Goal: Information Seeking & Learning: Learn about a topic

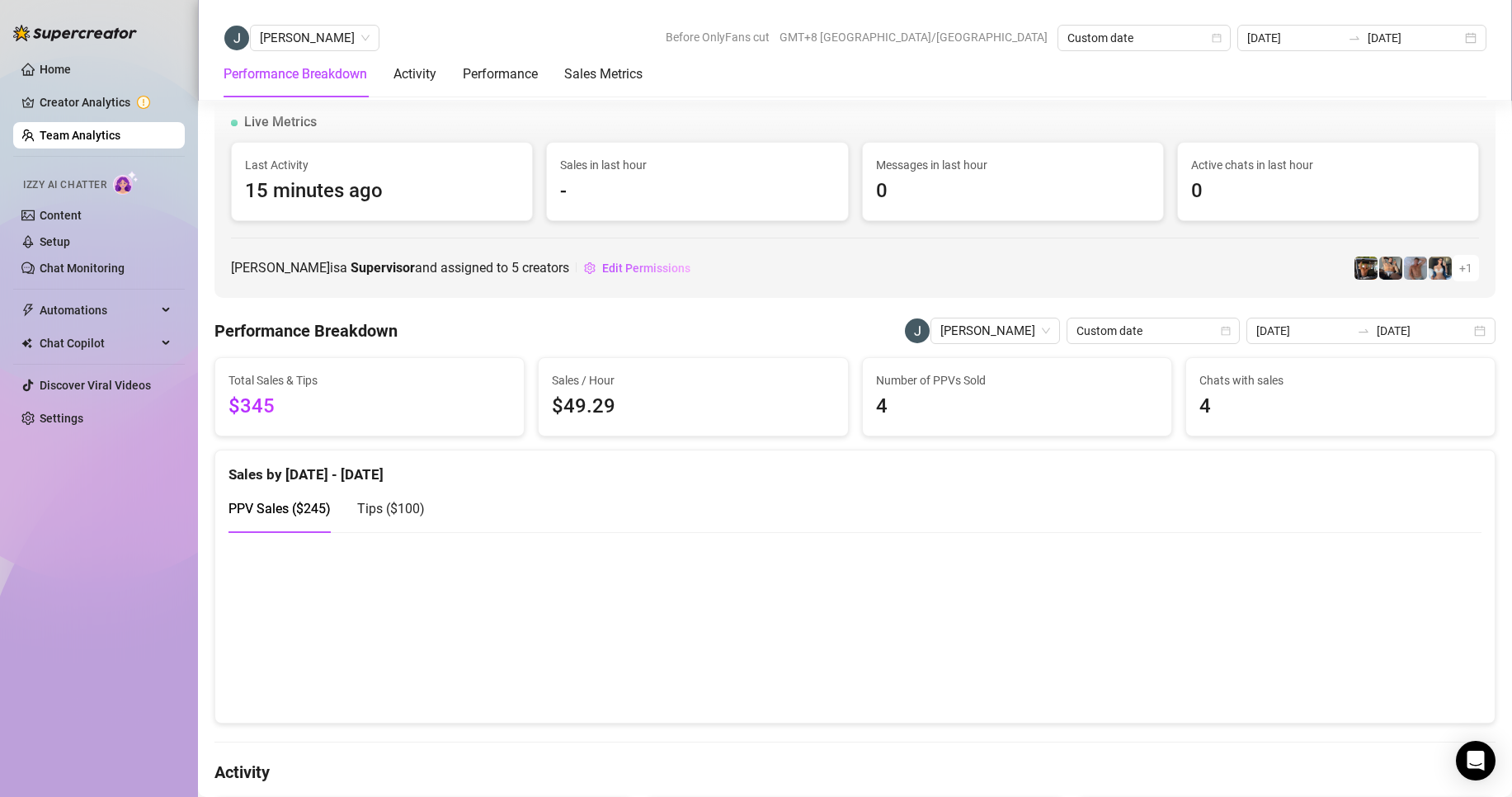
scroll to position [1763, 0]
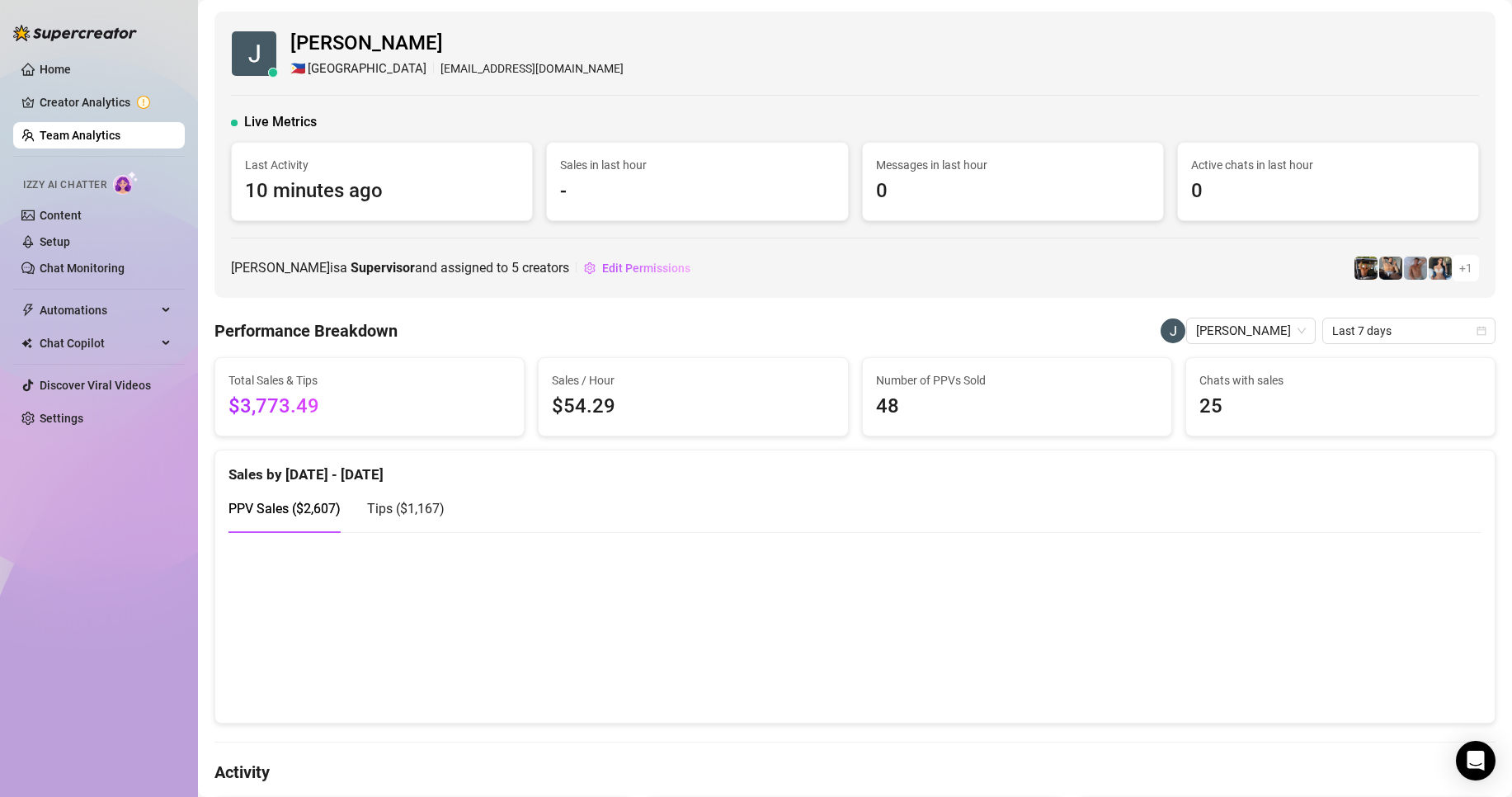
click at [94, 134] on link "Team Analytics" at bounding box center [79, 135] width 81 height 13
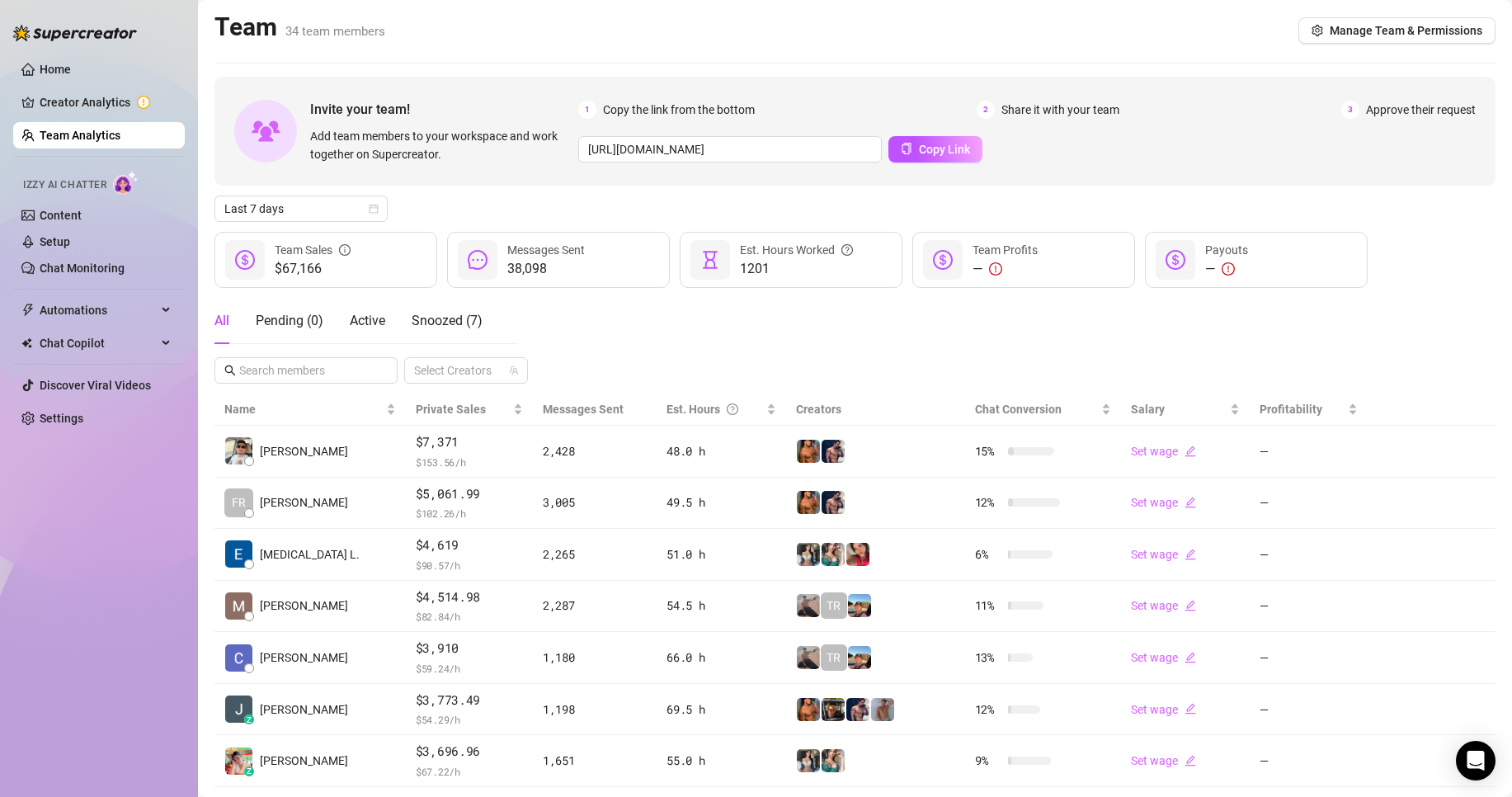
click at [254, 191] on div "Invite your team! Add team members to your workspace and work together on Super…" at bounding box center [854, 532] width 1281 height 911
click at [265, 201] on span "Last 7 days" at bounding box center [301, 208] width 153 height 25
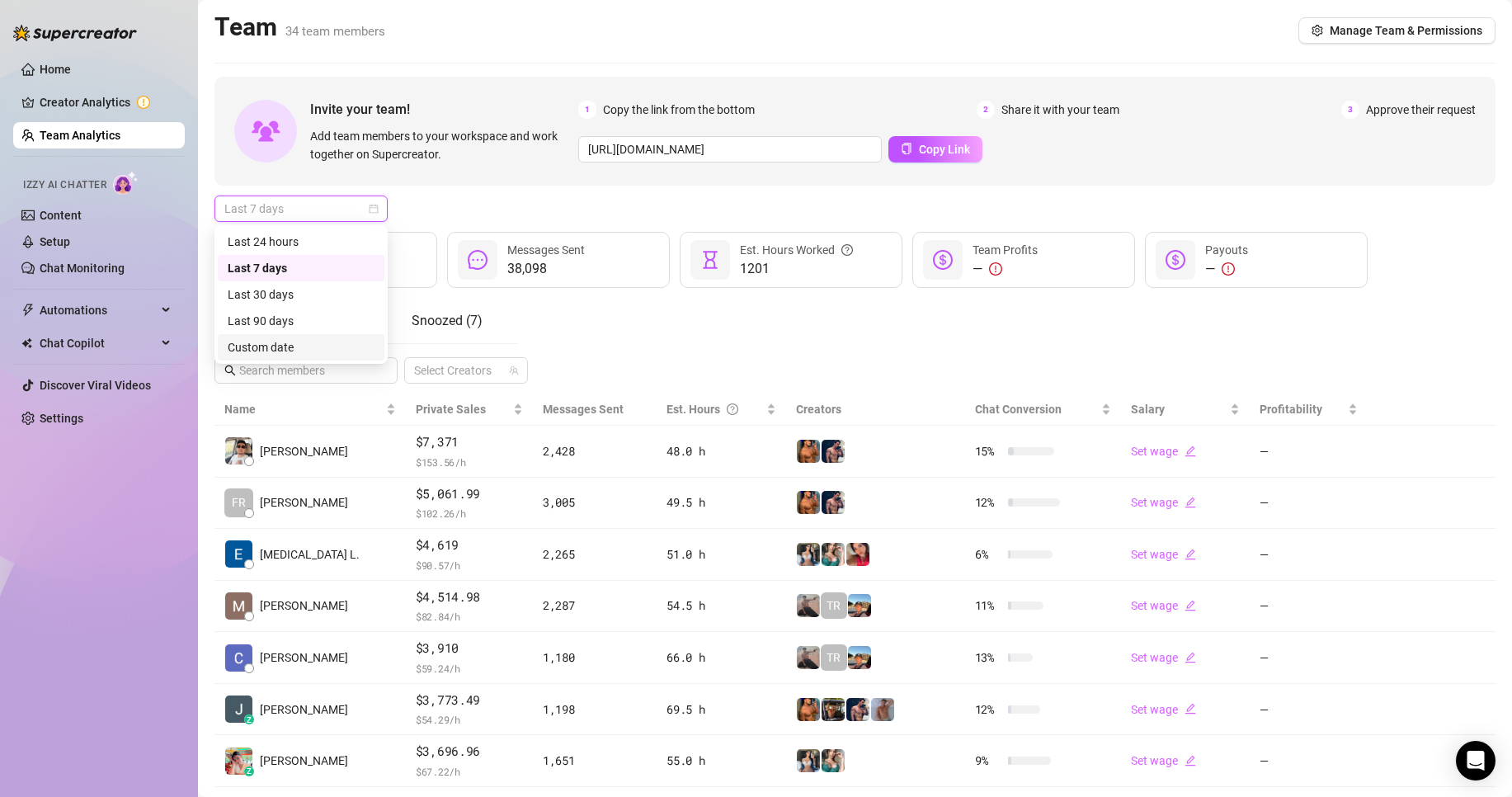
click at [274, 336] on div "Custom date" at bounding box center [301, 347] width 167 height 26
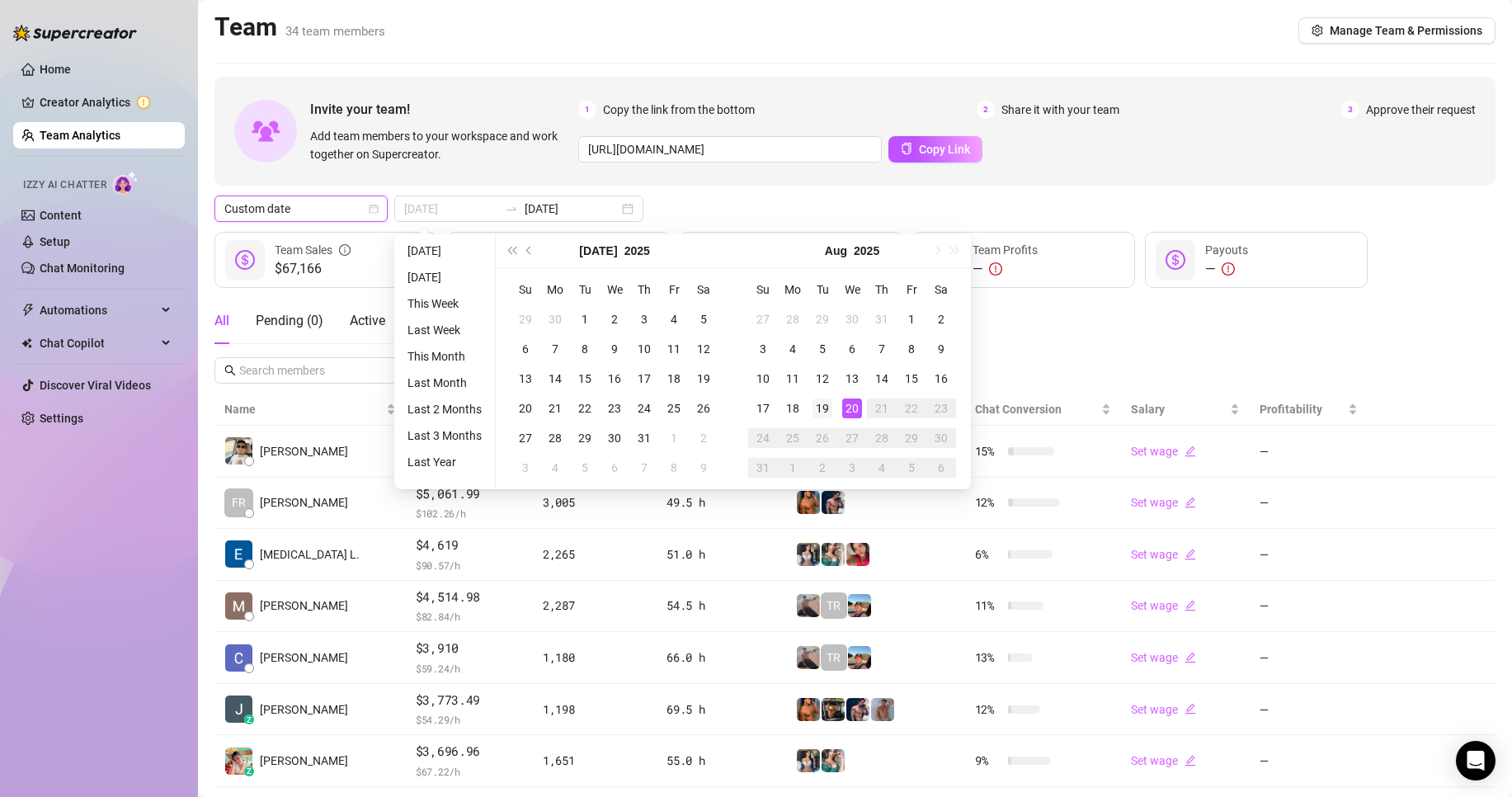
type input "[DATE]"
click at [824, 404] on div "19" at bounding box center [823, 409] width 20 height 20
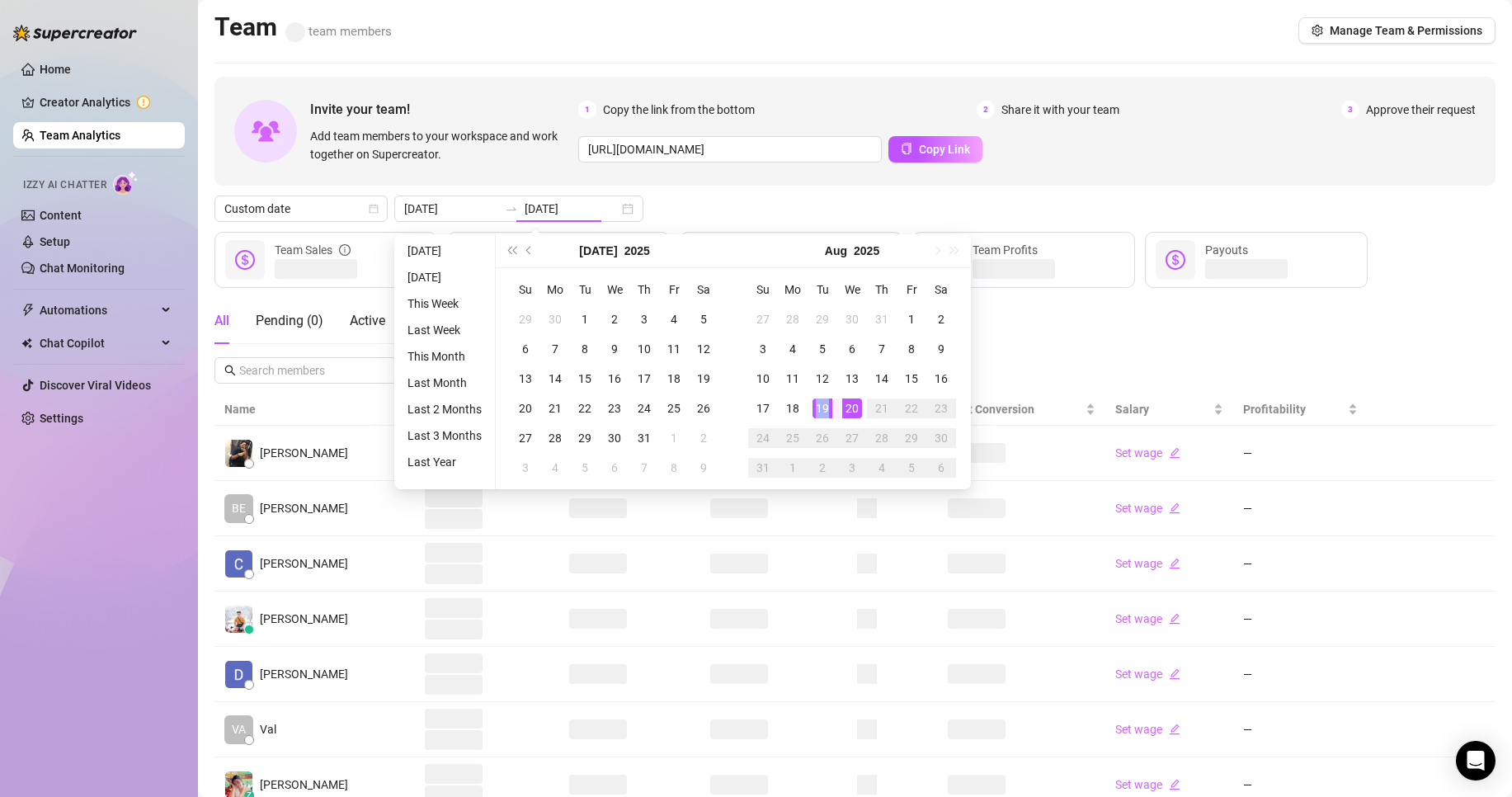
type input "[DATE]"
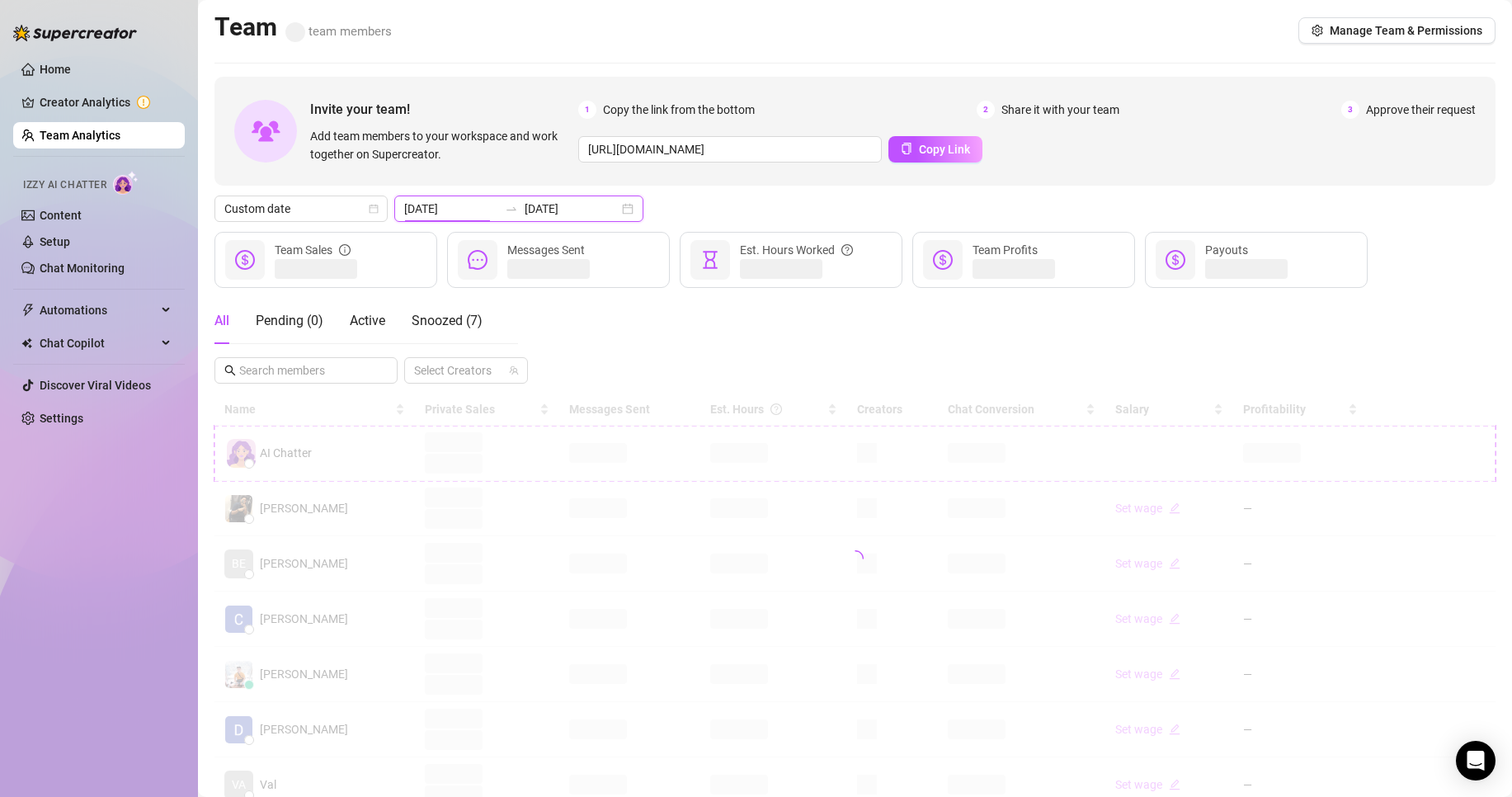
click at [453, 206] on input "[DATE]" at bounding box center [450, 209] width 94 height 18
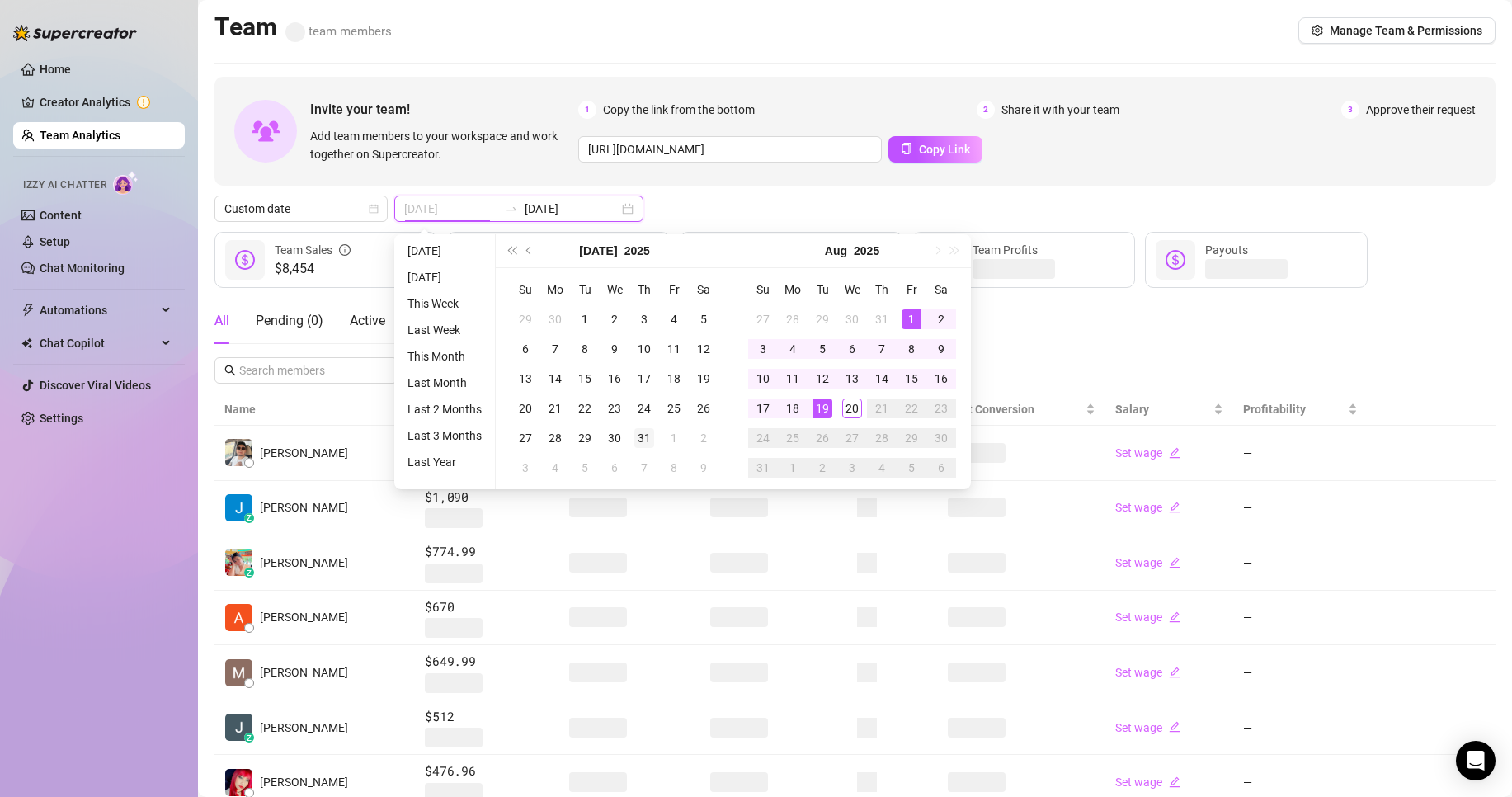
type input "[DATE]"
click at [651, 431] on div "31" at bounding box center [645, 438] width 20 height 20
type input "[DATE]"
click at [847, 415] on div "20" at bounding box center [852, 409] width 20 height 20
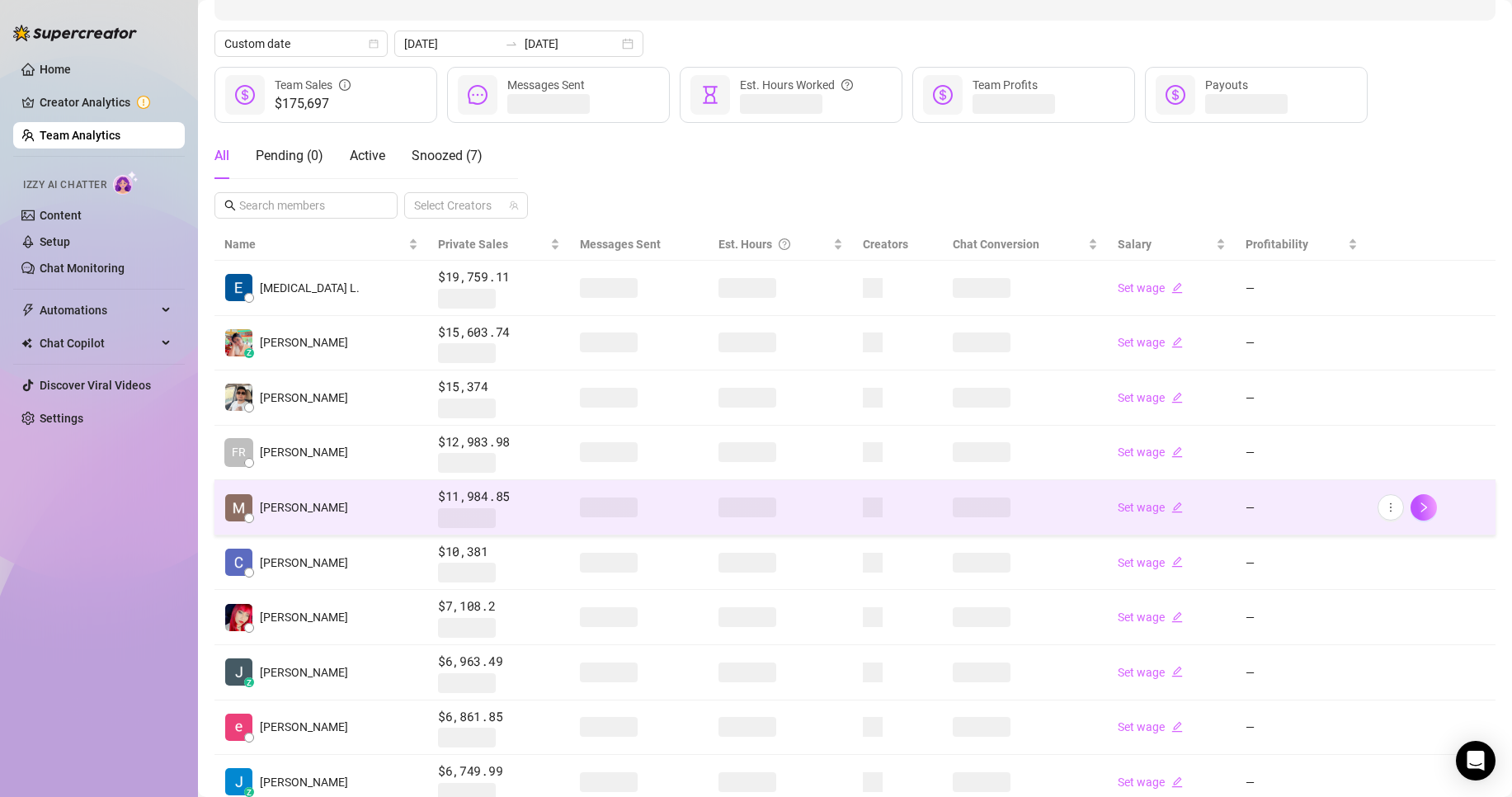
scroll to position [247, 0]
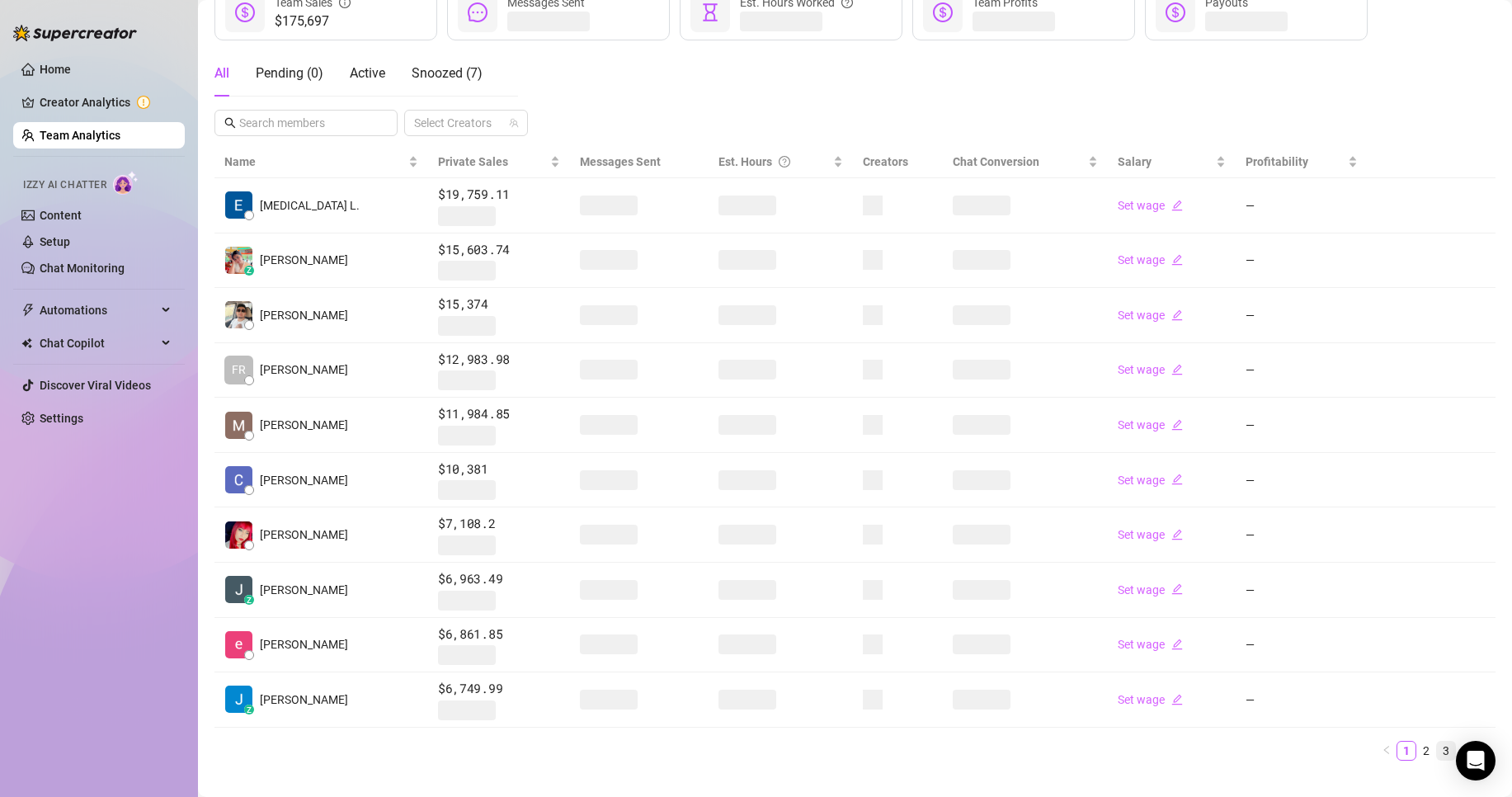
click at [1437, 747] on link "3" at bounding box center [1446, 750] width 18 height 18
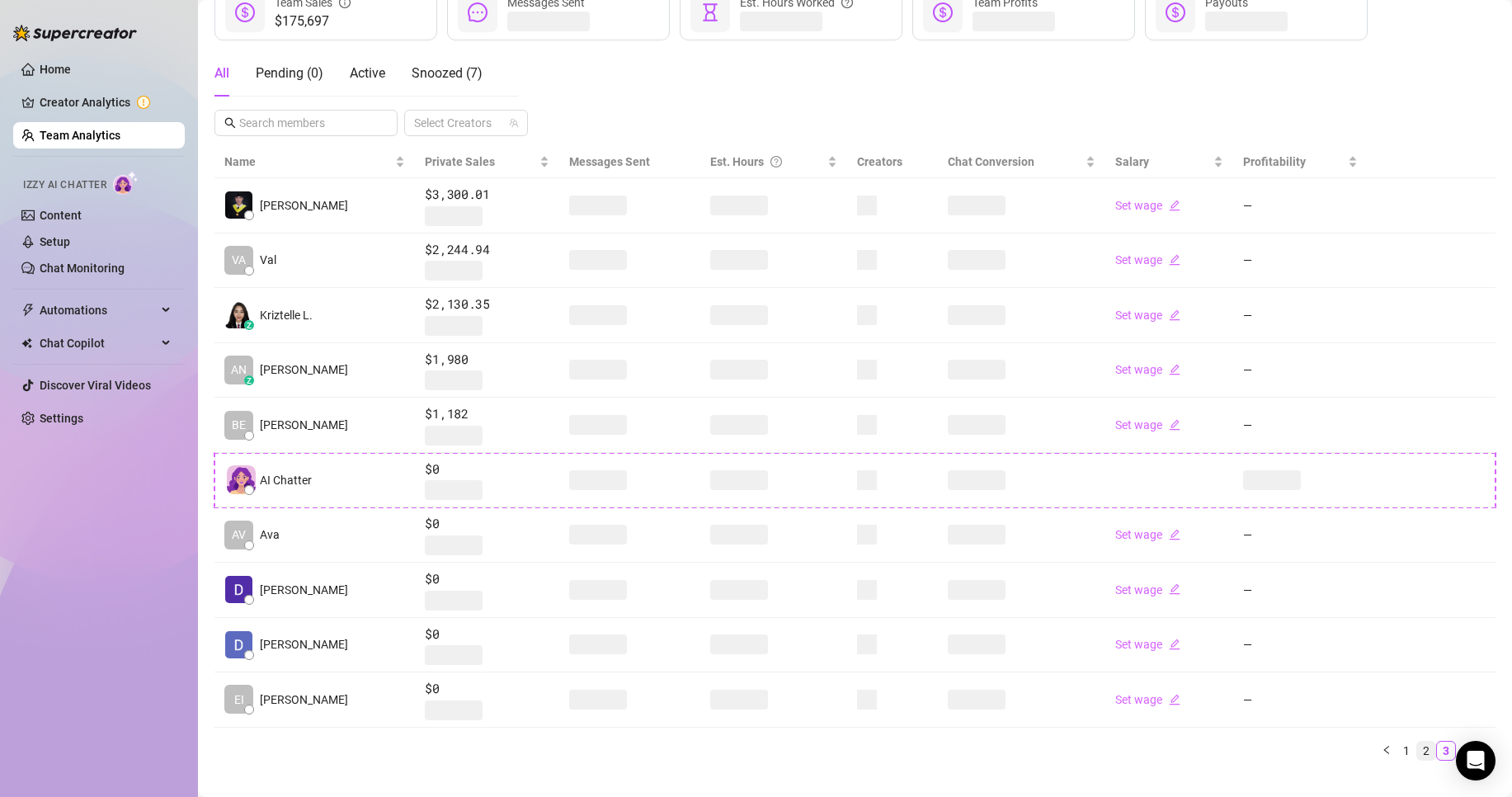
click at [1417, 753] on link "2" at bounding box center [1426, 750] width 18 height 18
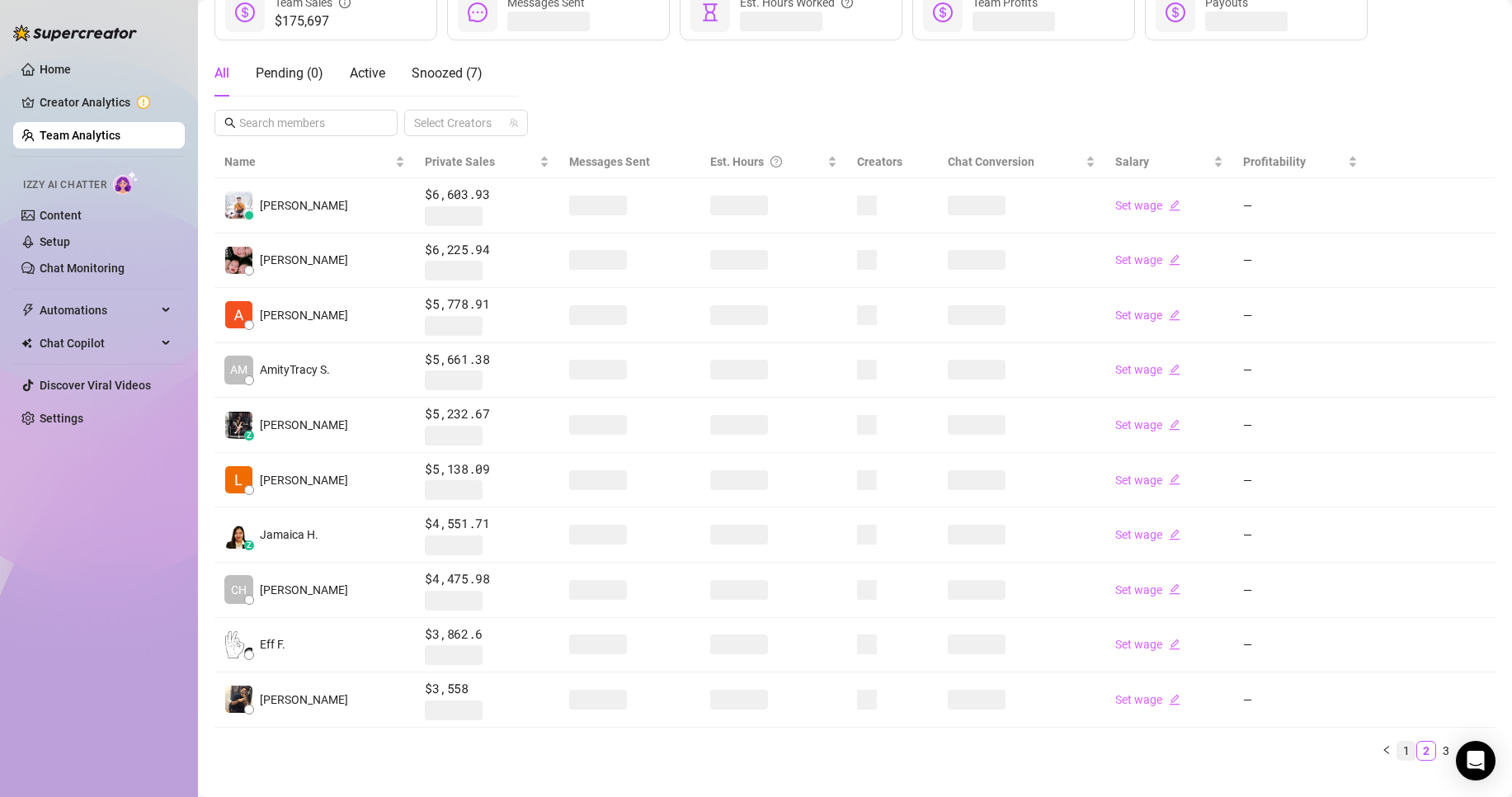
click at [1397, 748] on link "1" at bounding box center [1406, 750] width 18 height 18
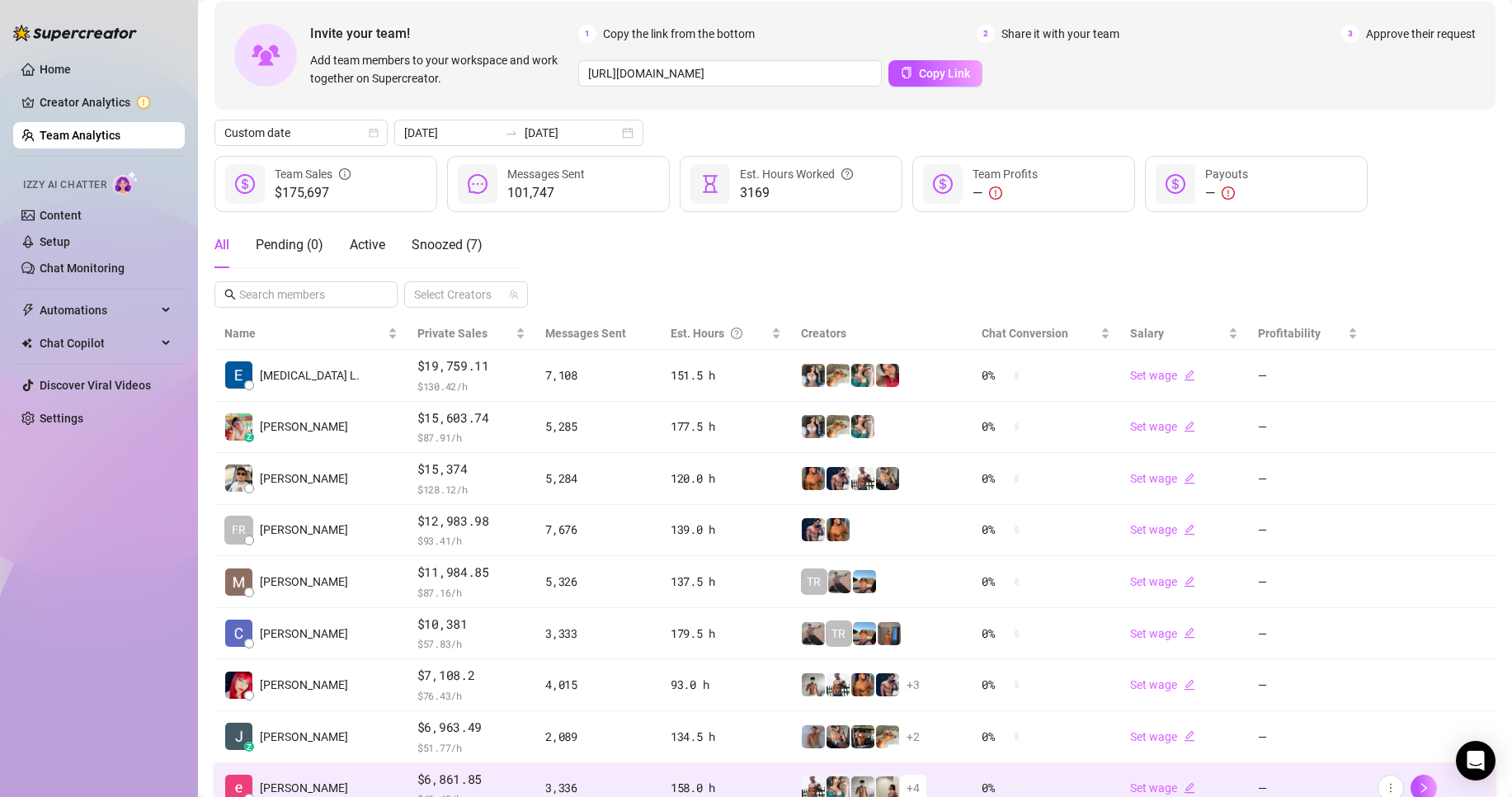
scroll to position [241, 0]
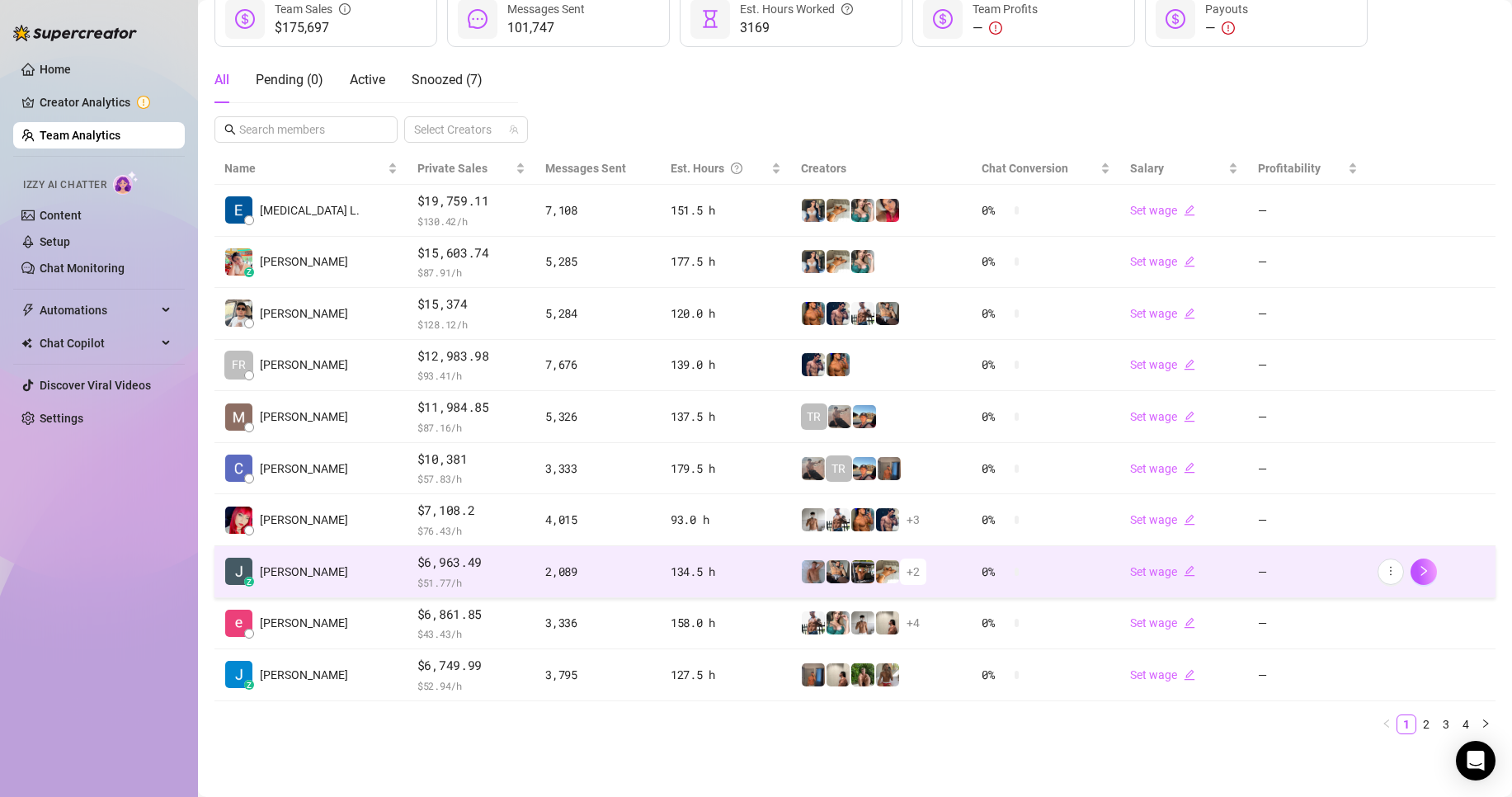
click at [349, 557] on td "z [PERSON_NAME]" at bounding box center [311, 572] width 193 height 52
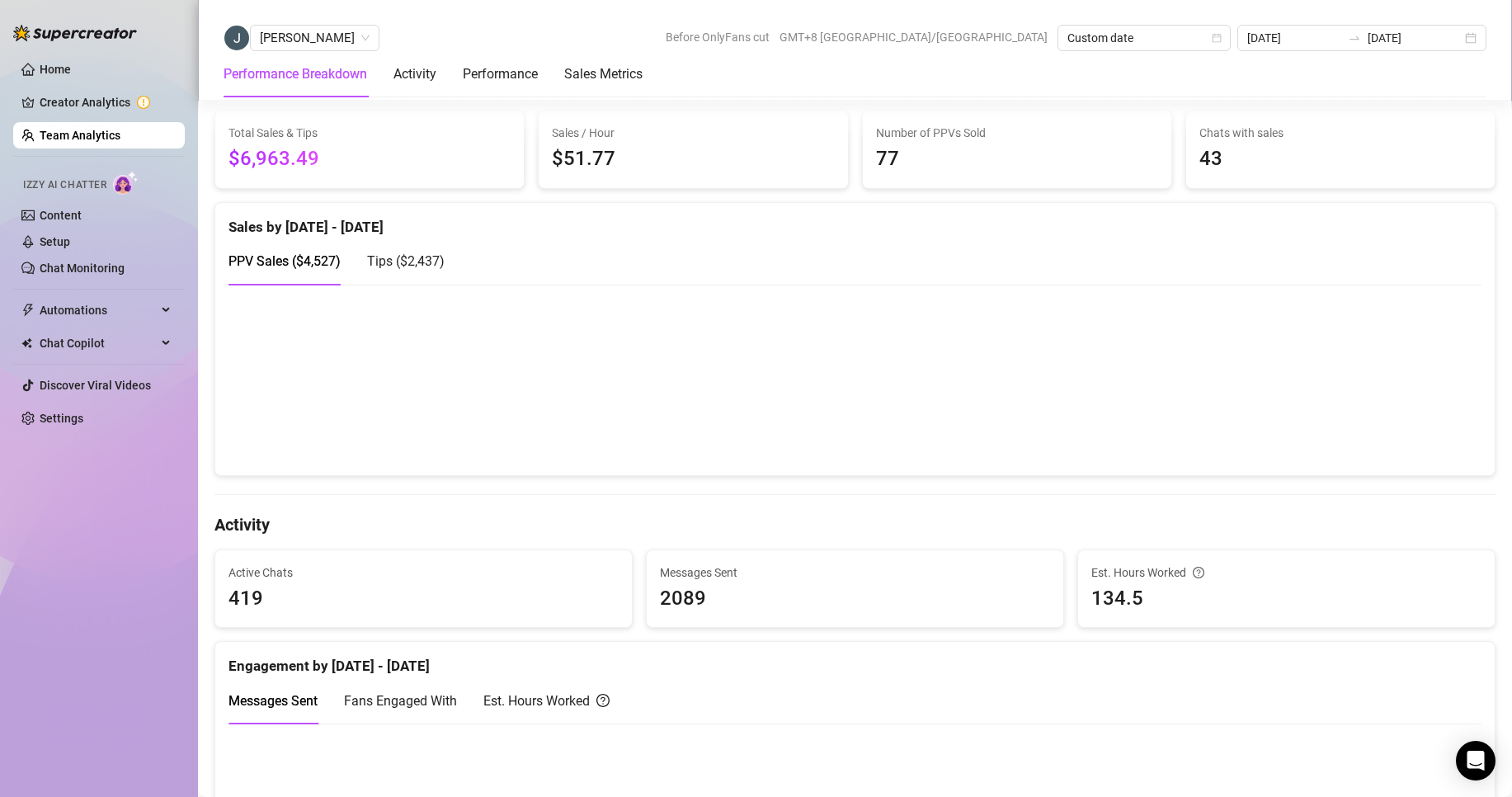
scroll to position [577, 0]
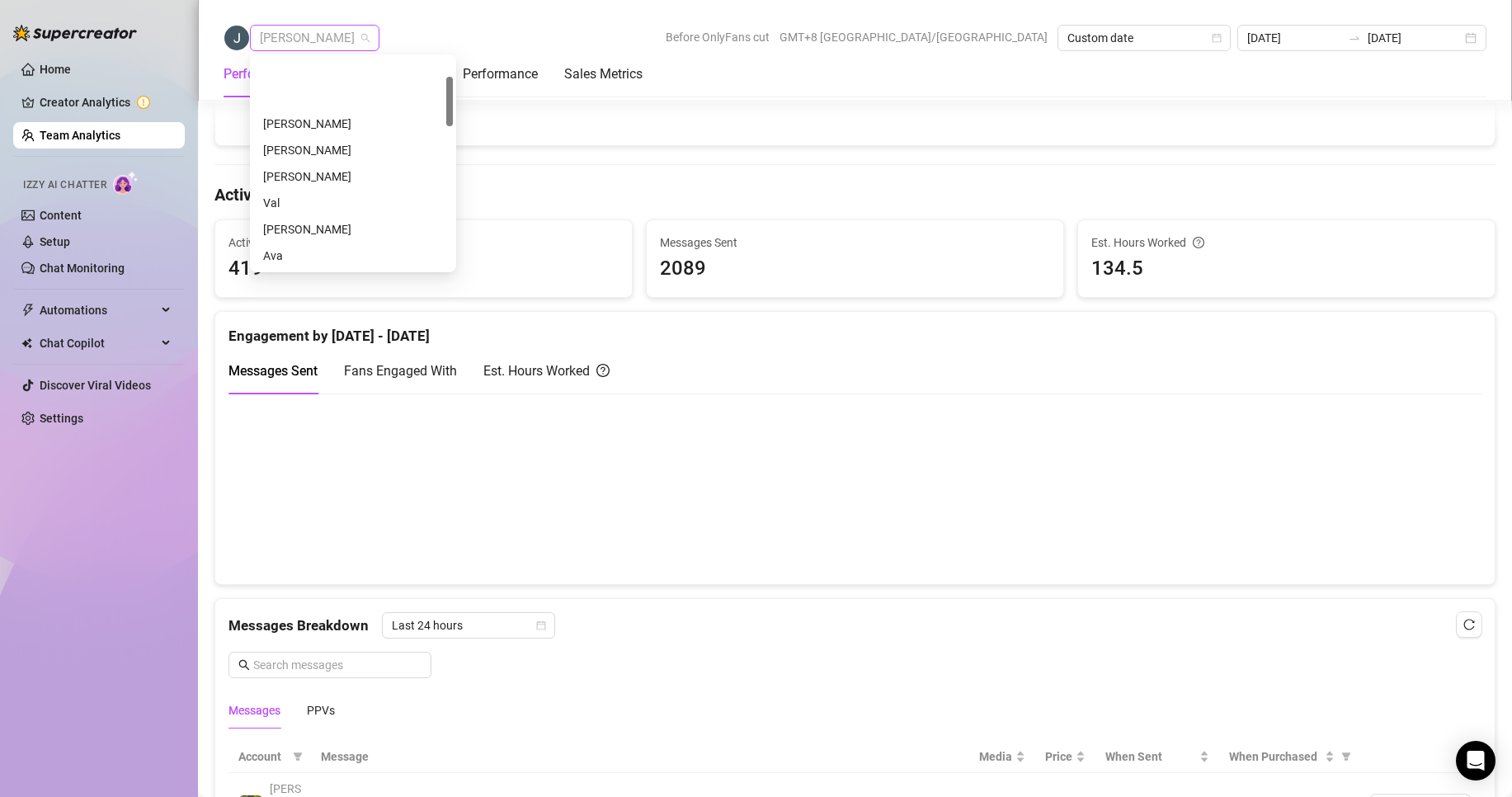
click at [310, 30] on span "[PERSON_NAME]" at bounding box center [315, 37] width 109 height 25
drag, startPoint x: 319, startPoint y: 73, endPoint x: 401, endPoint y: 112, distance: 90.8
click at [405, 114] on div "[PERSON_NAME] [PERSON_NAME] [PERSON_NAME] [PERSON_NAME] Ava Chloe [PERSON_NAME]…" at bounding box center [353, 176] width 200 height 290
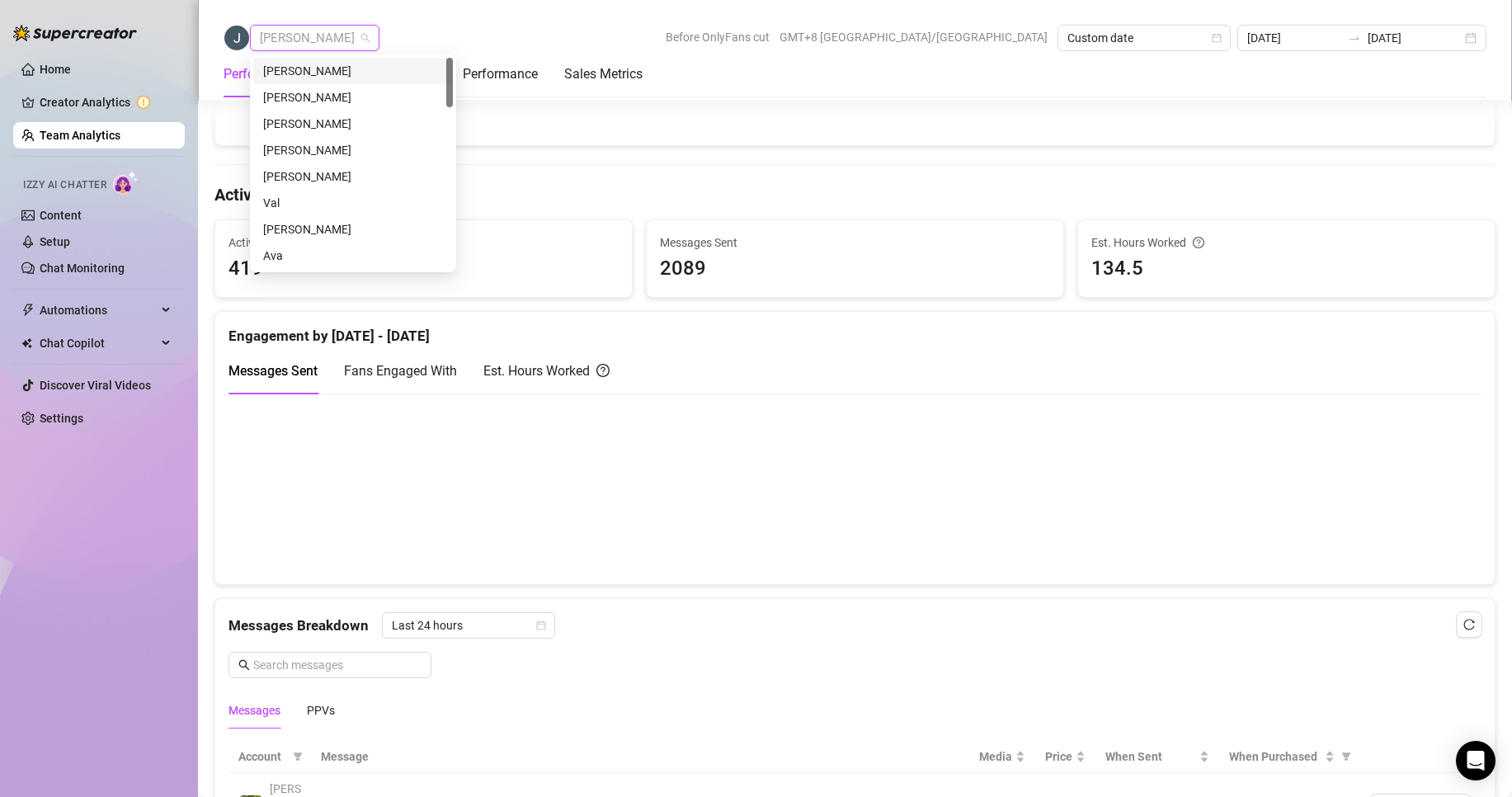
click at [305, 70] on div "[PERSON_NAME]" at bounding box center [353, 71] width 180 height 18
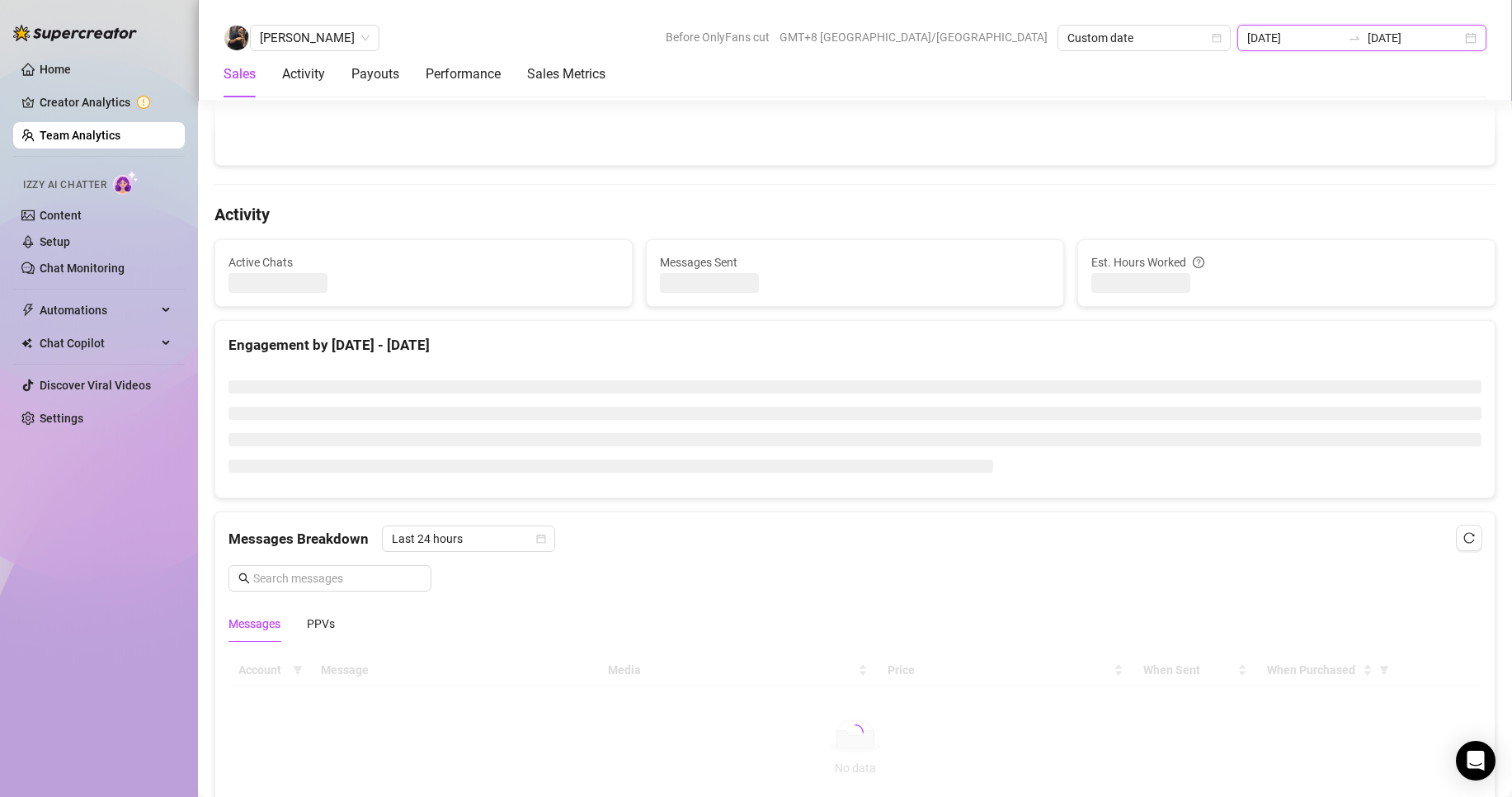
click at [1310, 43] on input "[DATE]" at bounding box center [1294, 38] width 94 height 18
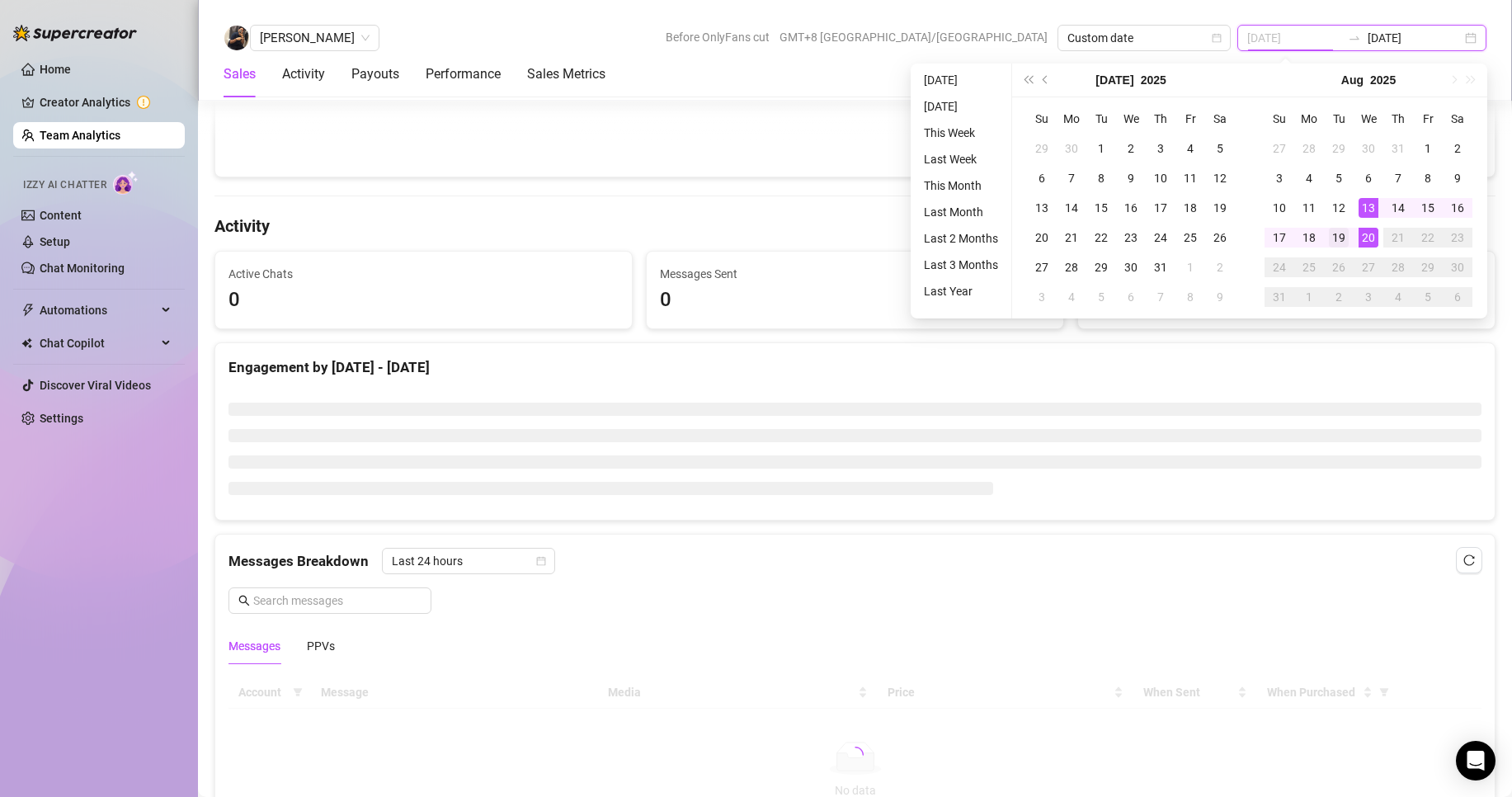
type input "[DATE]"
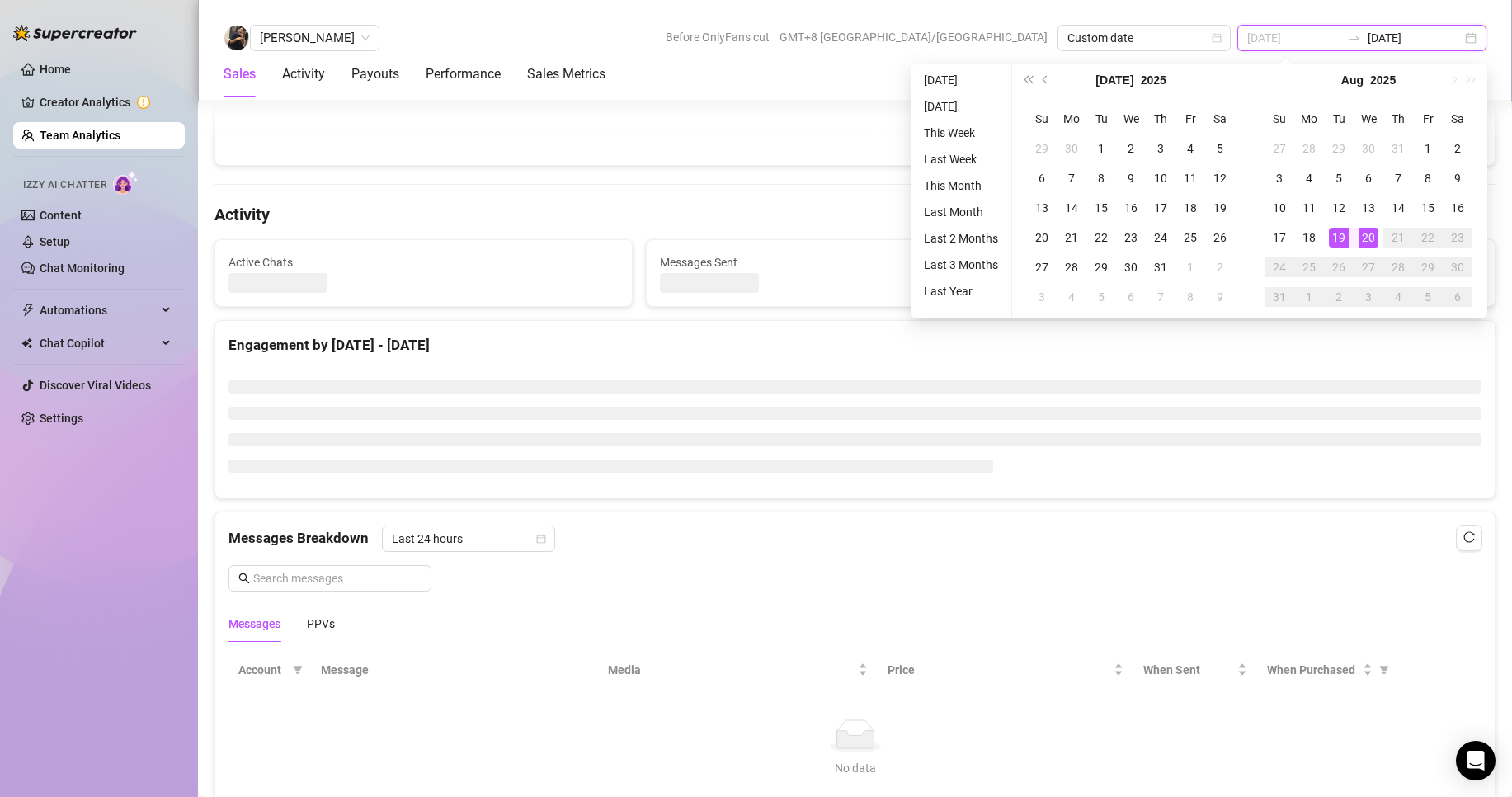
scroll to position [546, 0]
drag, startPoint x: 1328, startPoint y: 237, endPoint x: 1339, endPoint y: 233, distance: 11.7
click at [1329, 236] on div "19" at bounding box center [1339, 238] width 20 height 20
click at [1339, 233] on div "19" at bounding box center [1339, 238] width 20 height 20
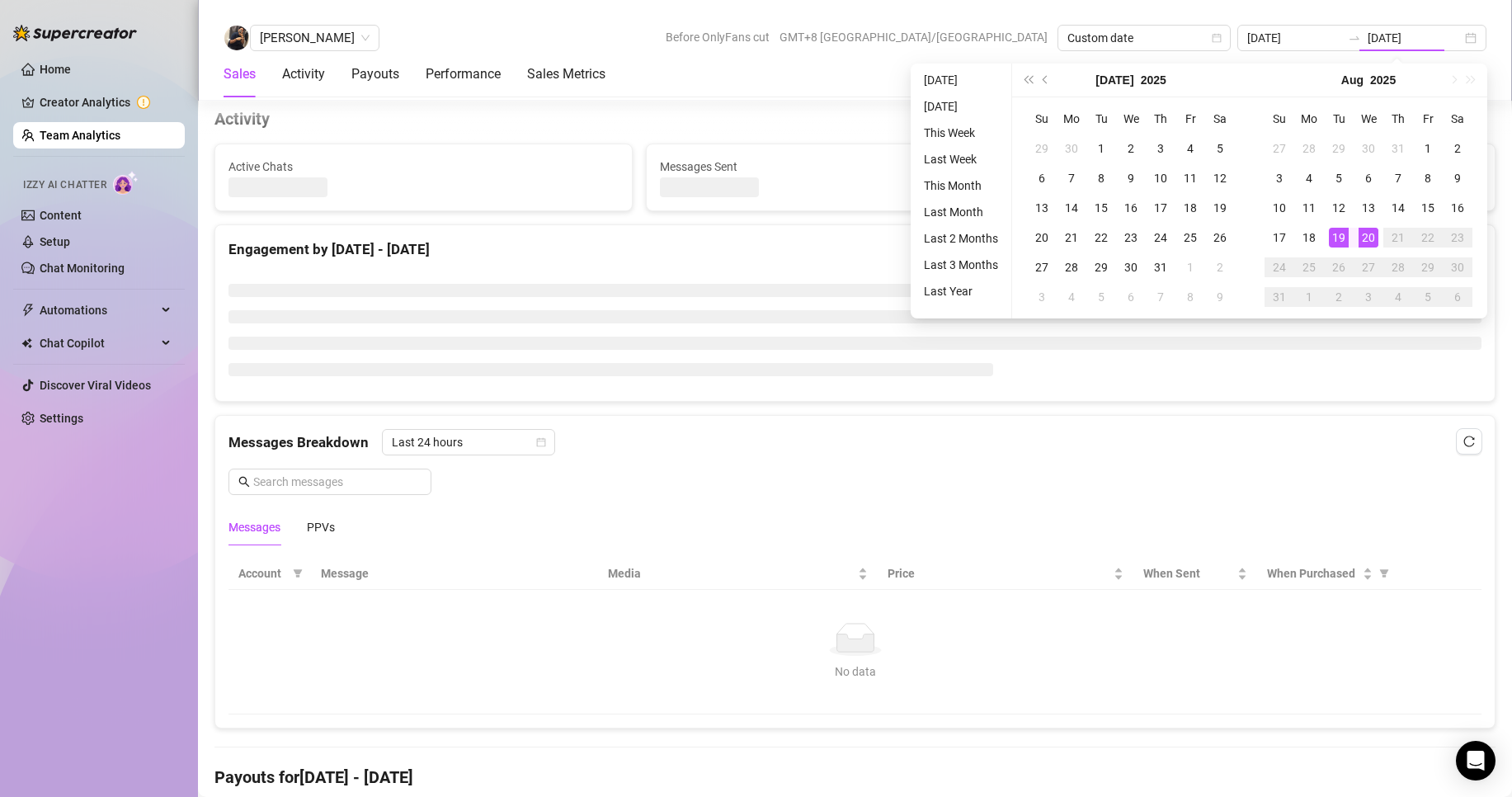
type input "[DATE]"
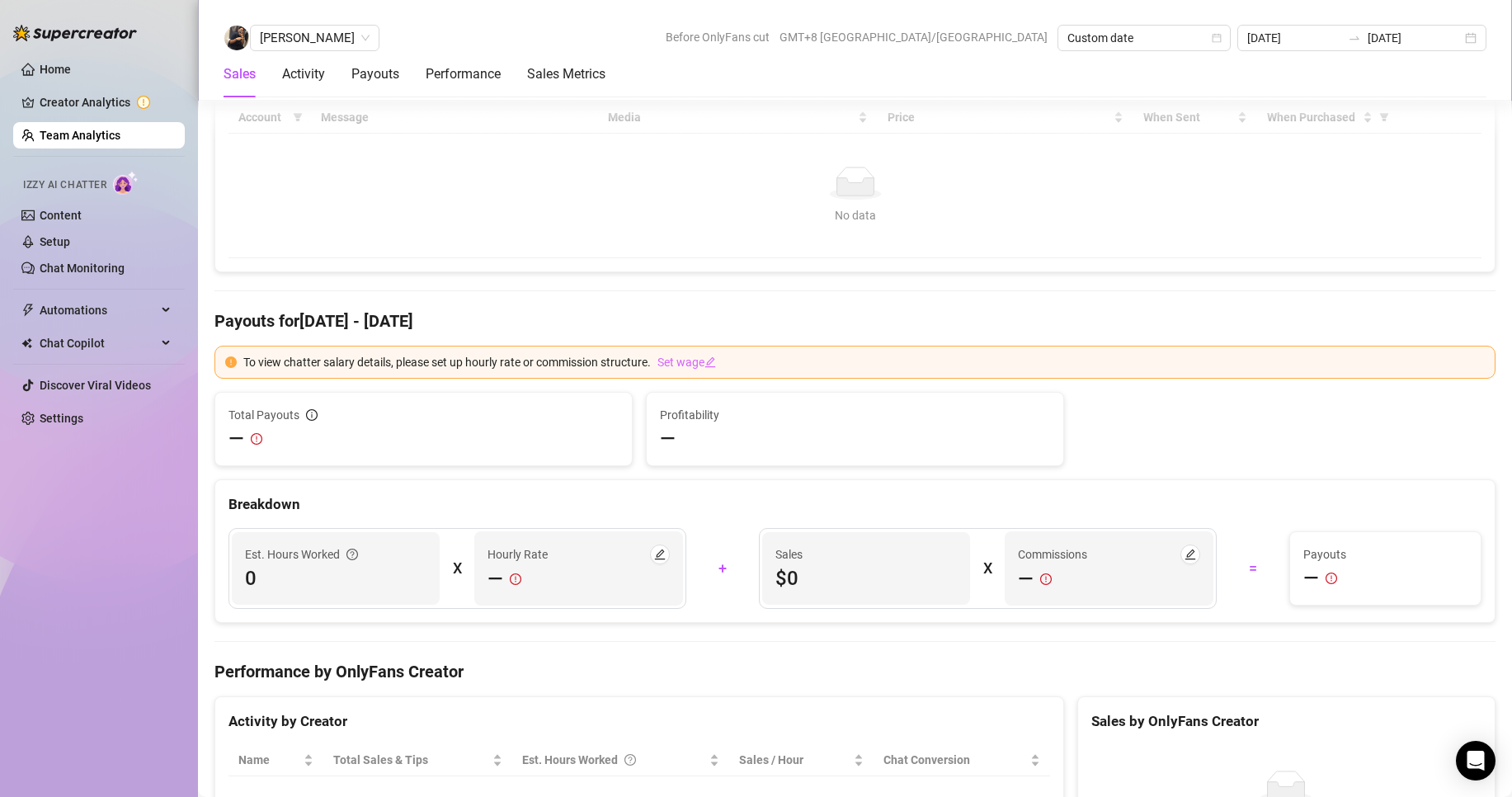
scroll to position [1547, 0]
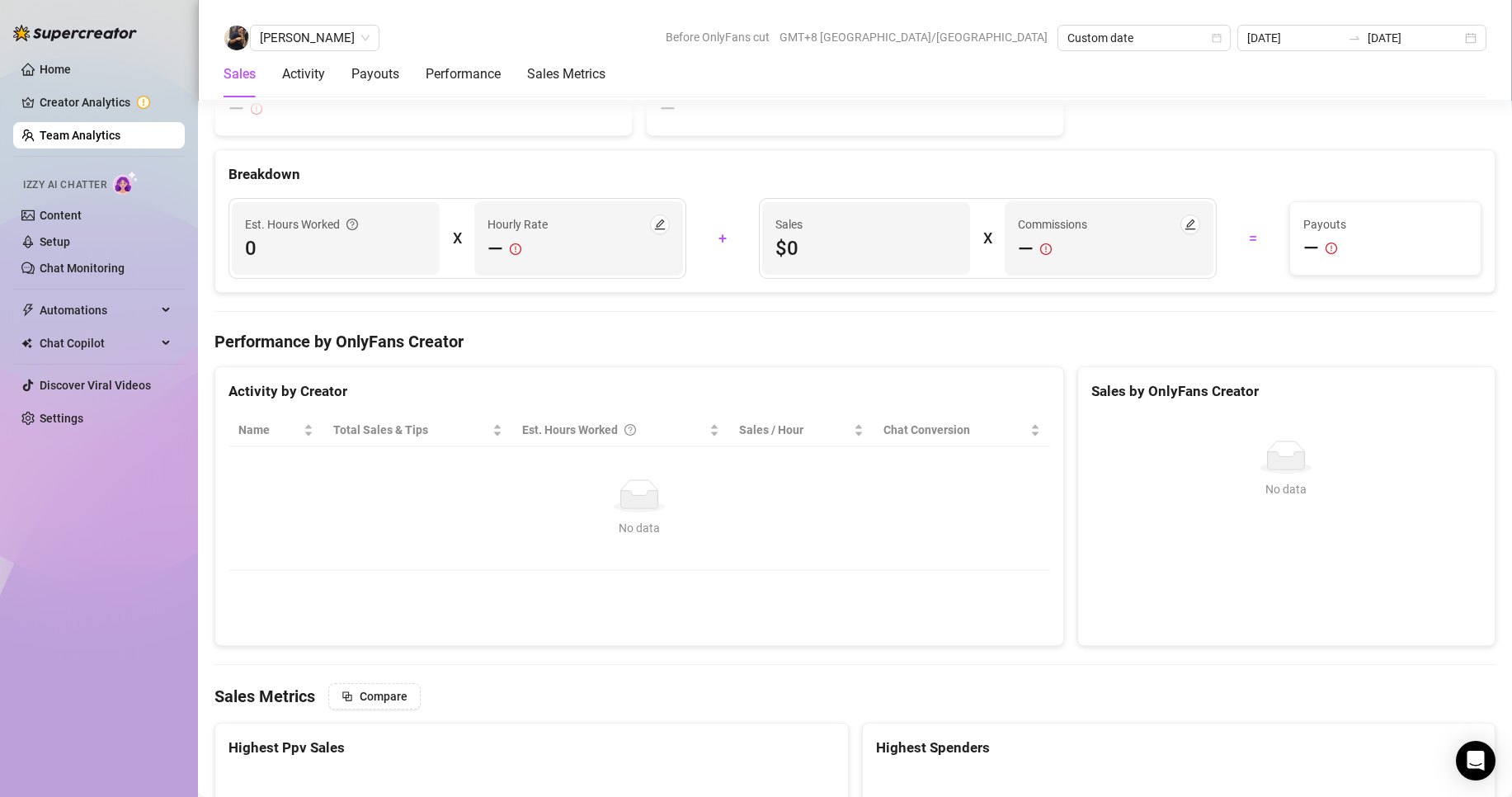
click at [316, 34] on span "[PERSON_NAME]" at bounding box center [315, 37] width 109 height 25
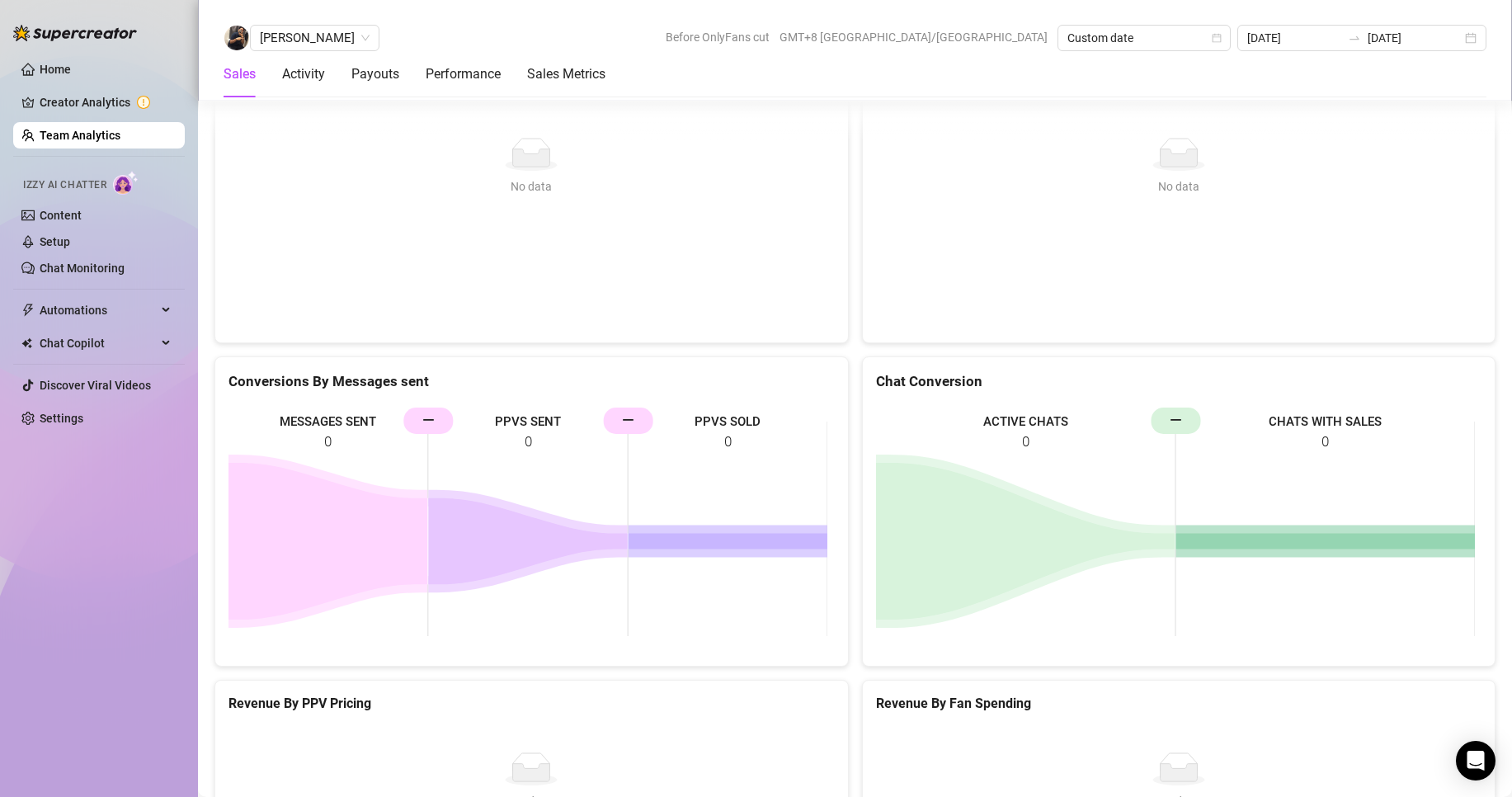
scroll to position [2371, 0]
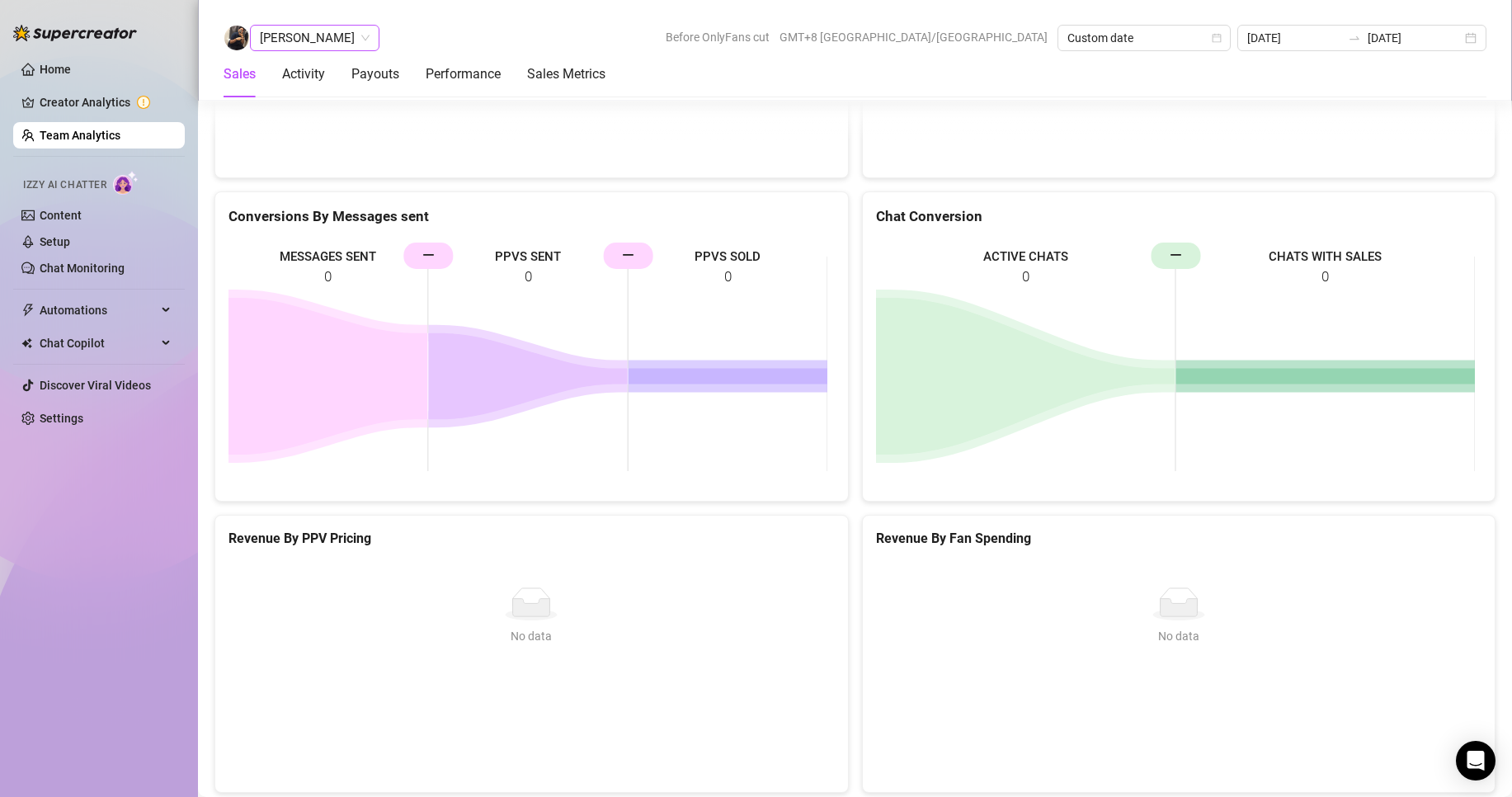
click at [303, 42] on span "[PERSON_NAME]" at bounding box center [315, 37] width 109 height 25
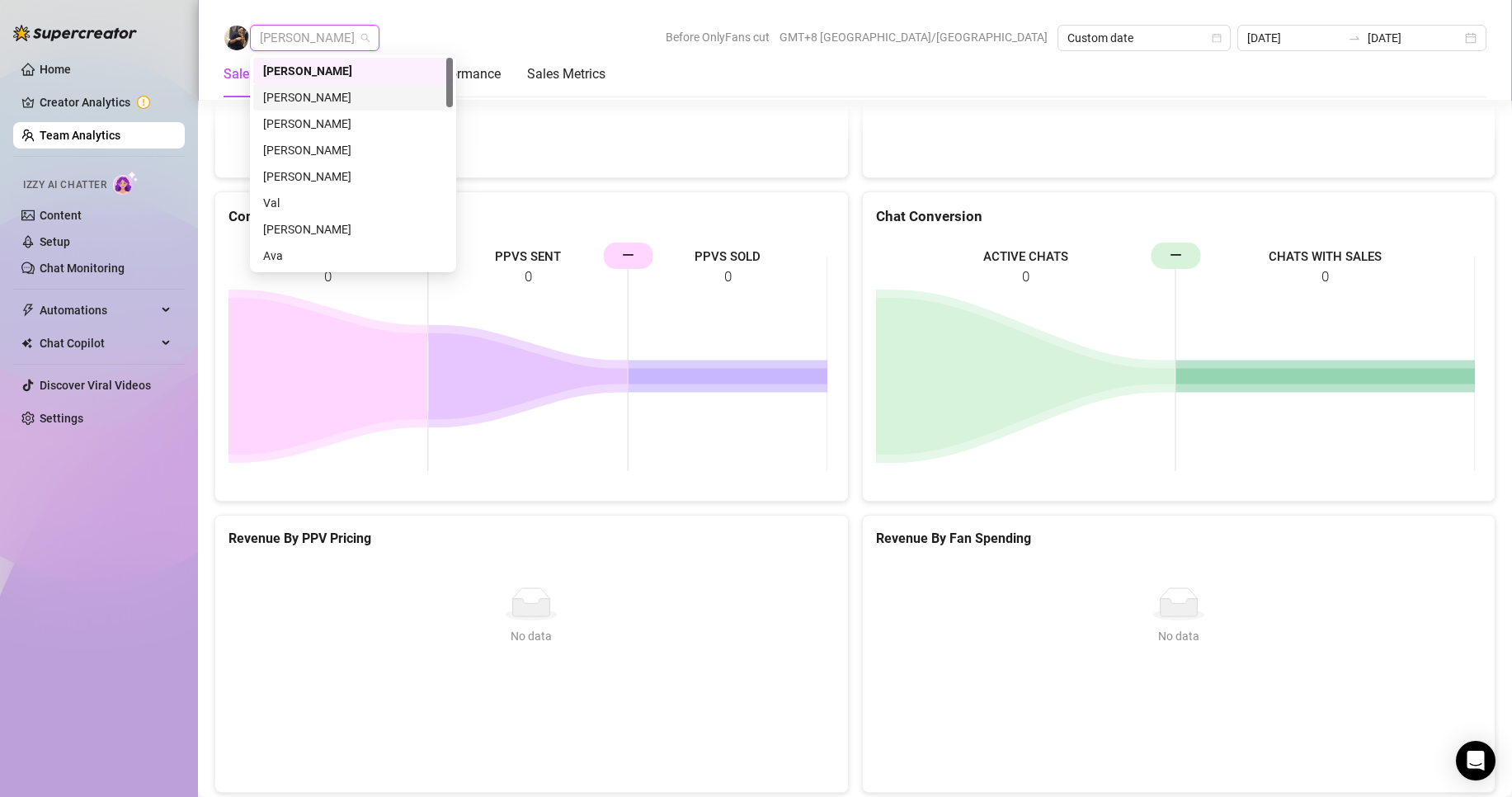
click at [283, 95] on div "[PERSON_NAME]" at bounding box center [353, 98] width 180 height 18
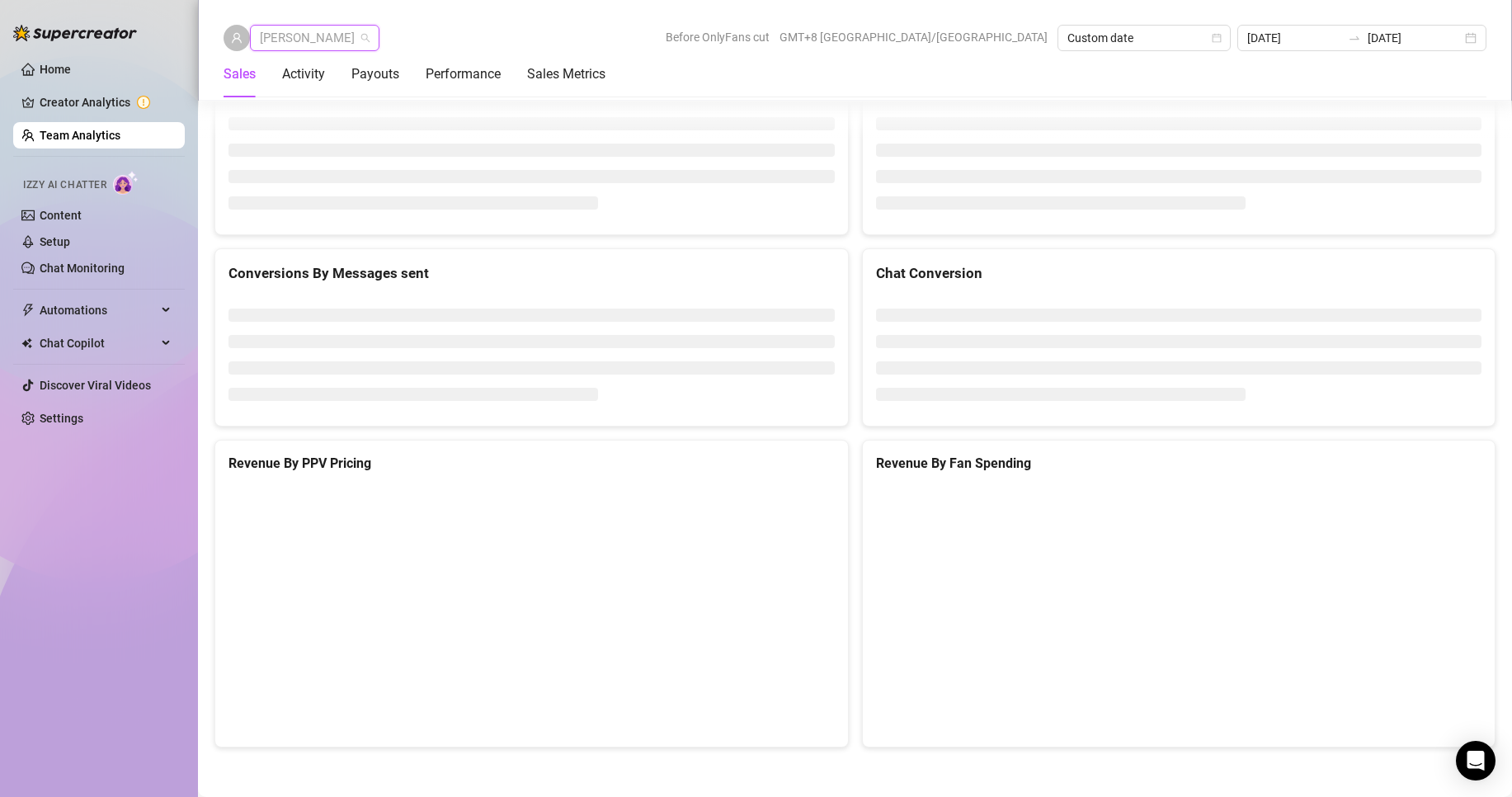
click at [302, 47] on span "[PERSON_NAME]" at bounding box center [315, 37] width 109 height 25
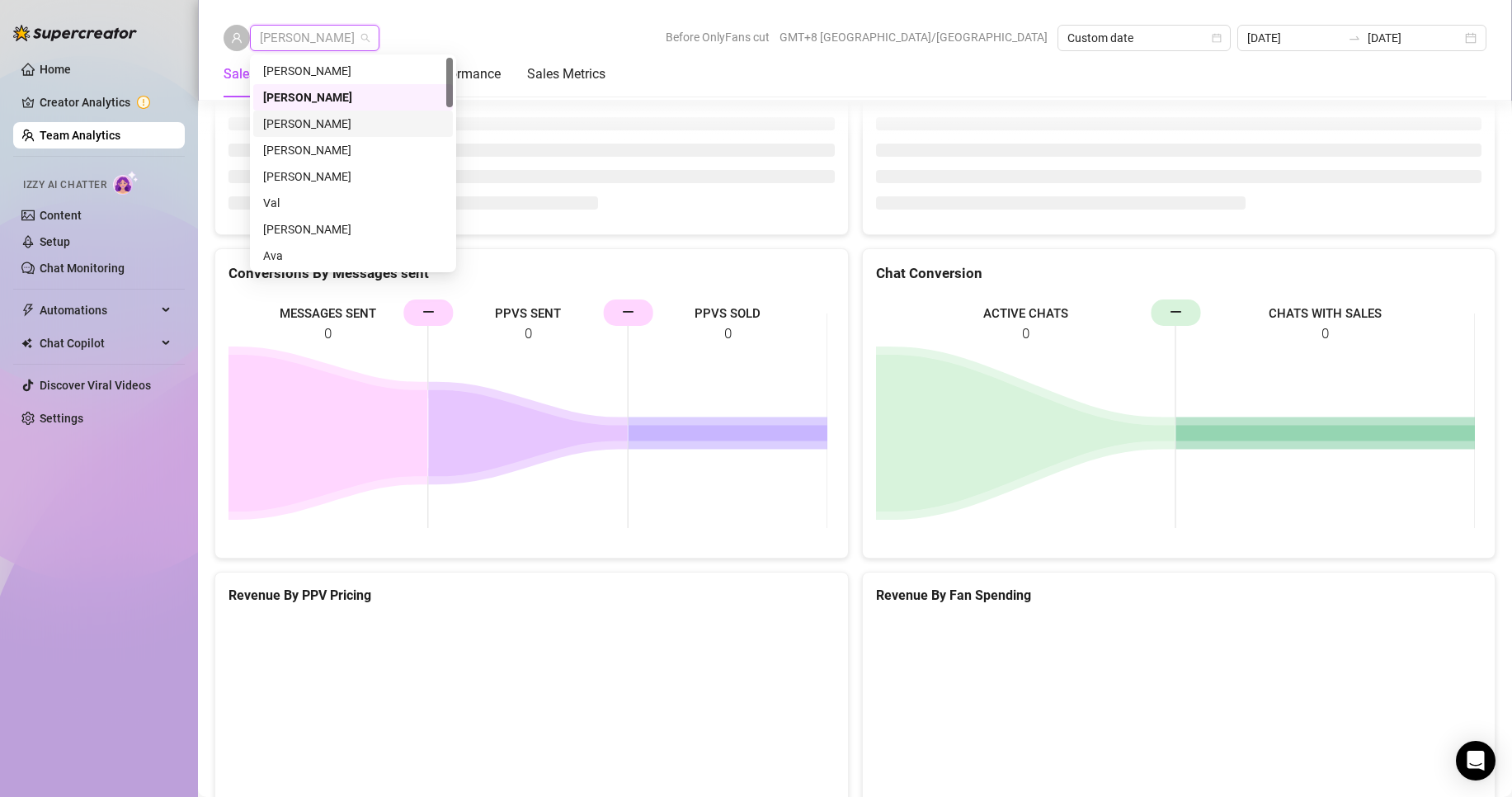
click at [312, 128] on div "[PERSON_NAME]" at bounding box center [353, 124] width 180 height 18
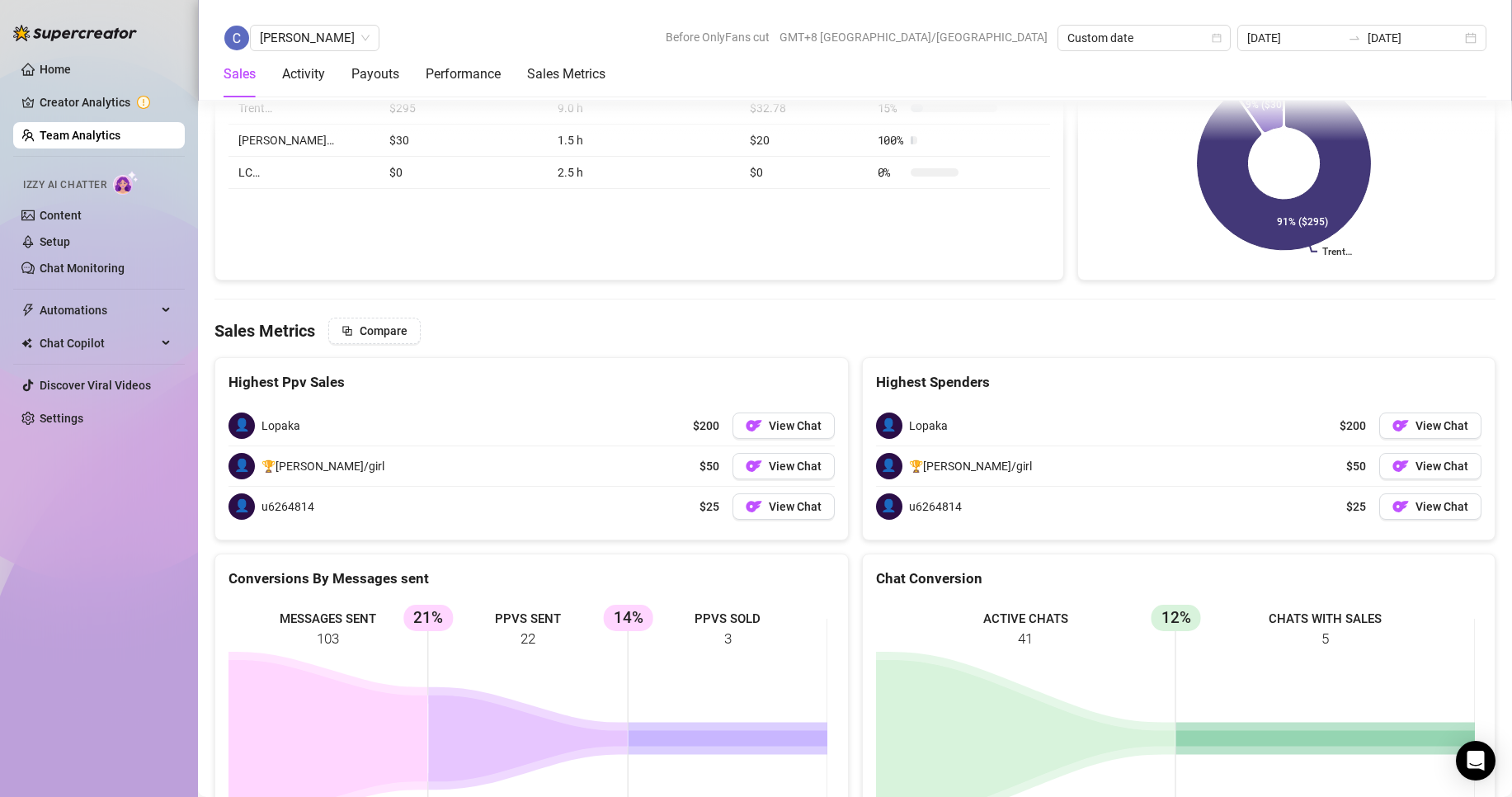
scroll to position [2277, 0]
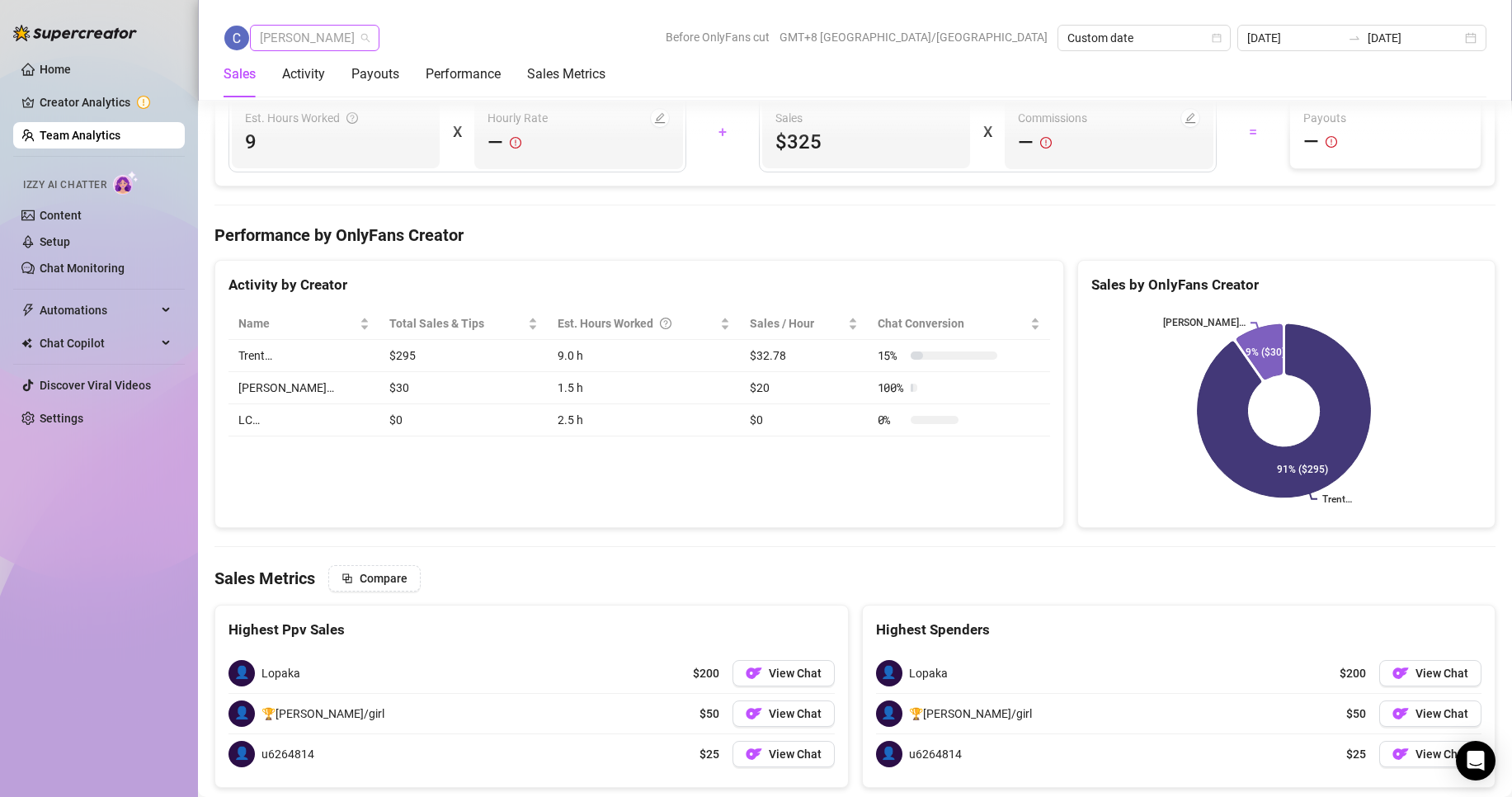
click at [274, 39] on span "[PERSON_NAME]" at bounding box center [315, 37] width 109 height 25
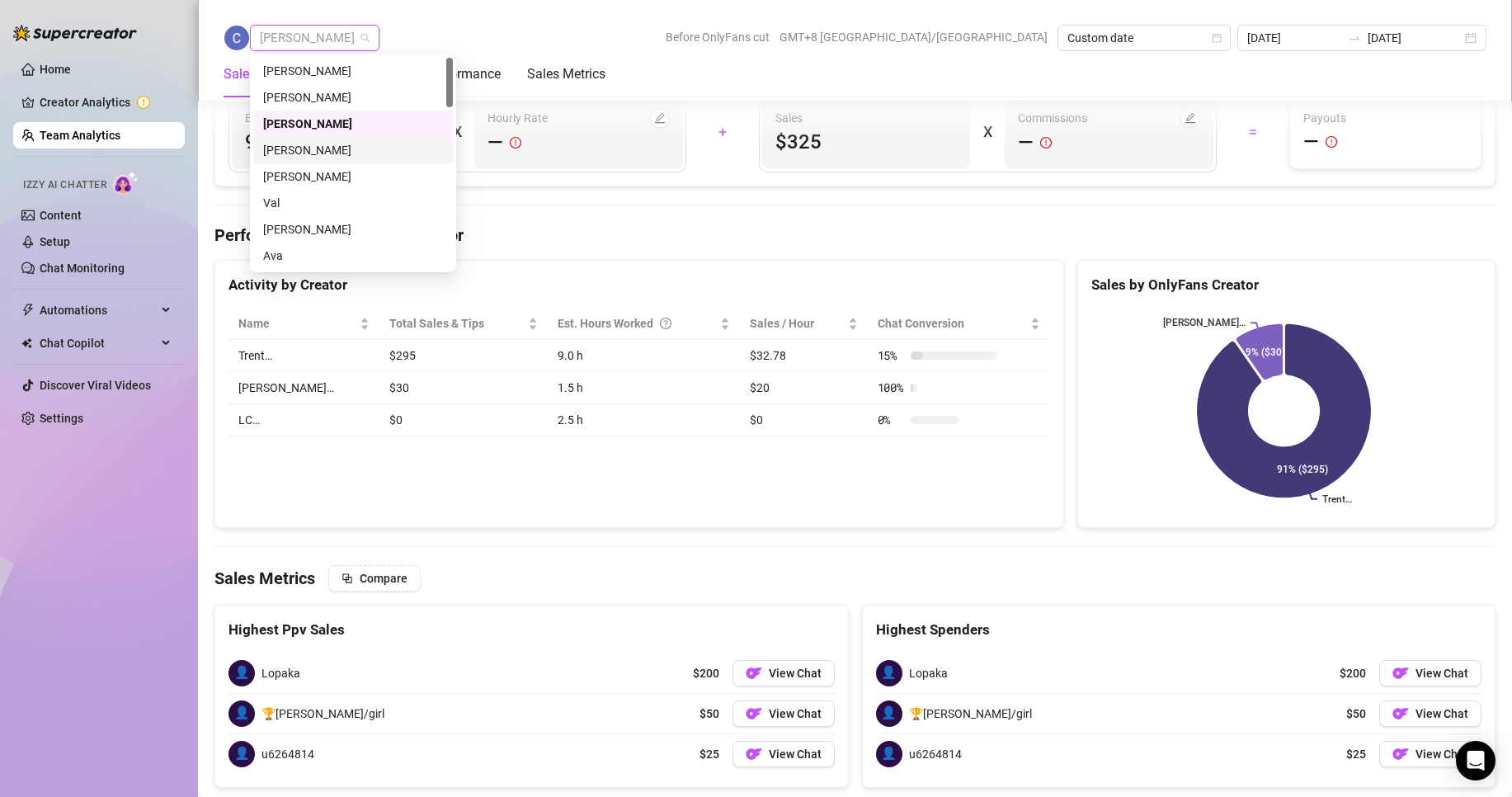
click at [304, 152] on div "[PERSON_NAME]" at bounding box center [353, 150] width 180 height 18
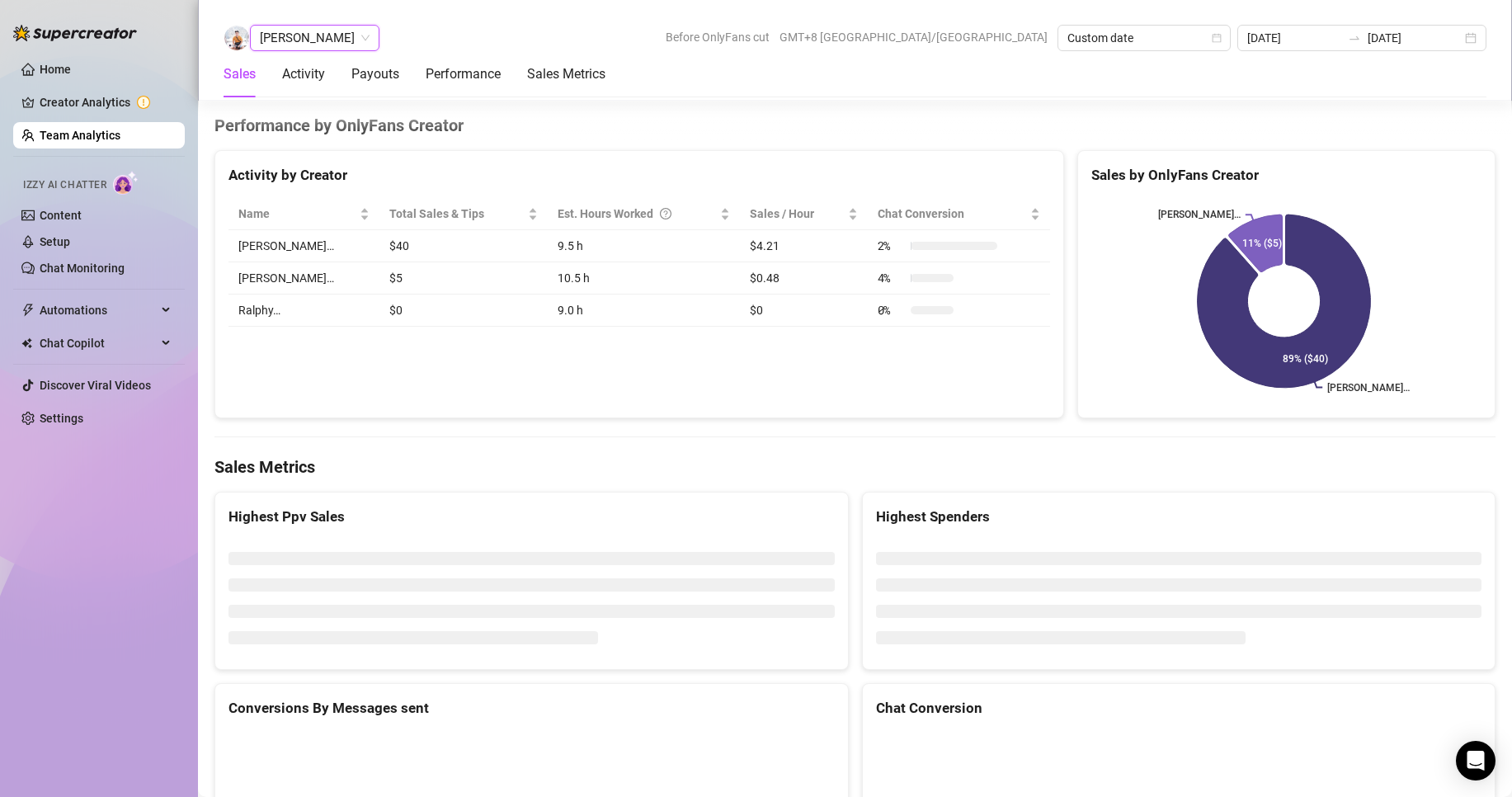
scroll to position [2395, 0]
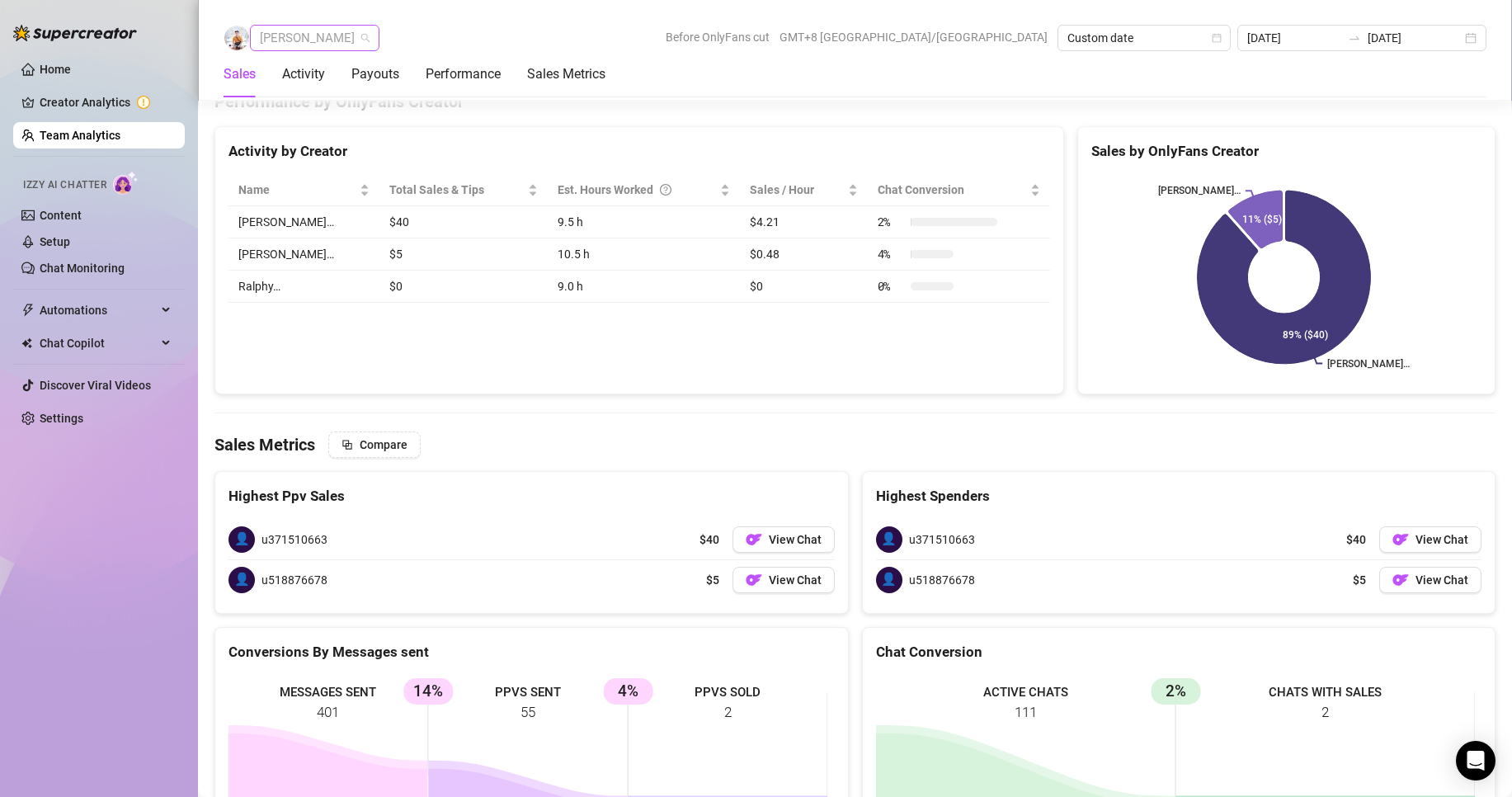
click at [315, 38] on span "[PERSON_NAME]" at bounding box center [315, 37] width 109 height 25
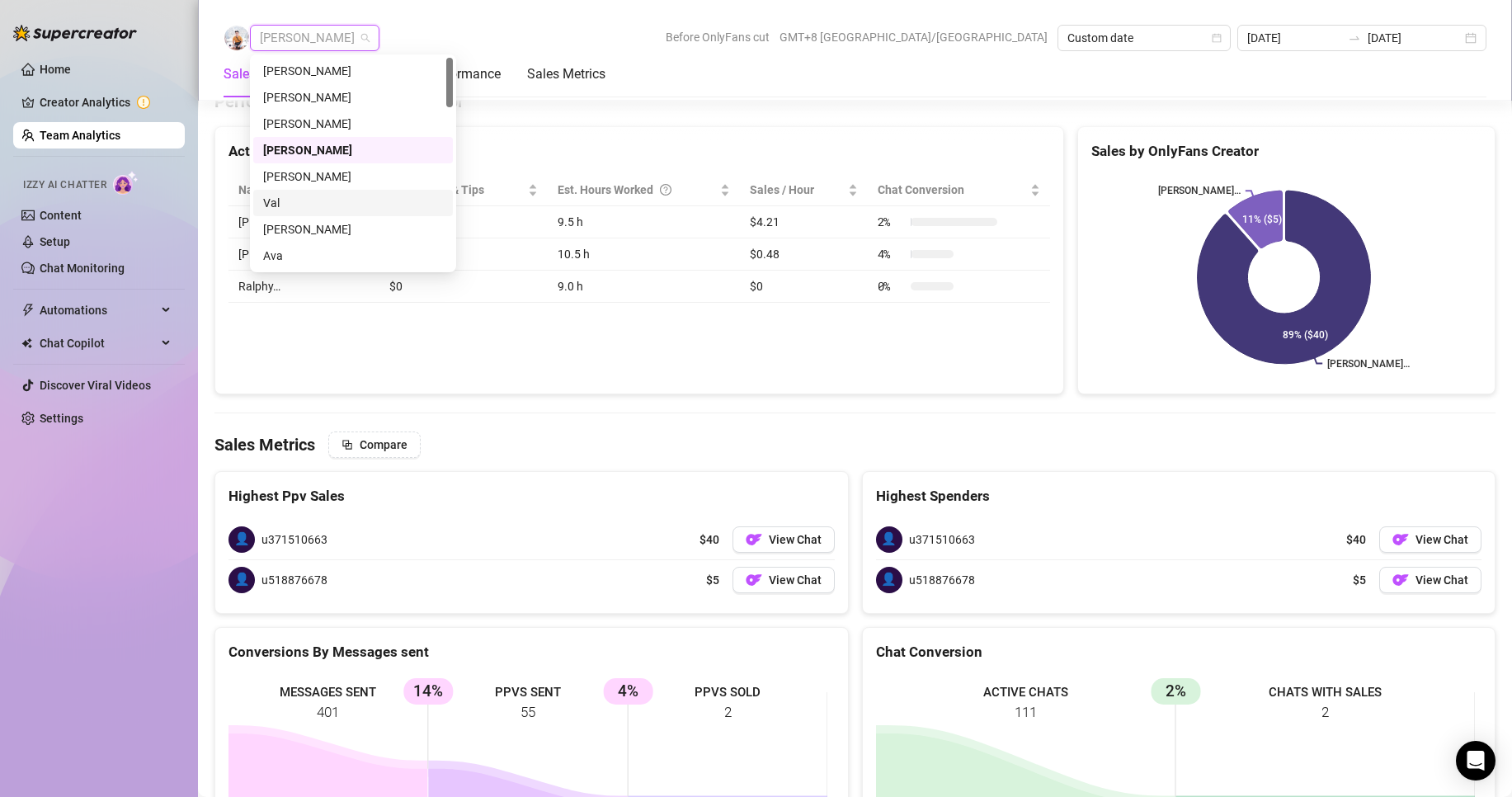
click at [274, 200] on div "Val" at bounding box center [353, 203] width 180 height 18
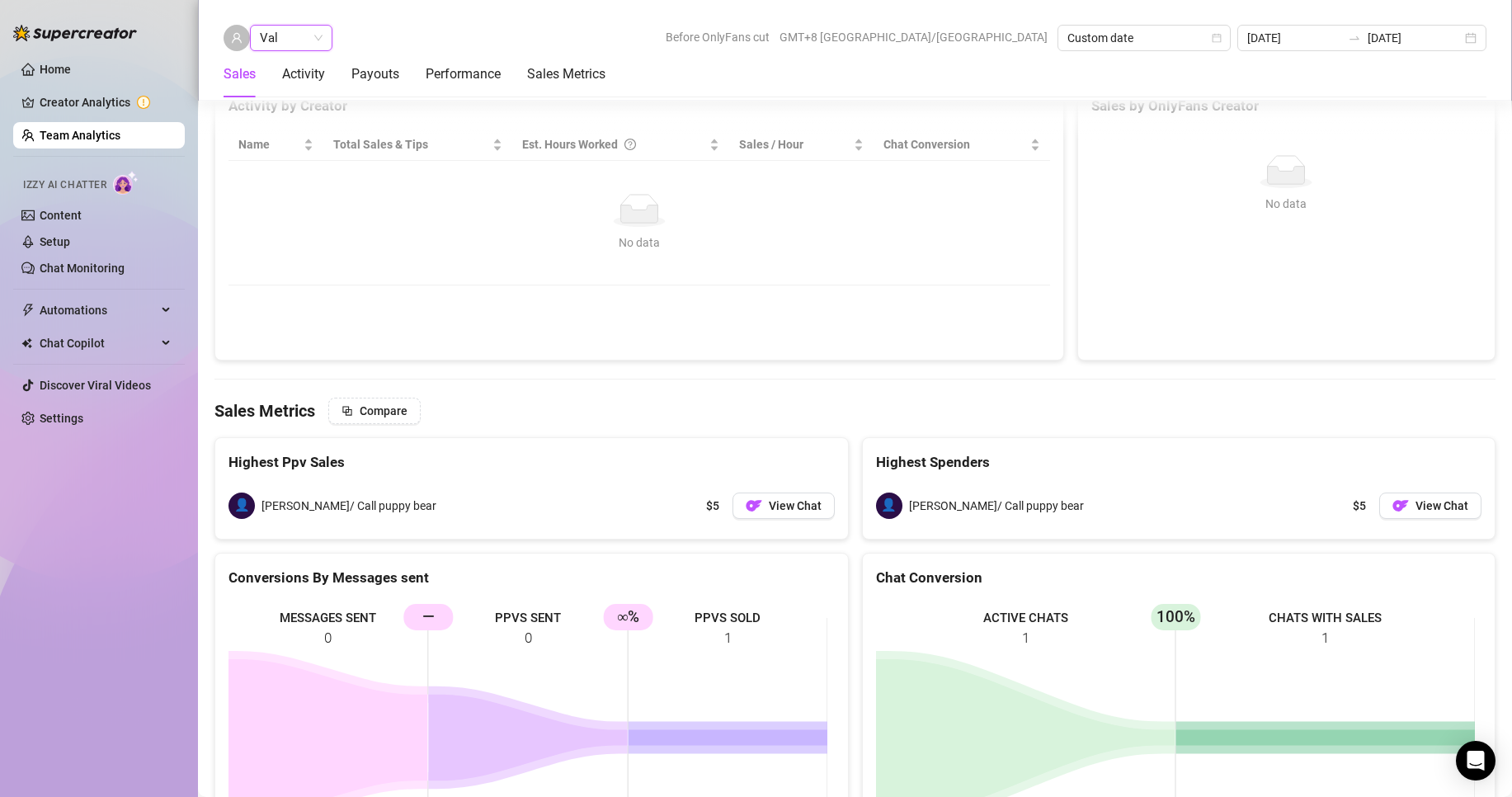
scroll to position [1950, 0]
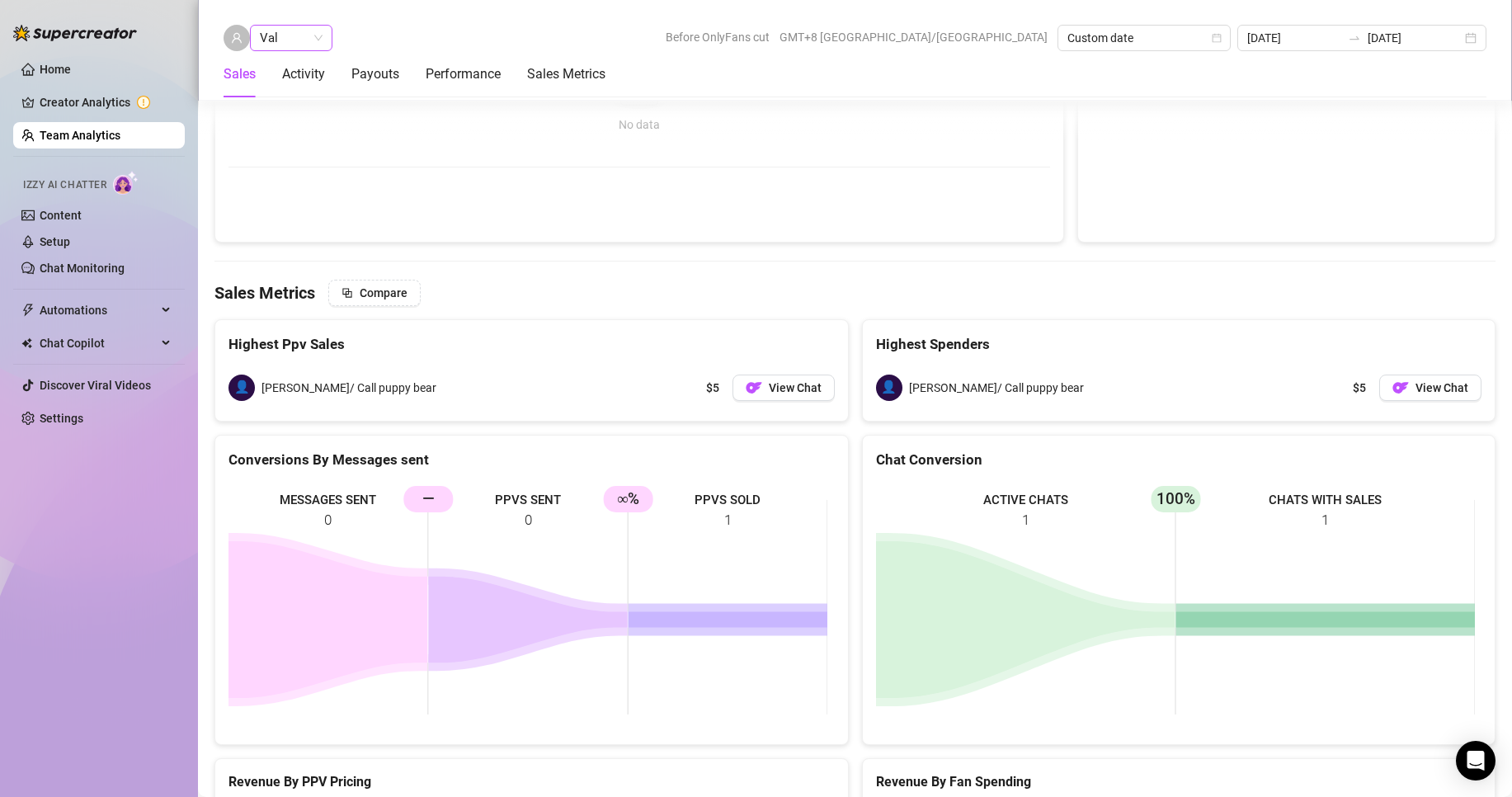
click at [305, 25] on div "Val" at bounding box center [291, 37] width 82 height 26
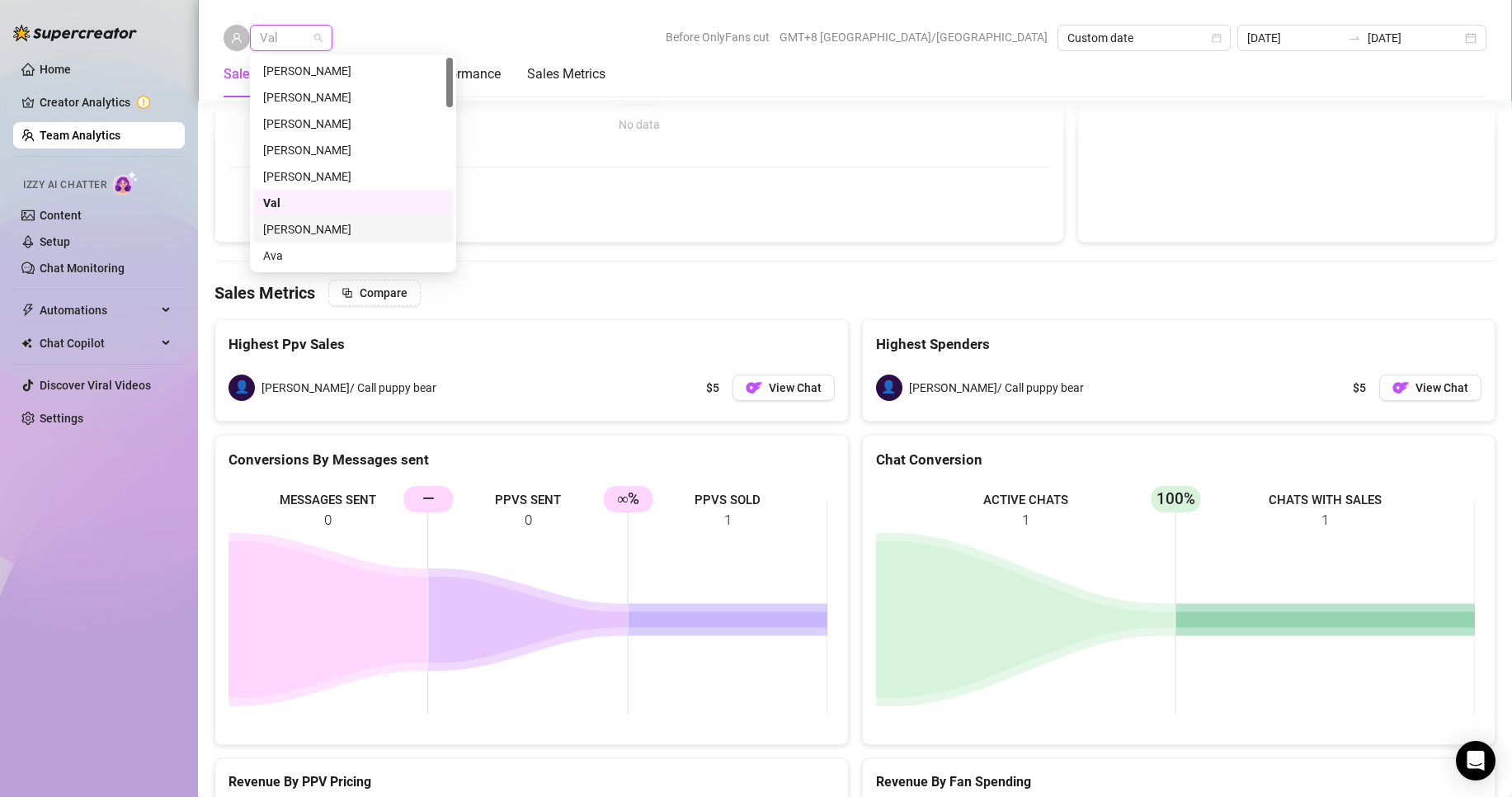
click at [281, 220] on div "[PERSON_NAME]" at bounding box center [353, 229] width 200 height 26
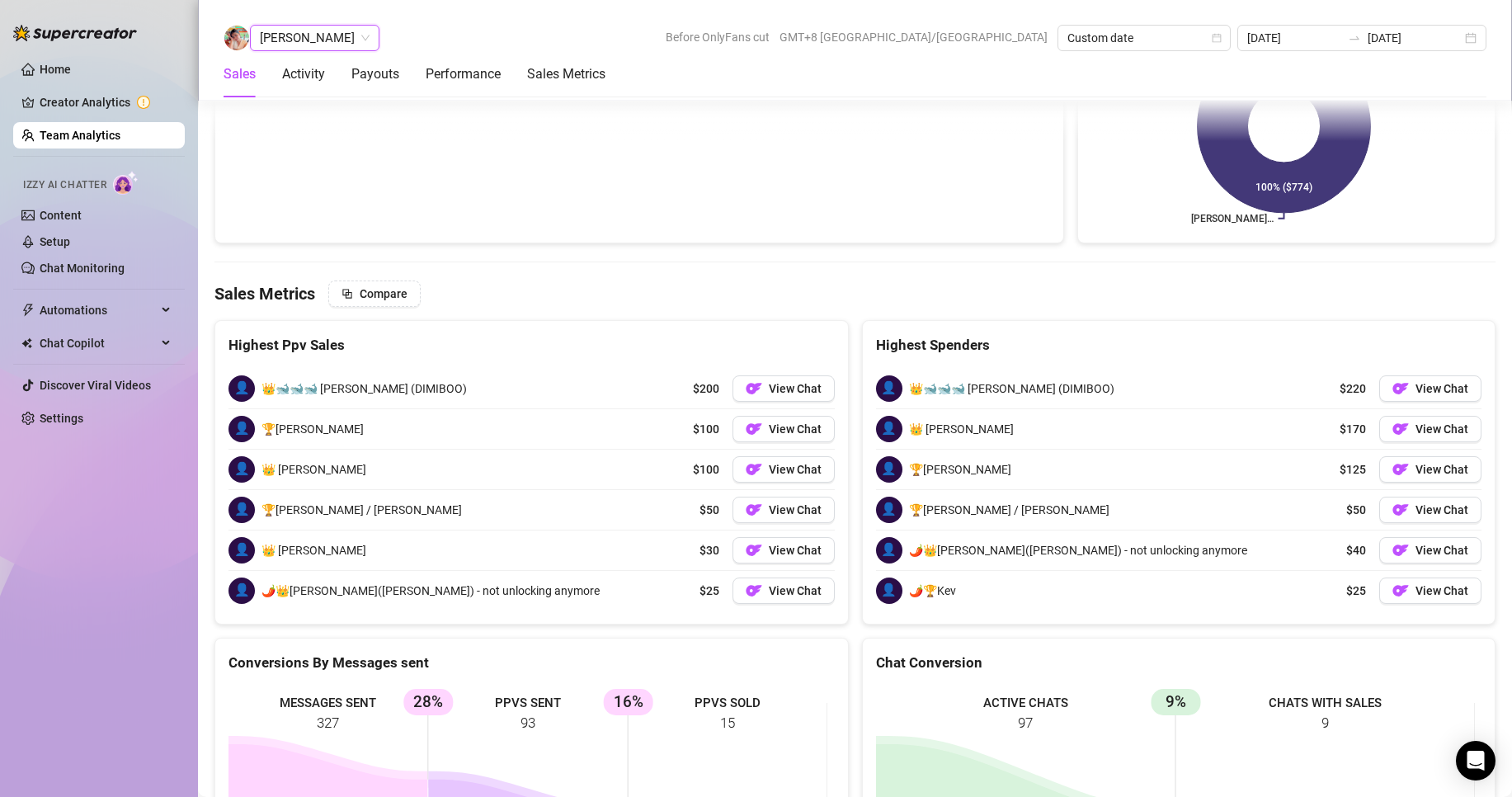
scroll to position [2277, 0]
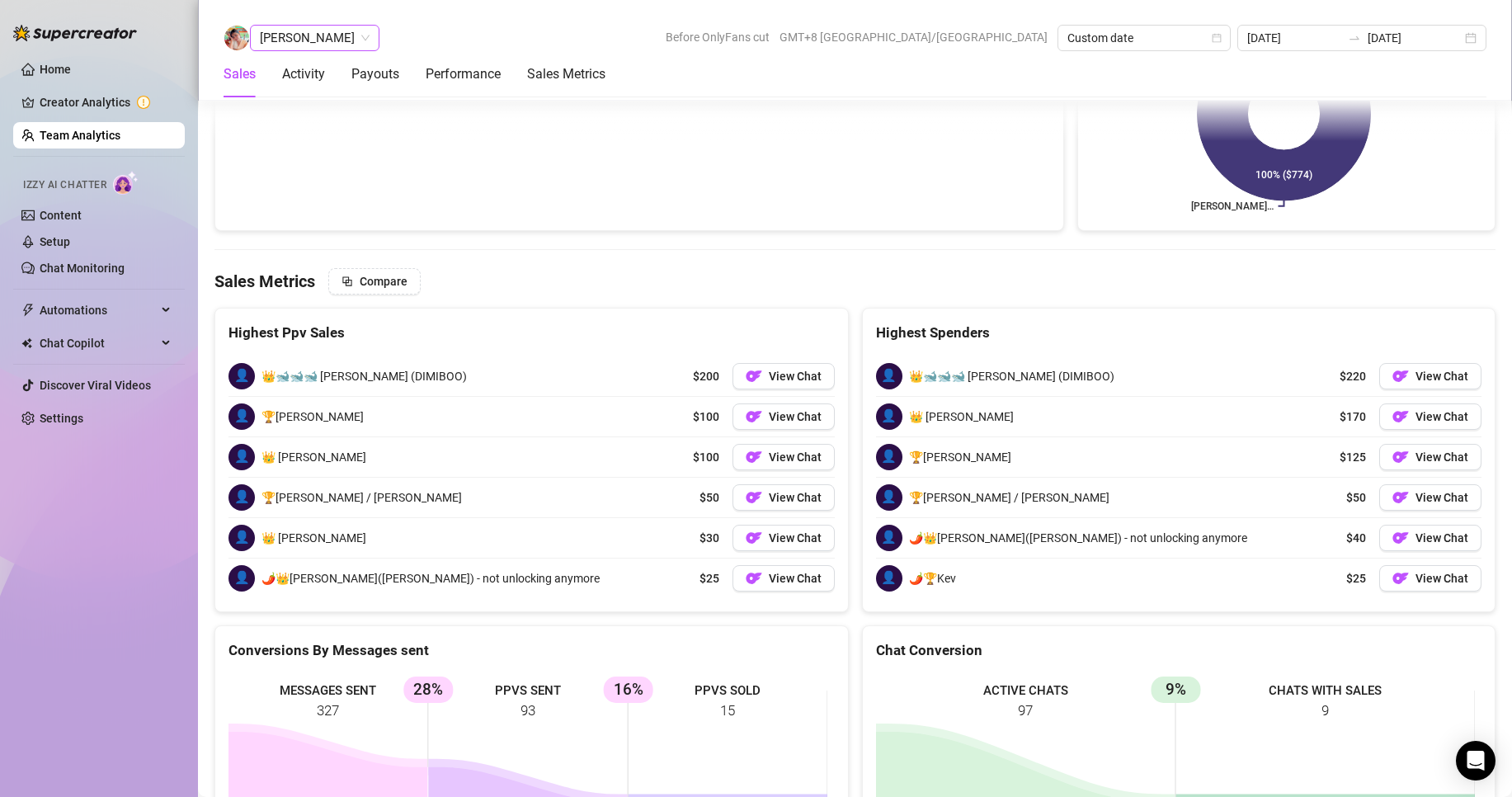
click at [316, 34] on span "[PERSON_NAME]" at bounding box center [315, 37] width 109 height 25
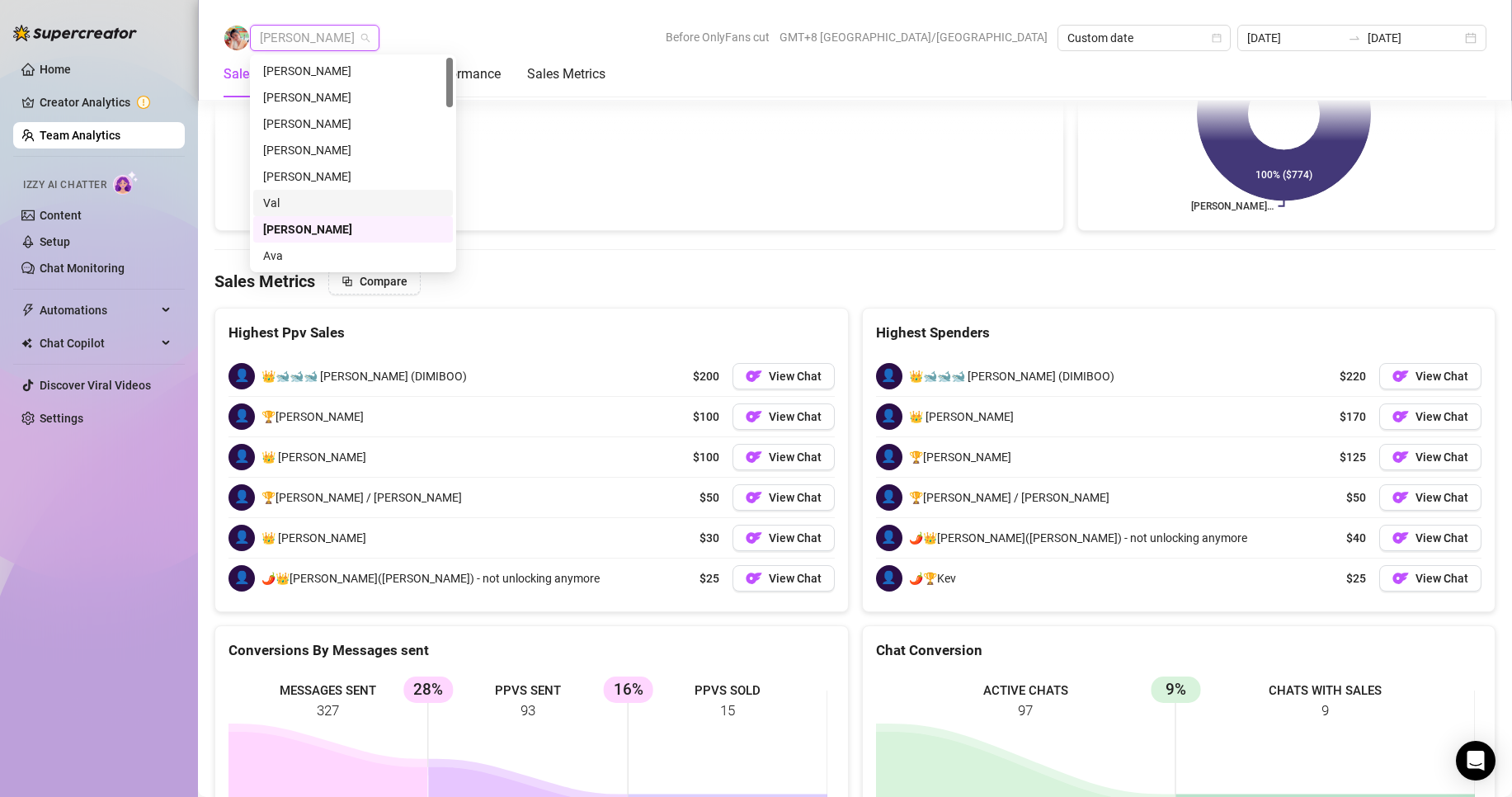
scroll to position [82, 0]
click at [281, 194] on div "[PERSON_NAME]" at bounding box center [353, 200] width 180 height 18
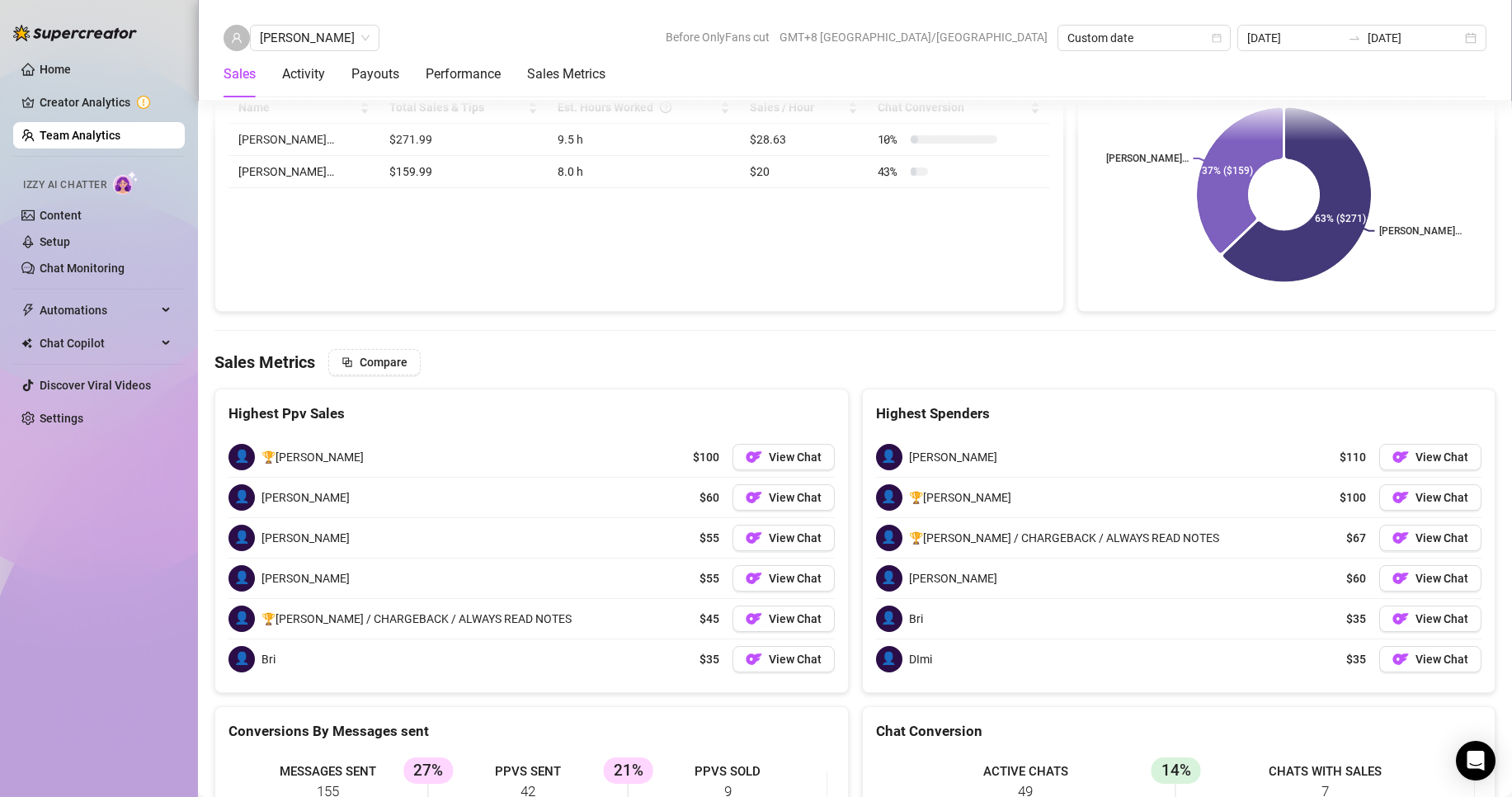
scroll to position [2395, 0]
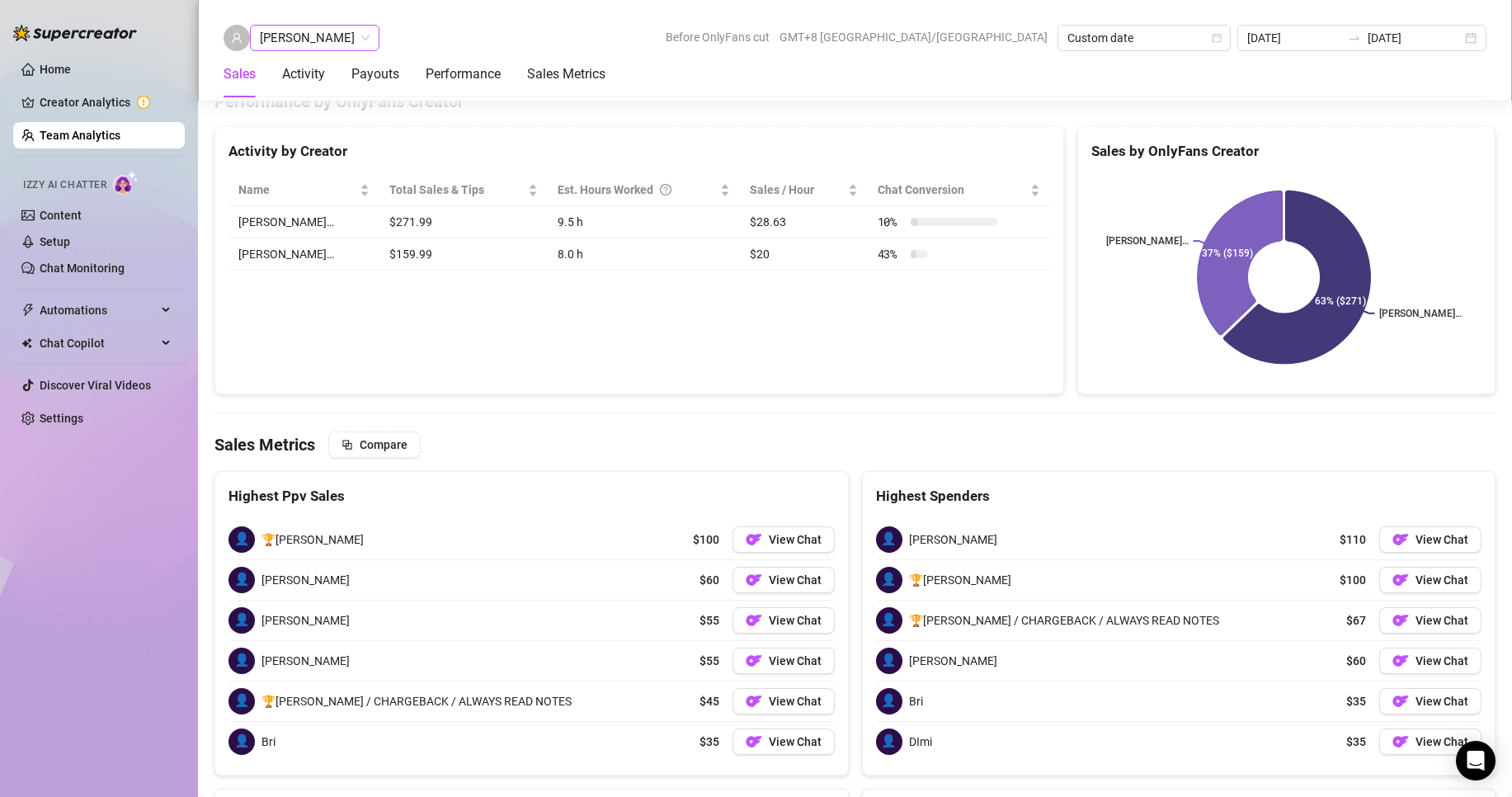
click at [291, 32] on span "[PERSON_NAME]" at bounding box center [315, 37] width 109 height 25
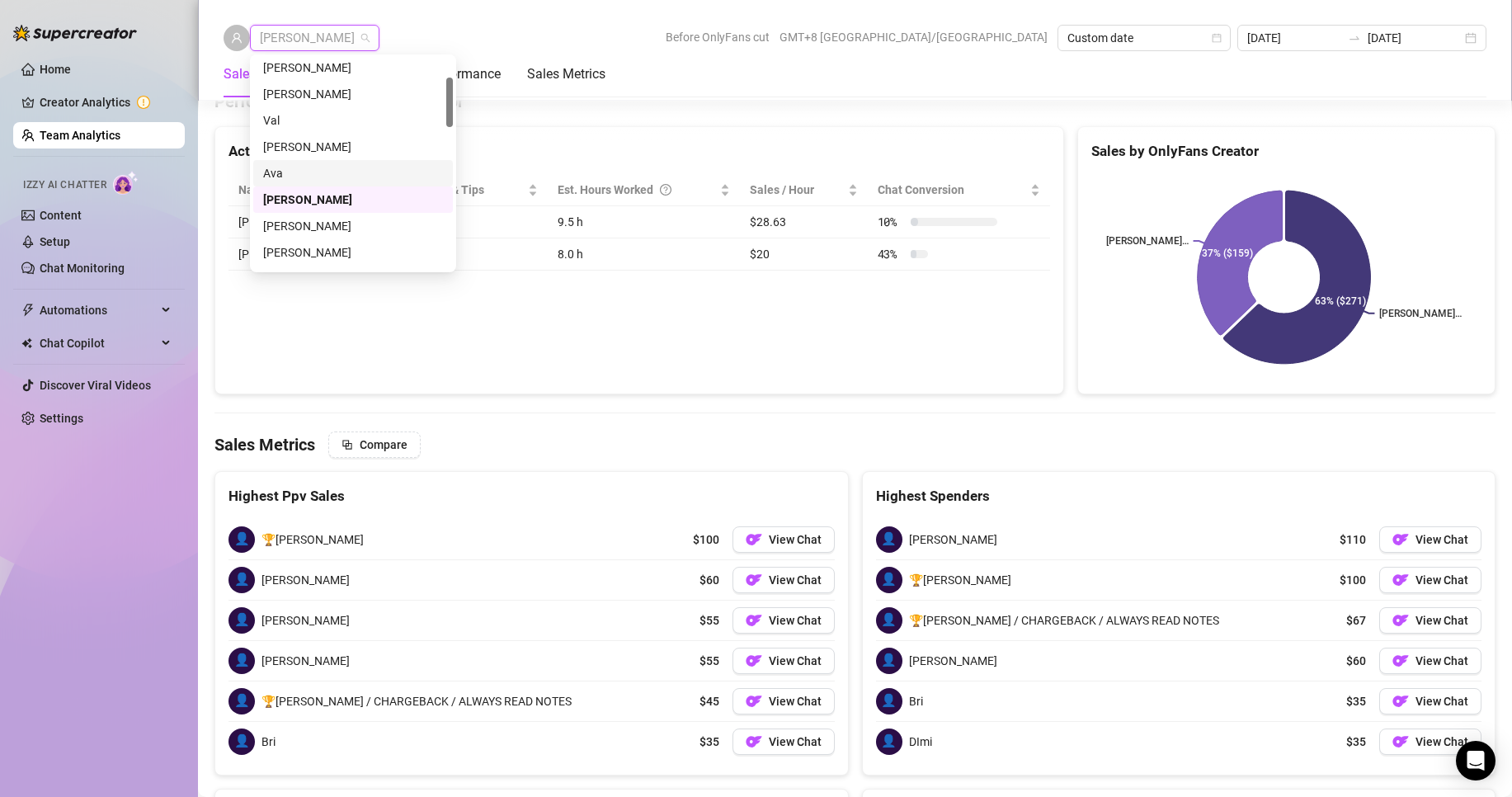
scroll to position [165, 0]
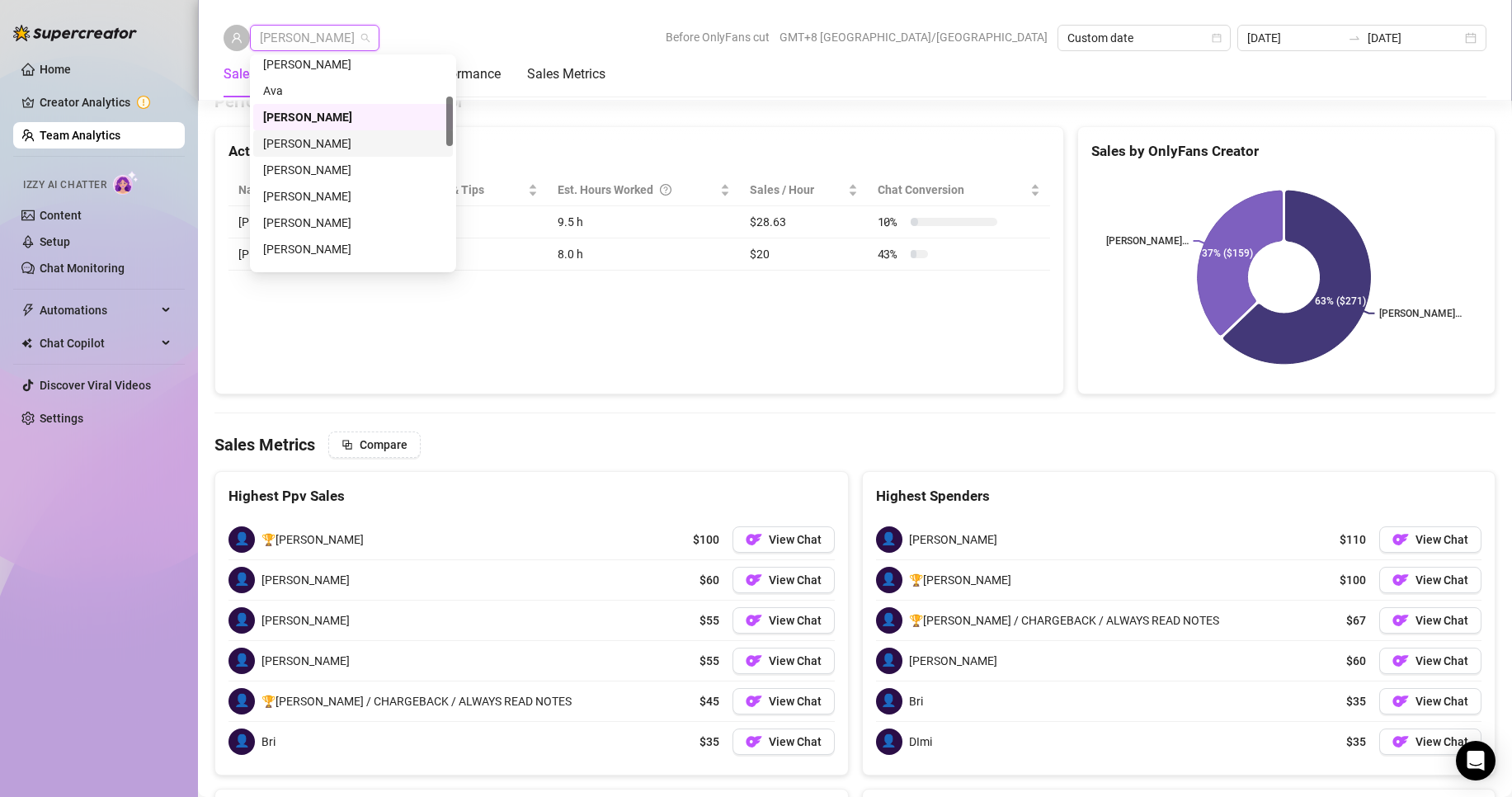
click at [281, 140] on div "[PERSON_NAME]" at bounding box center [353, 143] width 180 height 18
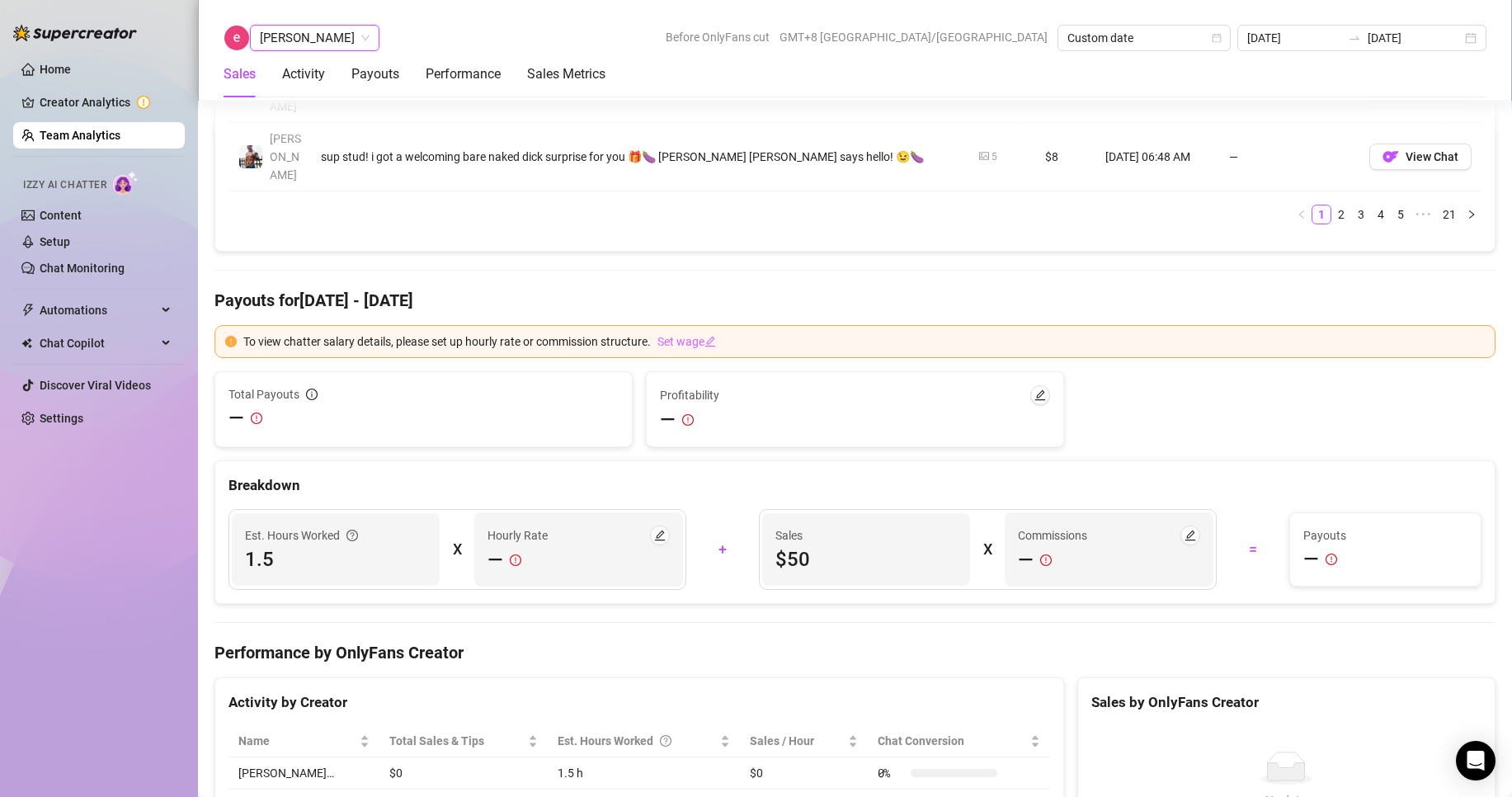
scroll to position [2376, 0]
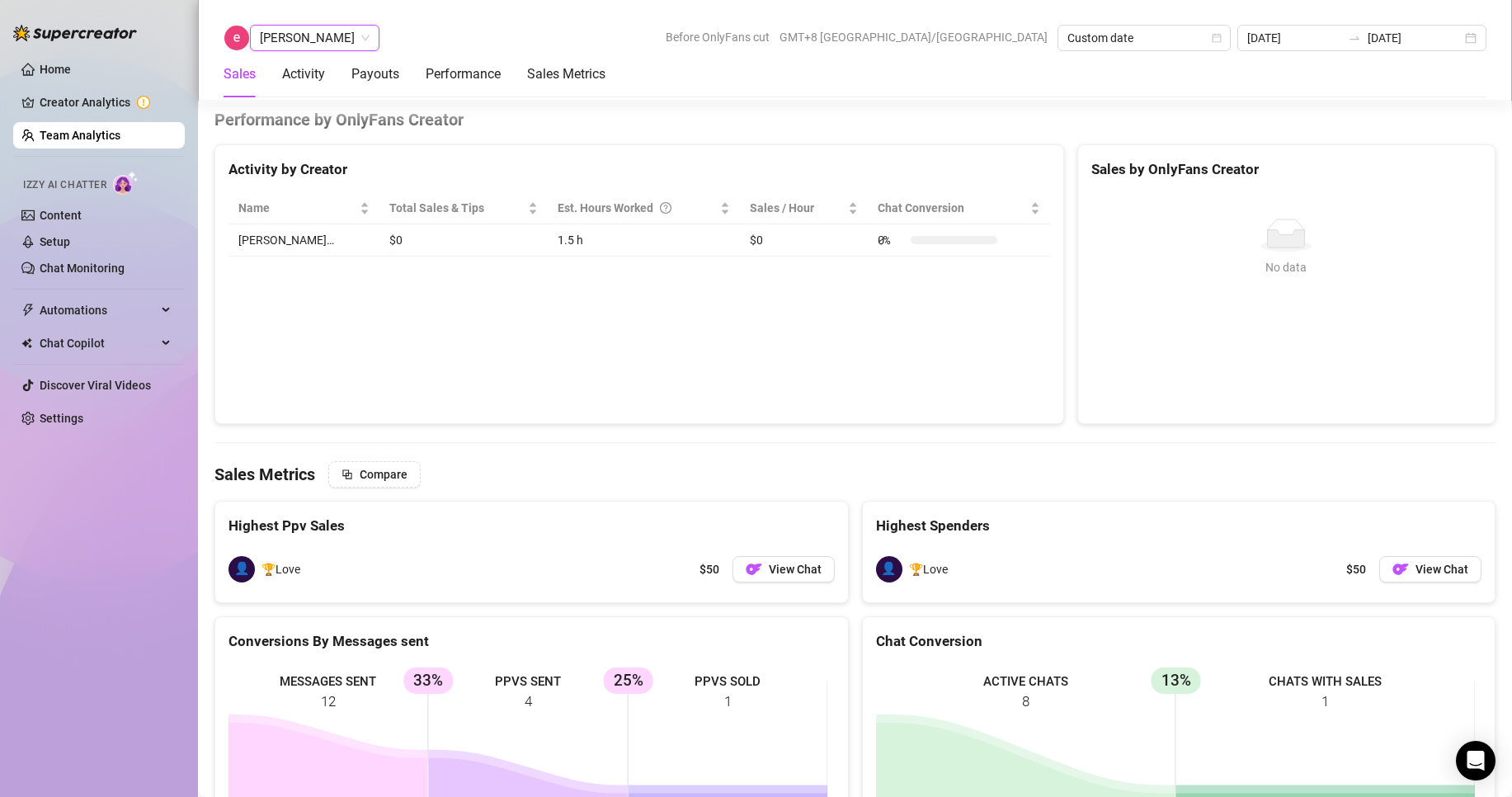
click at [305, 31] on span "[PERSON_NAME]" at bounding box center [315, 37] width 109 height 25
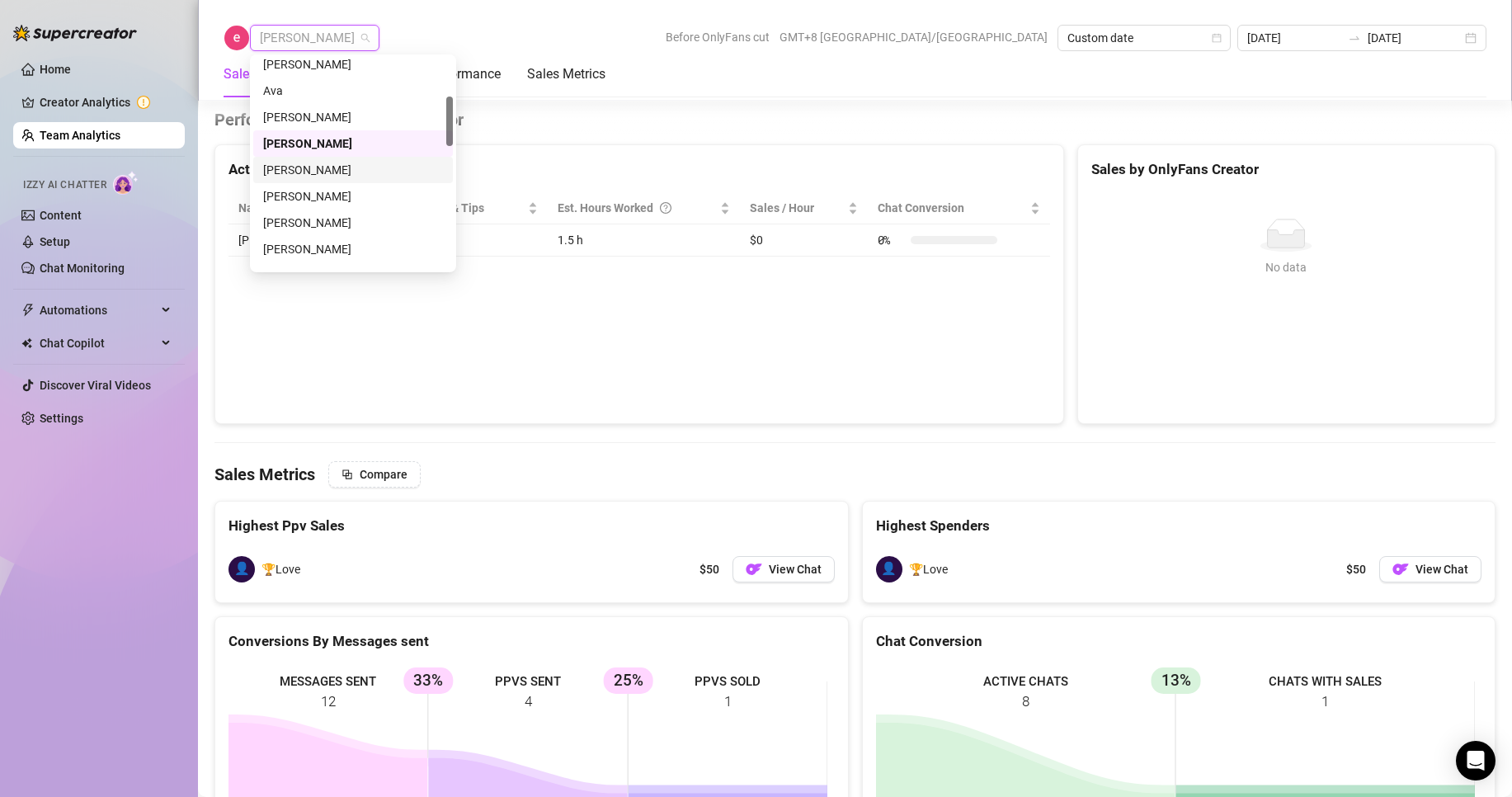
click at [282, 169] on div "[PERSON_NAME]" at bounding box center [353, 170] width 180 height 18
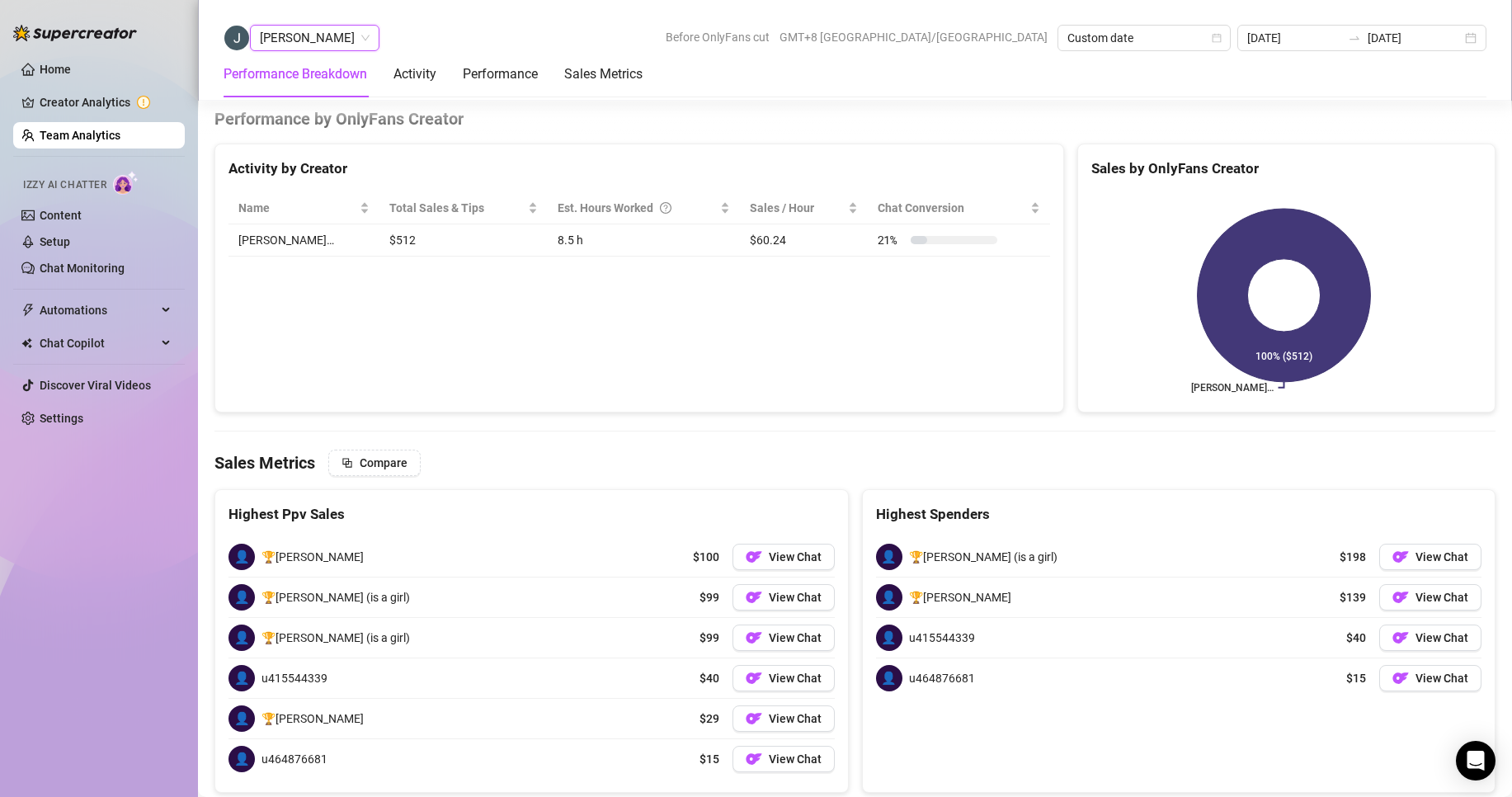
scroll to position [2107, 0]
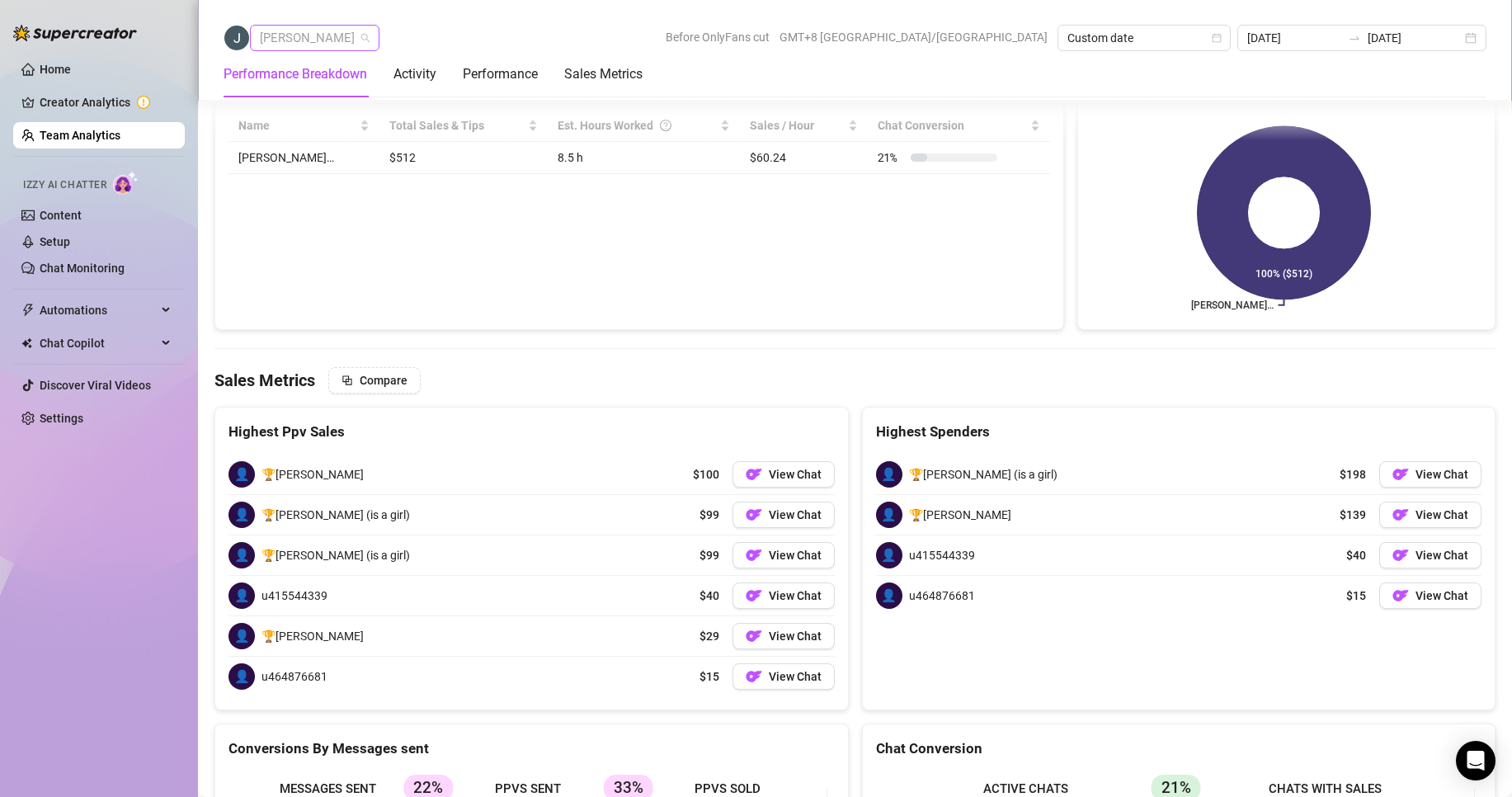
click at [293, 36] on span "[PERSON_NAME]" at bounding box center [315, 37] width 109 height 25
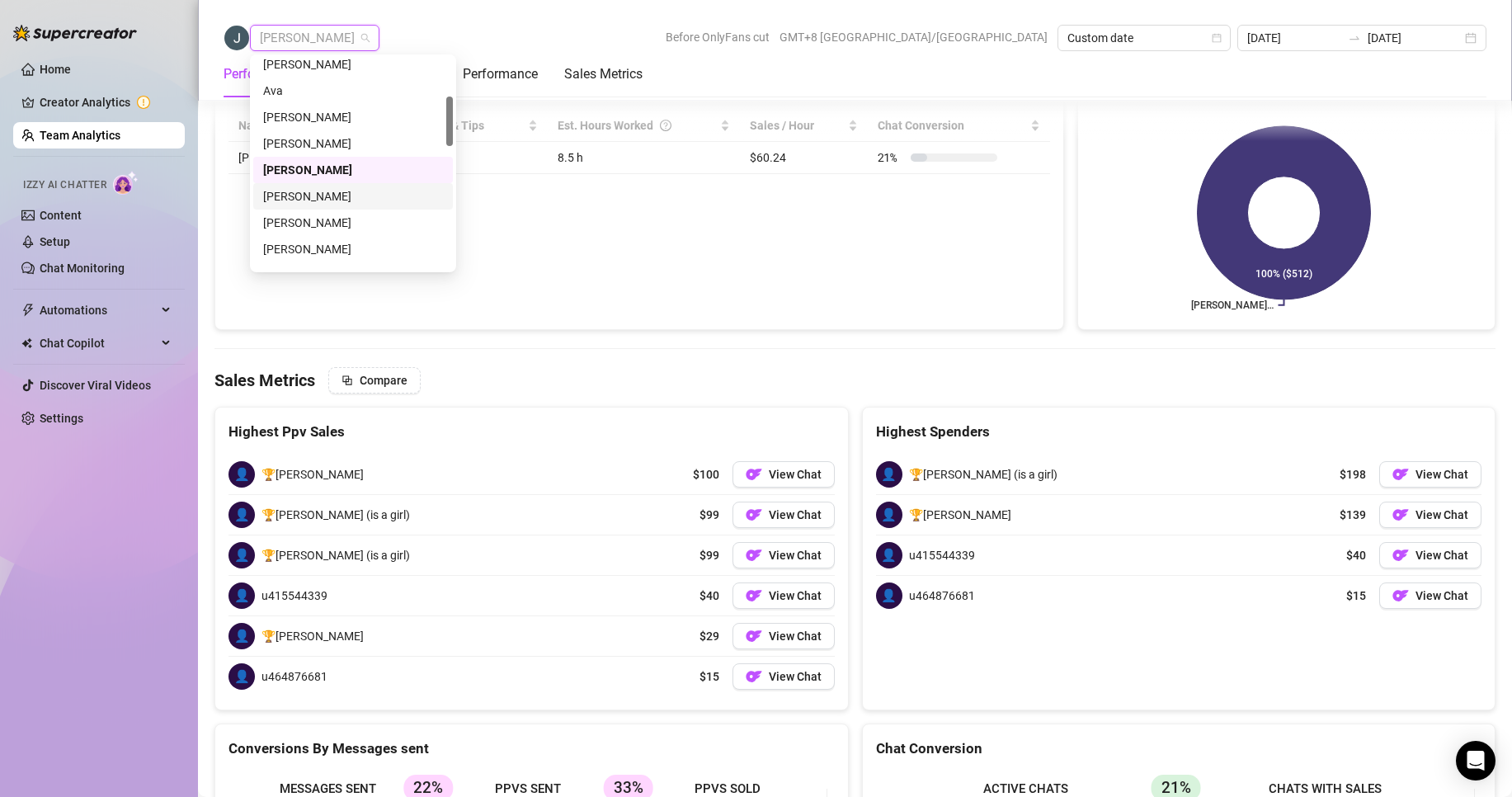
click at [298, 186] on div "[PERSON_NAME]" at bounding box center [353, 196] width 200 height 26
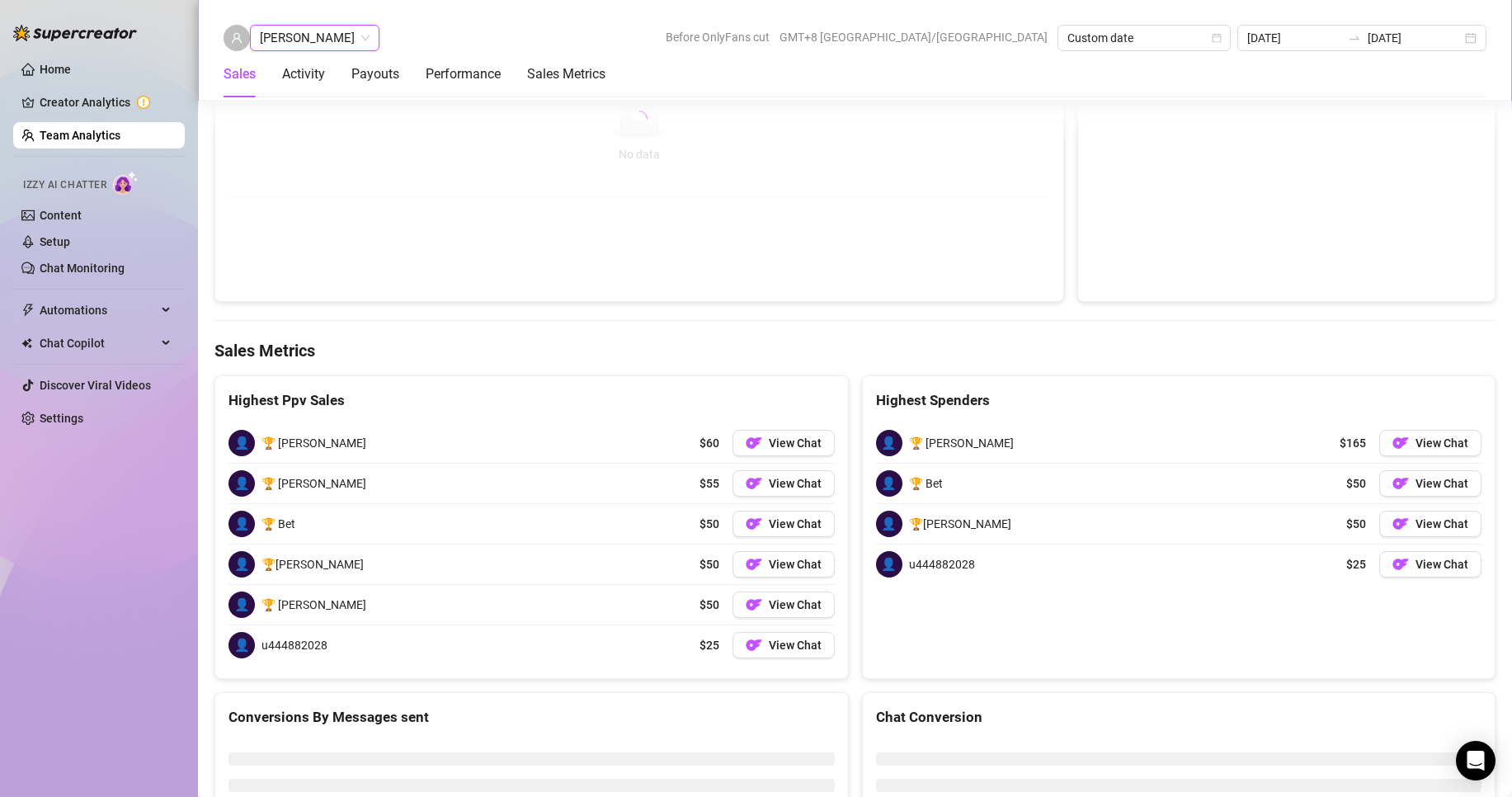
scroll to position [2360, 0]
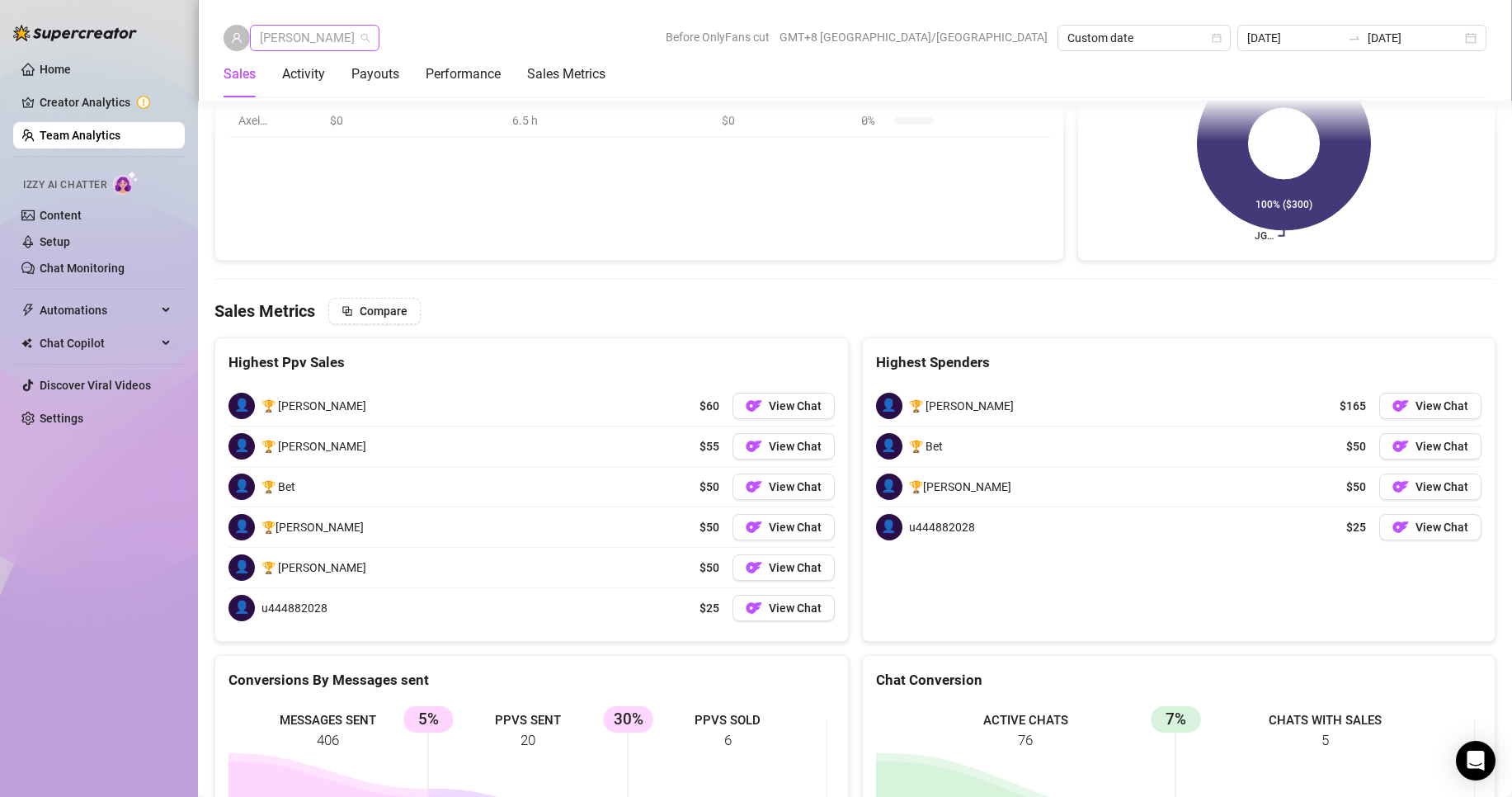
click at [317, 39] on span "[PERSON_NAME]" at bounding box center [315, 37] width 109 height 25
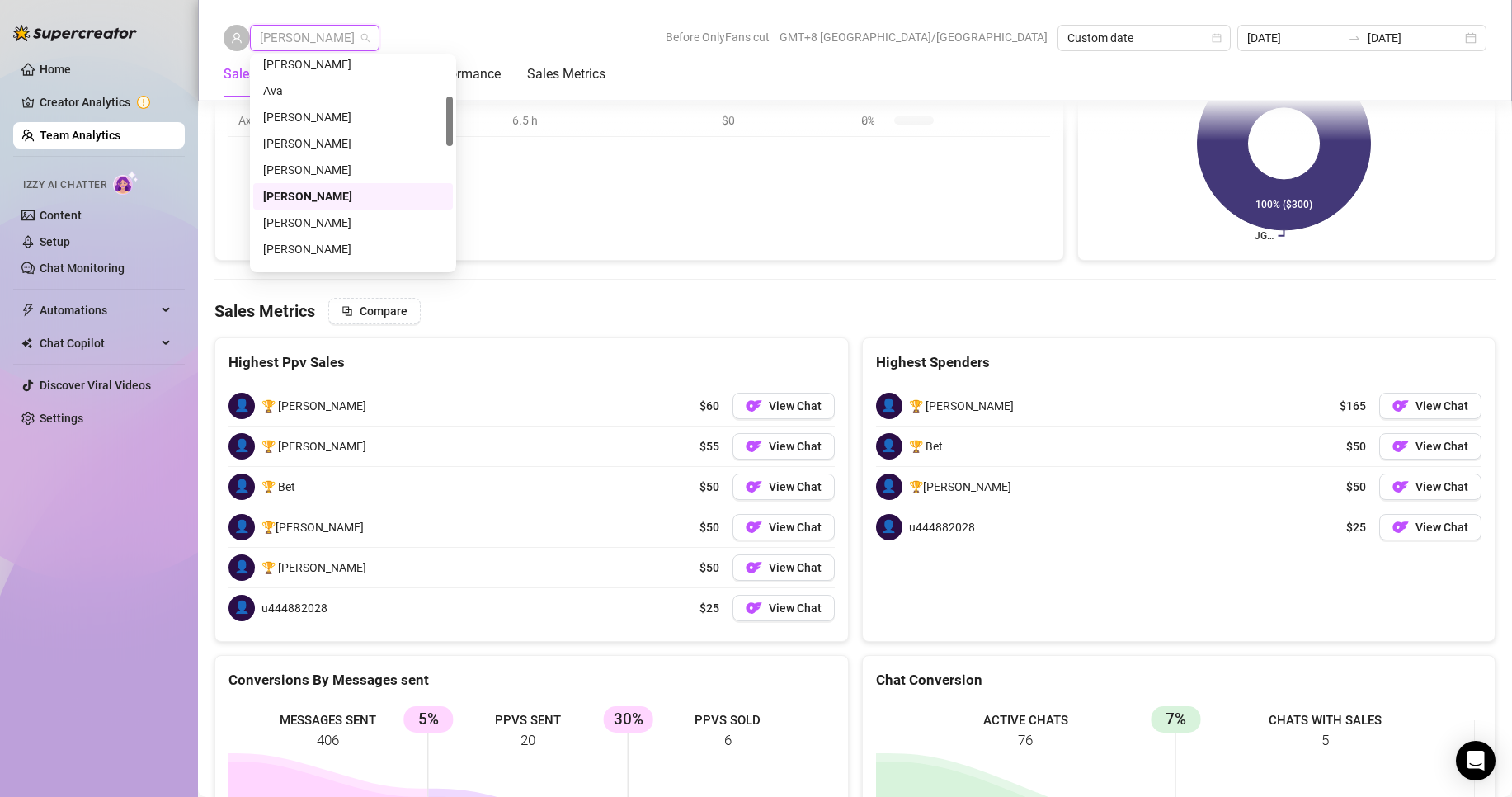
drag, startPoint x: 284, startPoint y: 242, endPoint x: 332, endPoint y: 181, distance: 77.6
click at [335, 183] on div "[PERSON_NAME] Chloe [PERSON_NAME] [PERSON_NAME] [PERSON_NAME] [PERSON_NAME] [PE…" at bounding box center [353, 182] width 200 height 264
drag, startPoint x: 294, startPoint y: 190, endPoint x: 782, endPoint y: 446, distance: 551.1
click at [294, 190] on div "[PERSON_NAME]" at bounding box center [353, 193] width 180 height 18
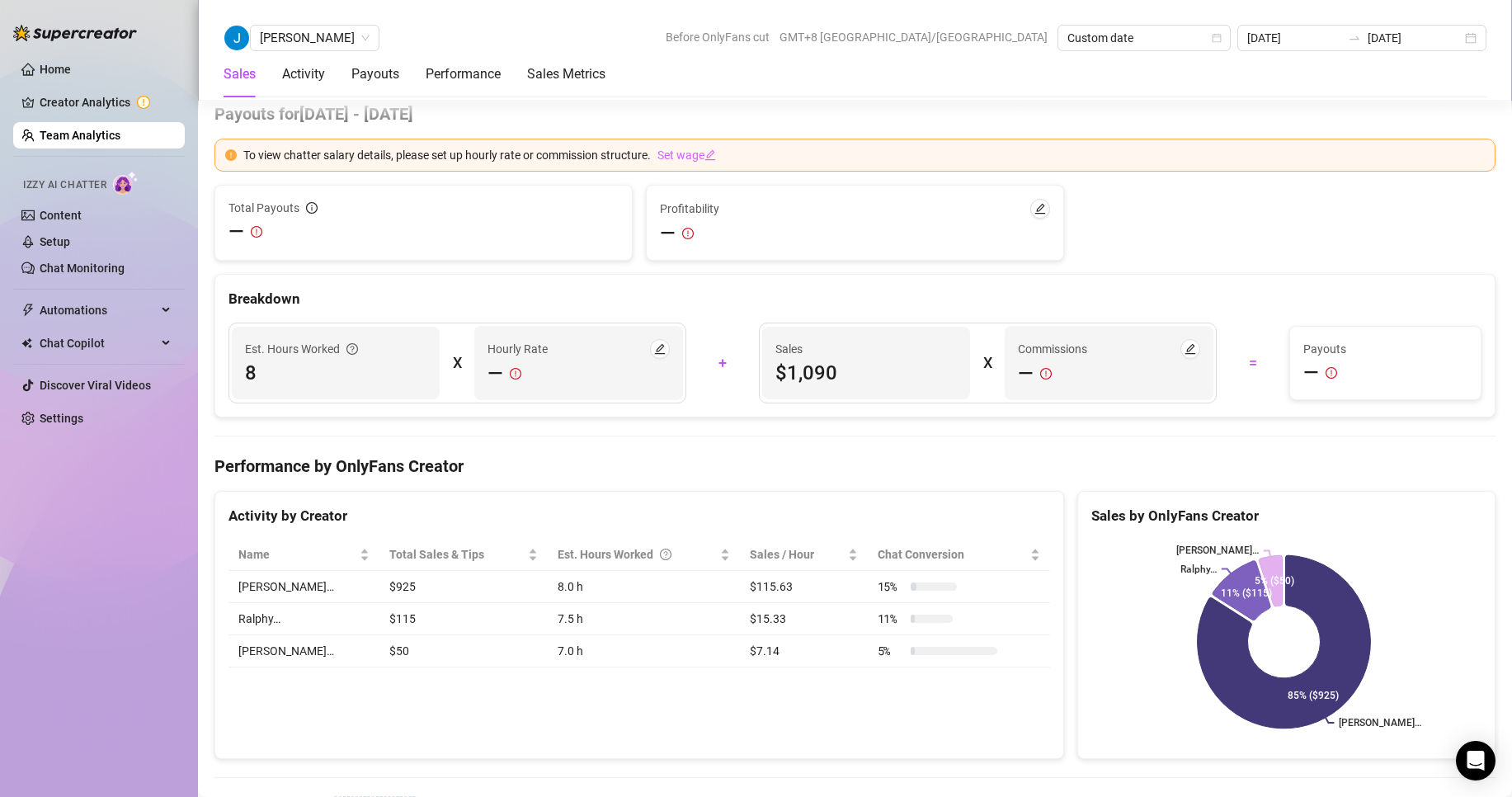
scroll to position [2477, 0]
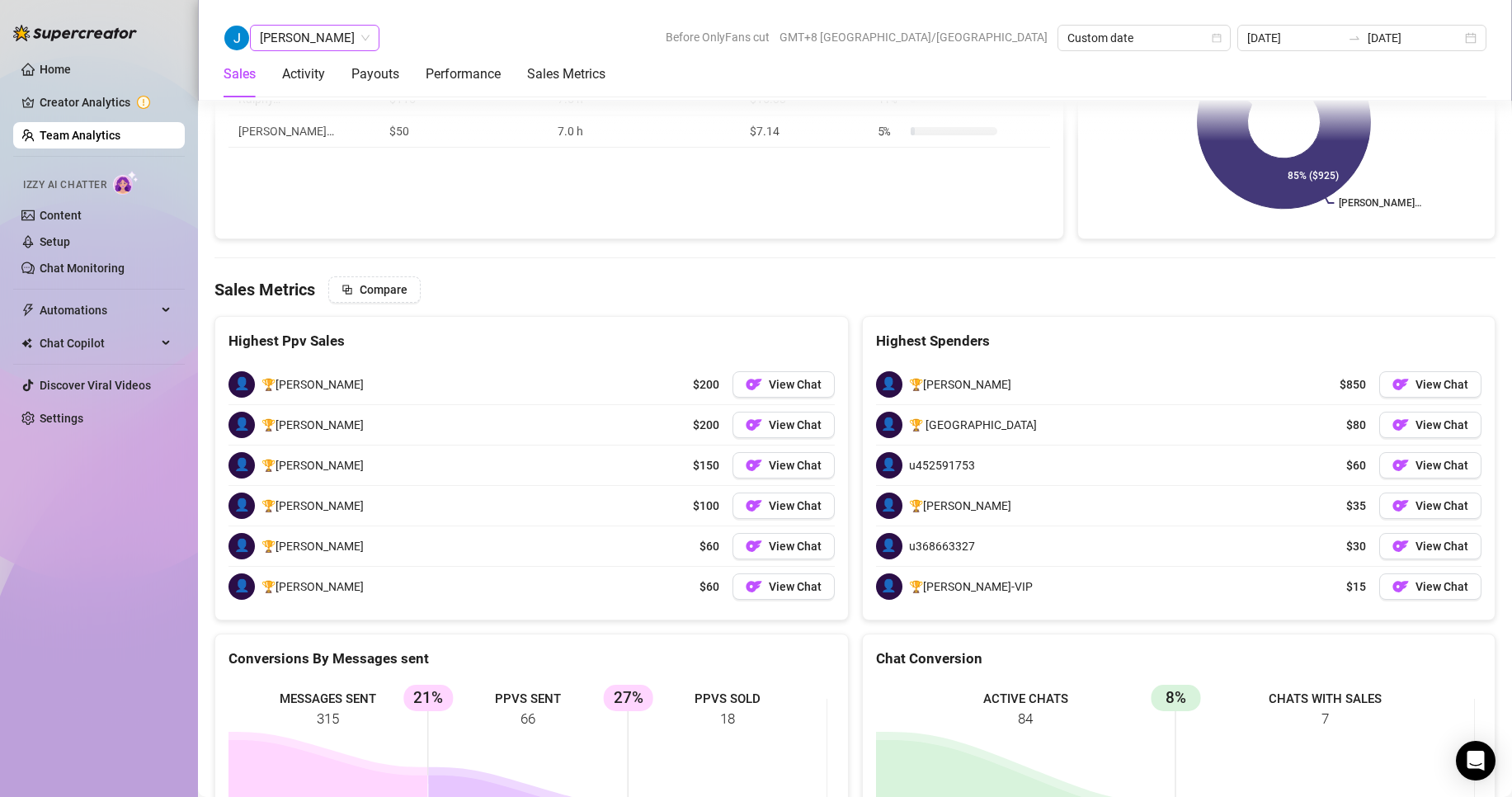
click at [298, 46] on span "[PERSON_NAME]" at bounding box center [315, 37] width 109 height 25
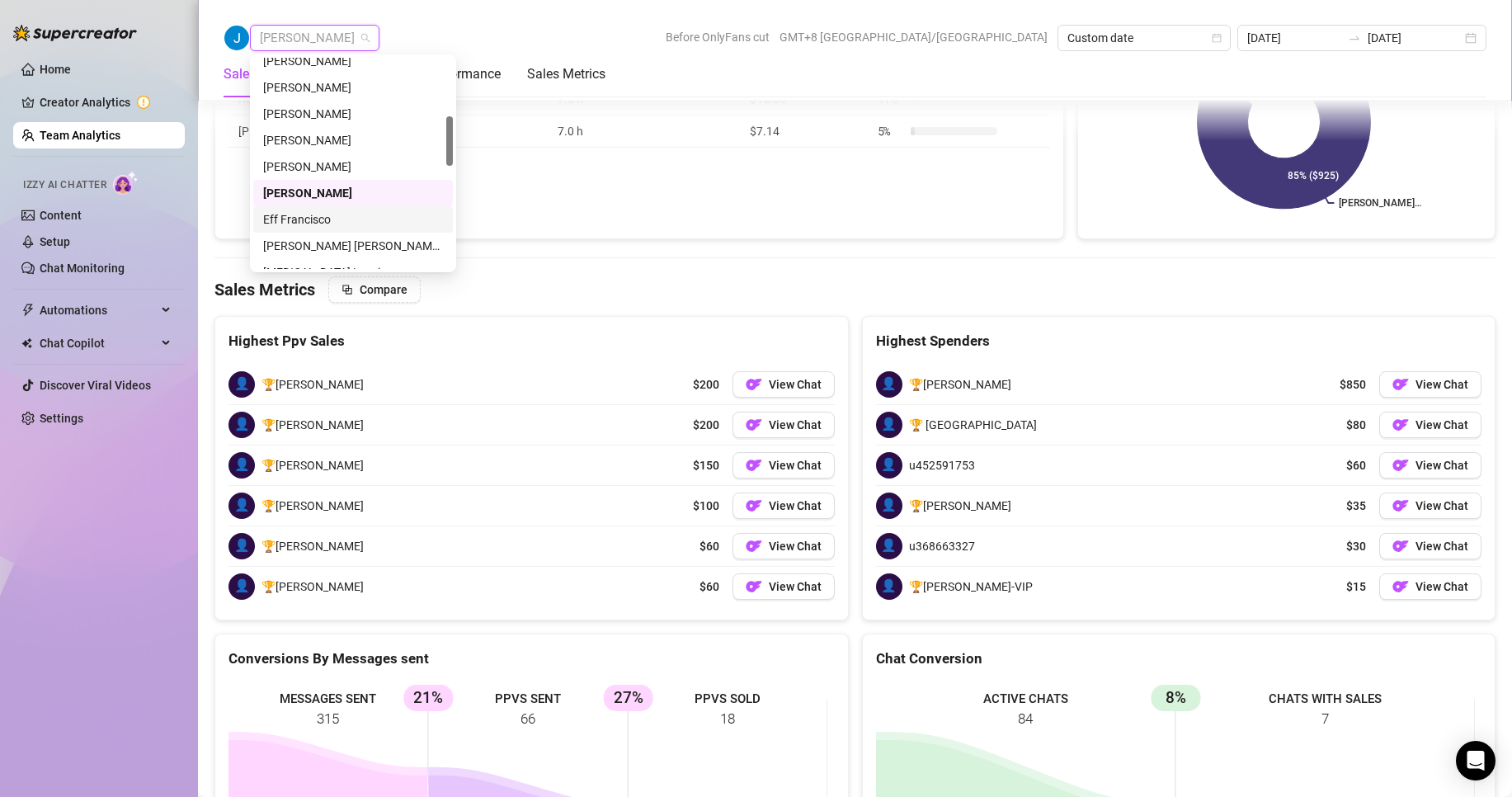
click at [308, 212] on div "Eff Francisco" at bounding box center [353, 220] width 180 height 18
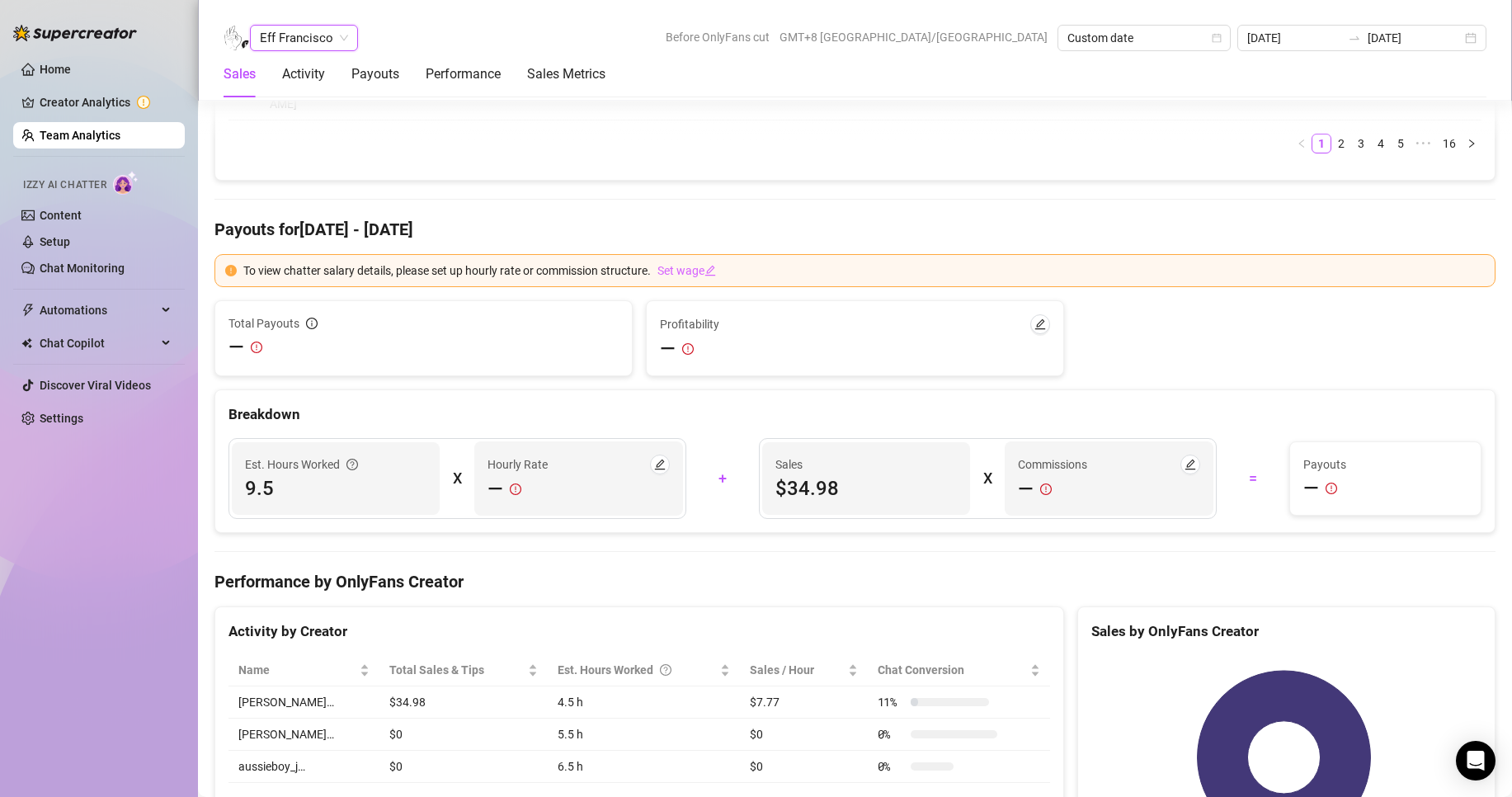
scroll to position [2436, 0]
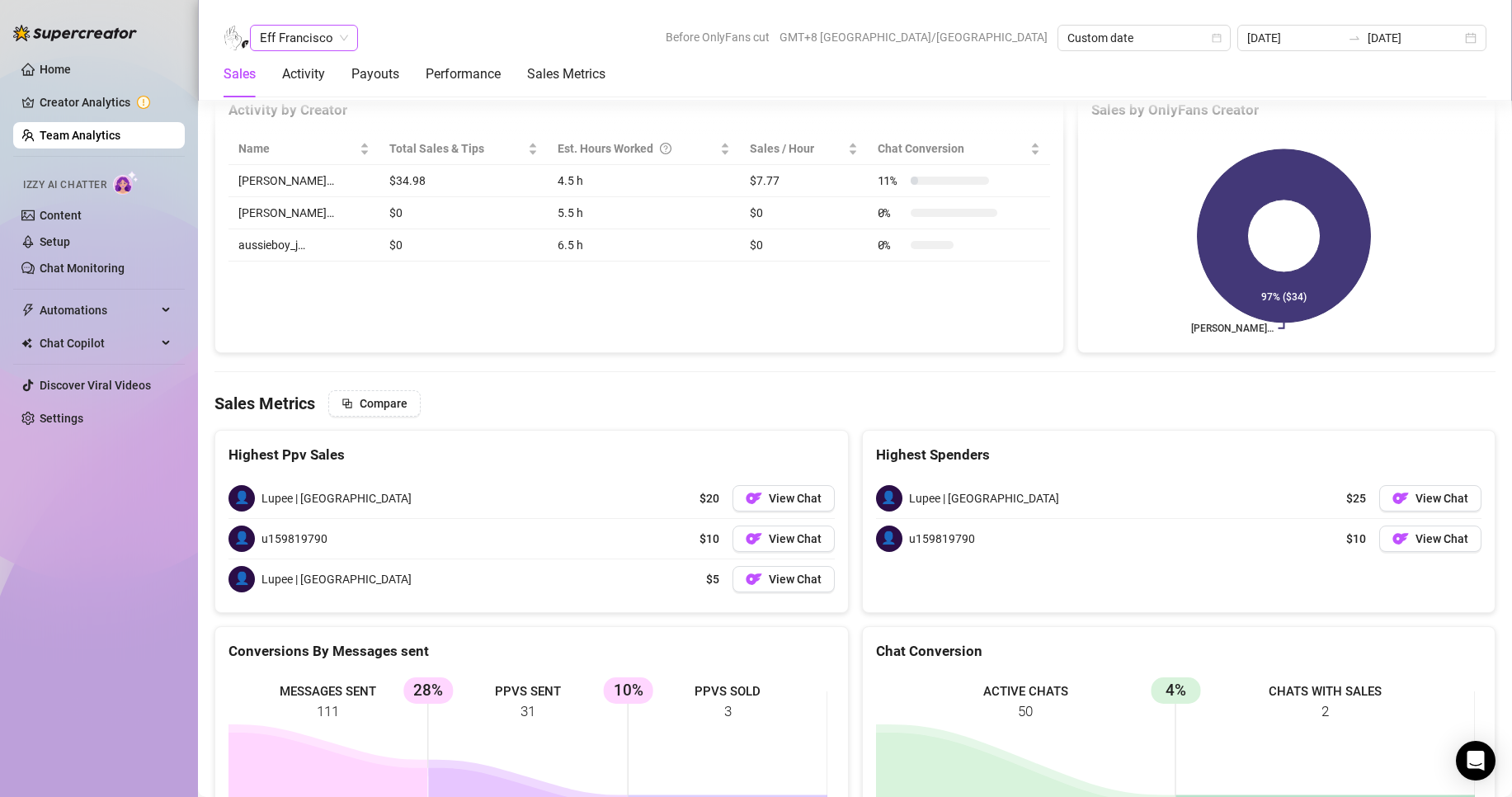
click at [301, 42] on span "Eff Francisco" at bounding box center [304, 37] width 88 height 25
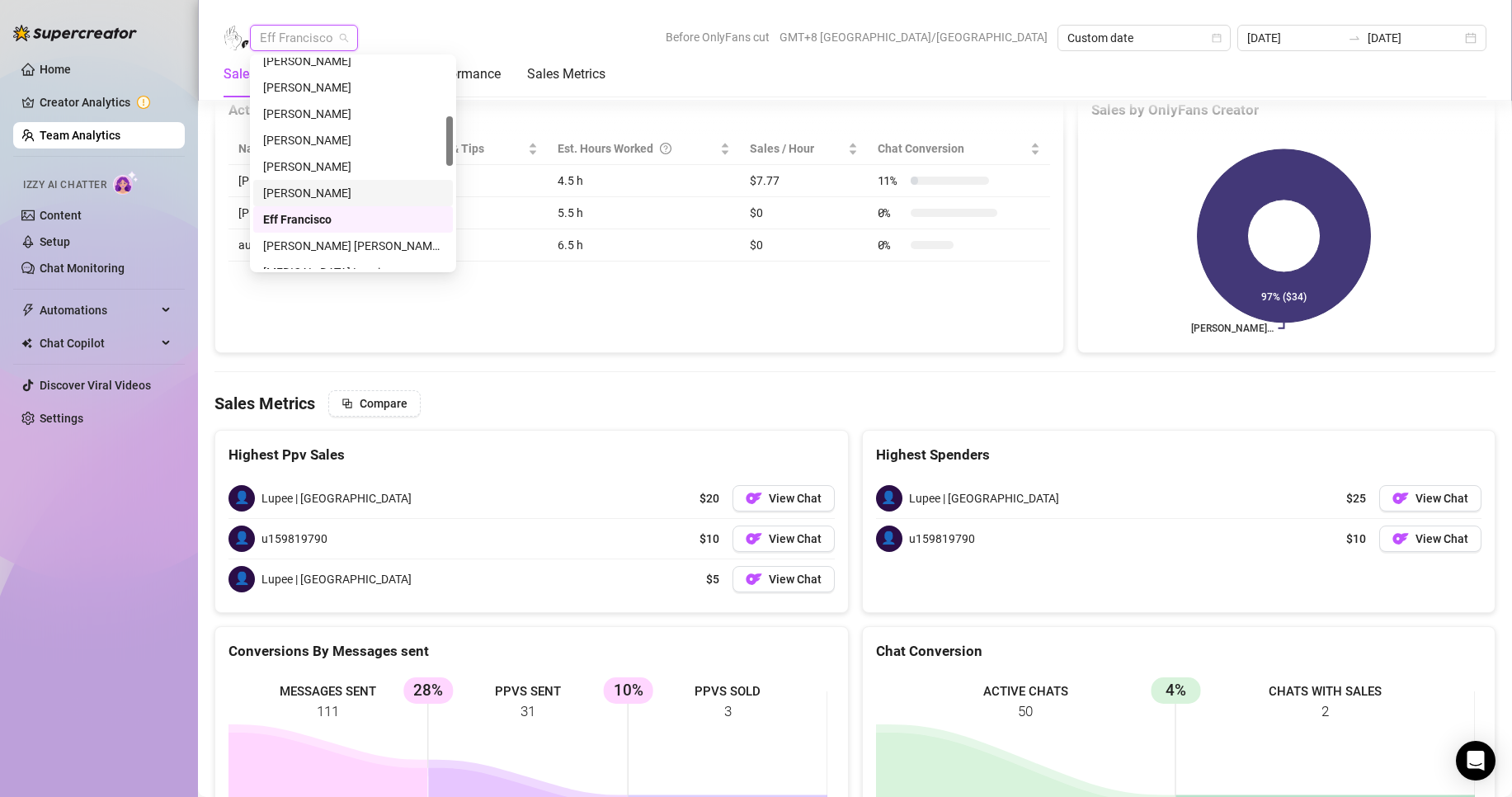
scroll to position [330, 0]
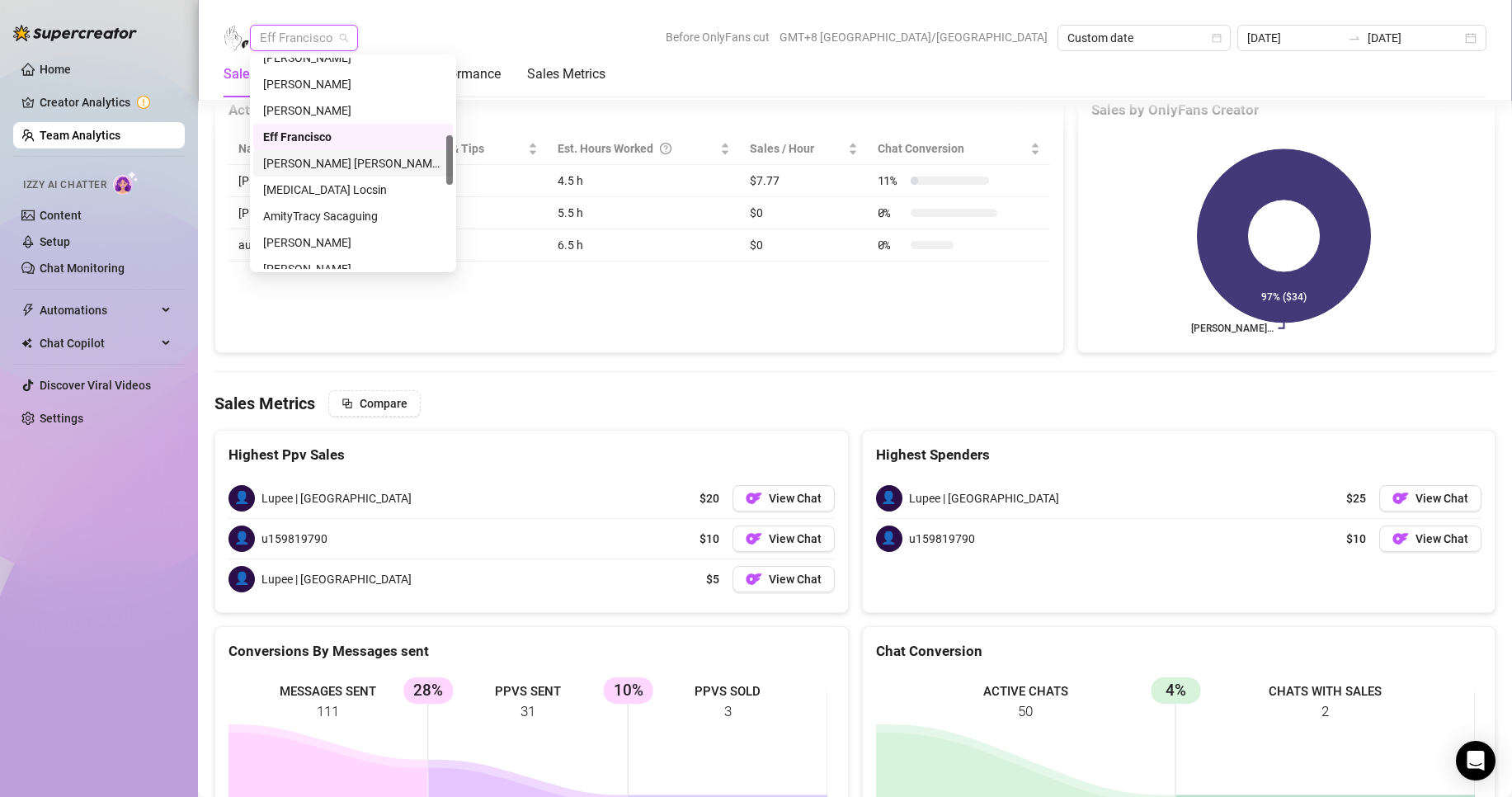
click at [296, 158] on div "[PERSON_NAME] [PERSON_NAME] Tarcena" at bounding box center [353, 163] width 180 height 18
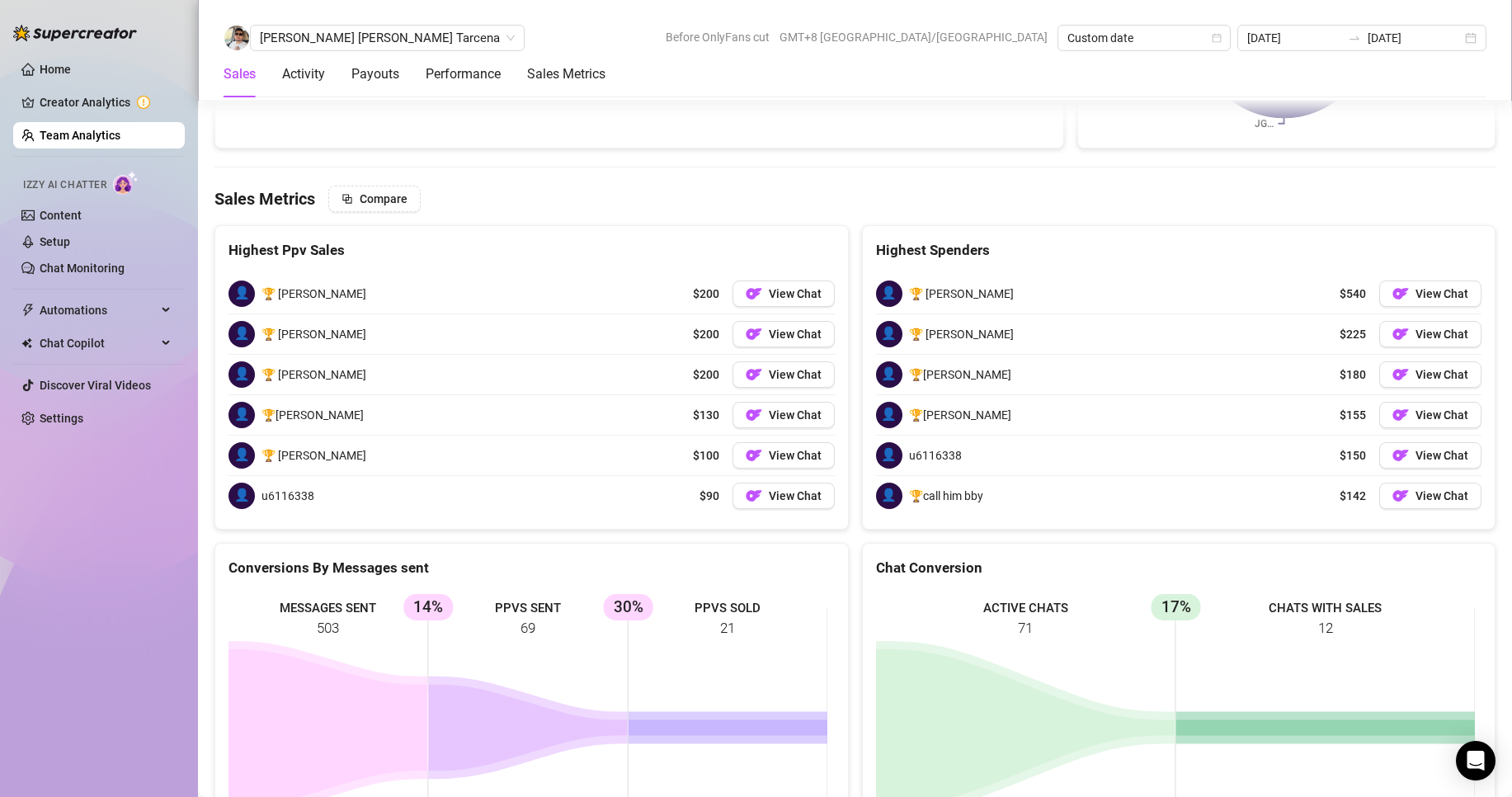
scroll to position [2609, 0]
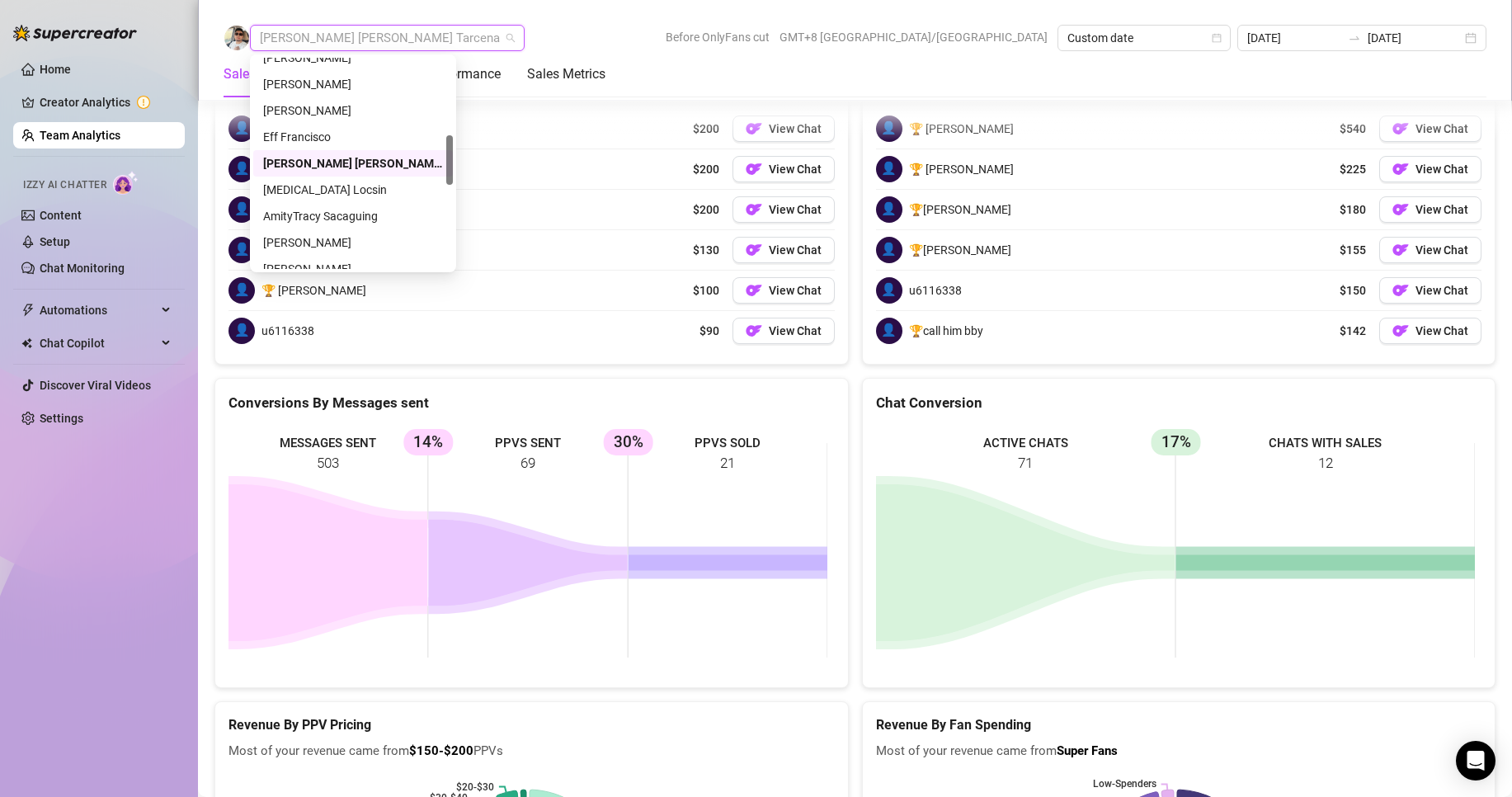
click at [300, 40] on span "[PERSON_NAME] [PERSON_NAME] Tarcena" at bounding box center [387, 37] width 254 height 25
click at [297, 181] on div "[MEDICAL_DATA] Locsin" at bounding box center [353, 190] width 180 height 18
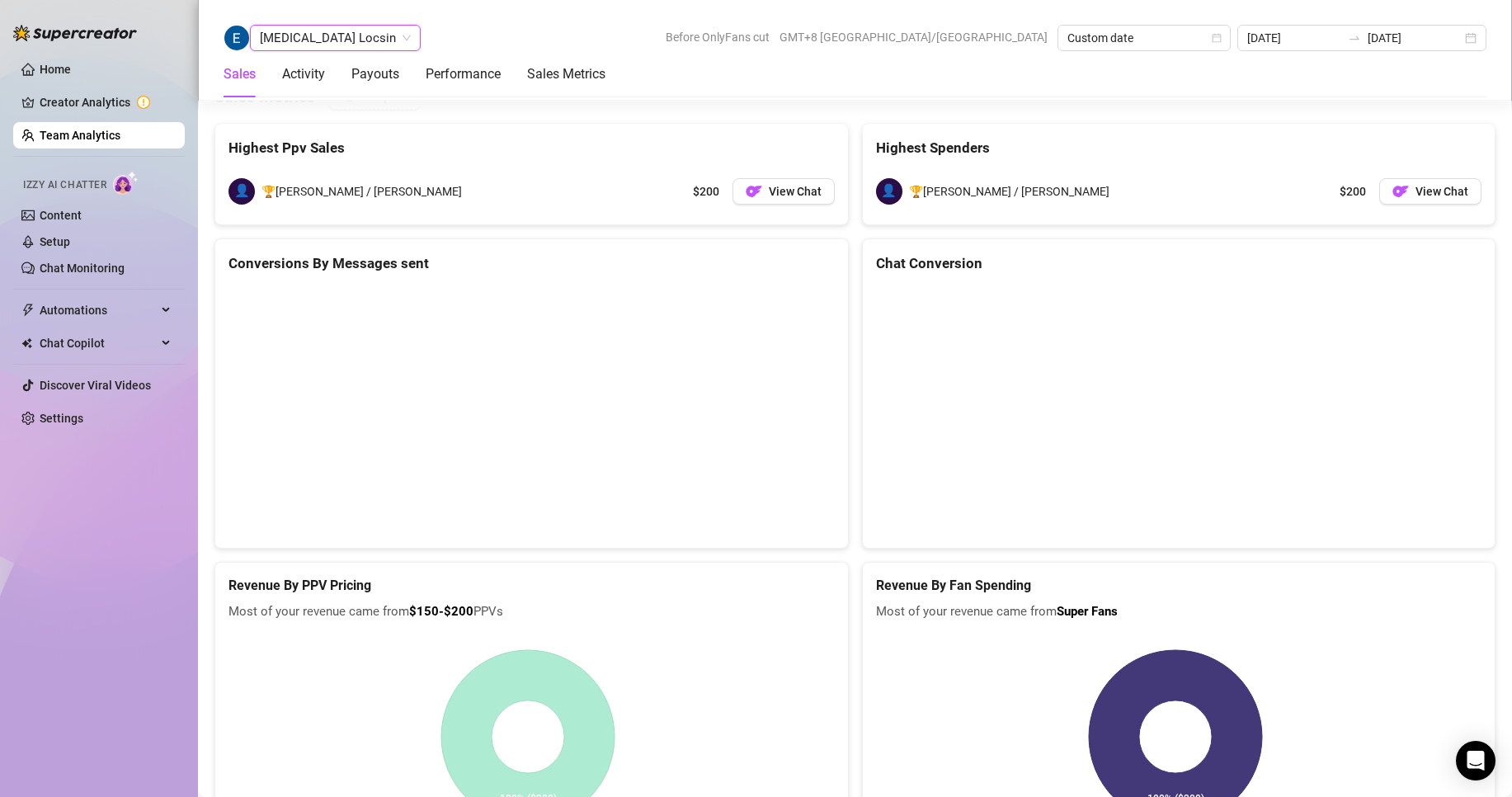
scroll to position [2535, 0]
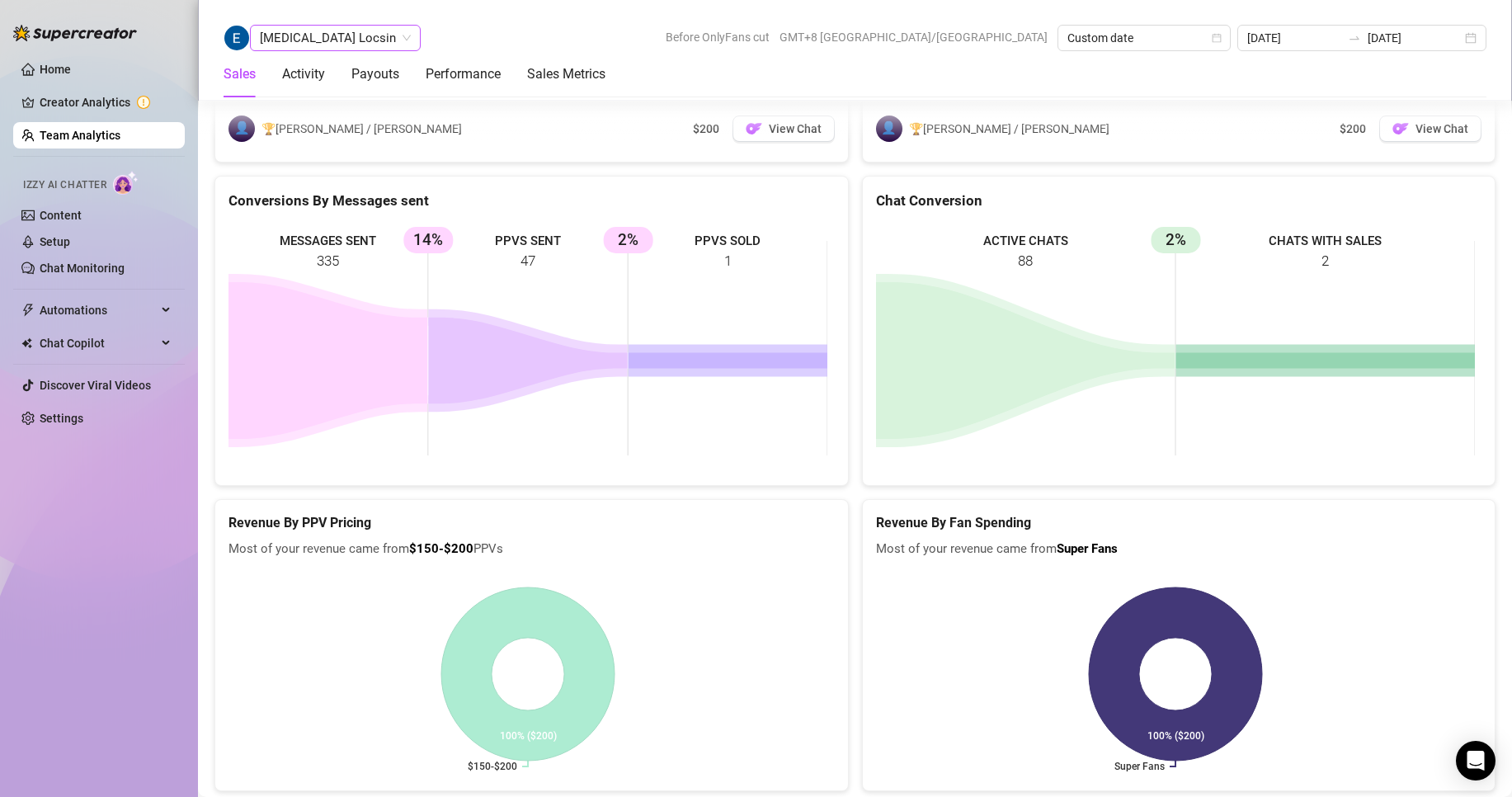
click at [297, 47] on span "[MEDICAL_DATA] Locsin" at bounding box center [336, 37] width 151 height 25
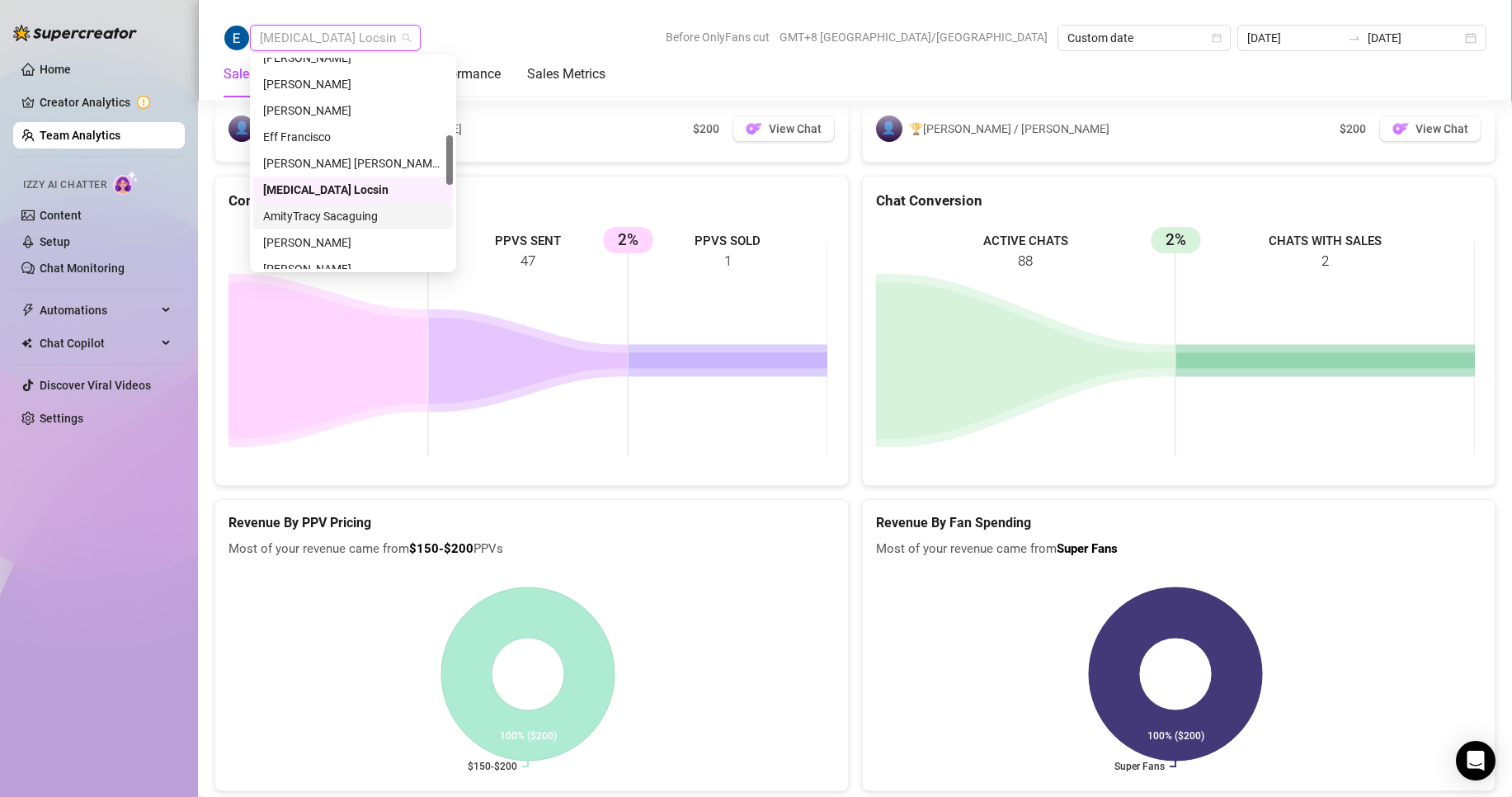
click at [324, 208] on div "AmityTracy Sacaguing" at bounding box center [353, 216] width 180 height 18
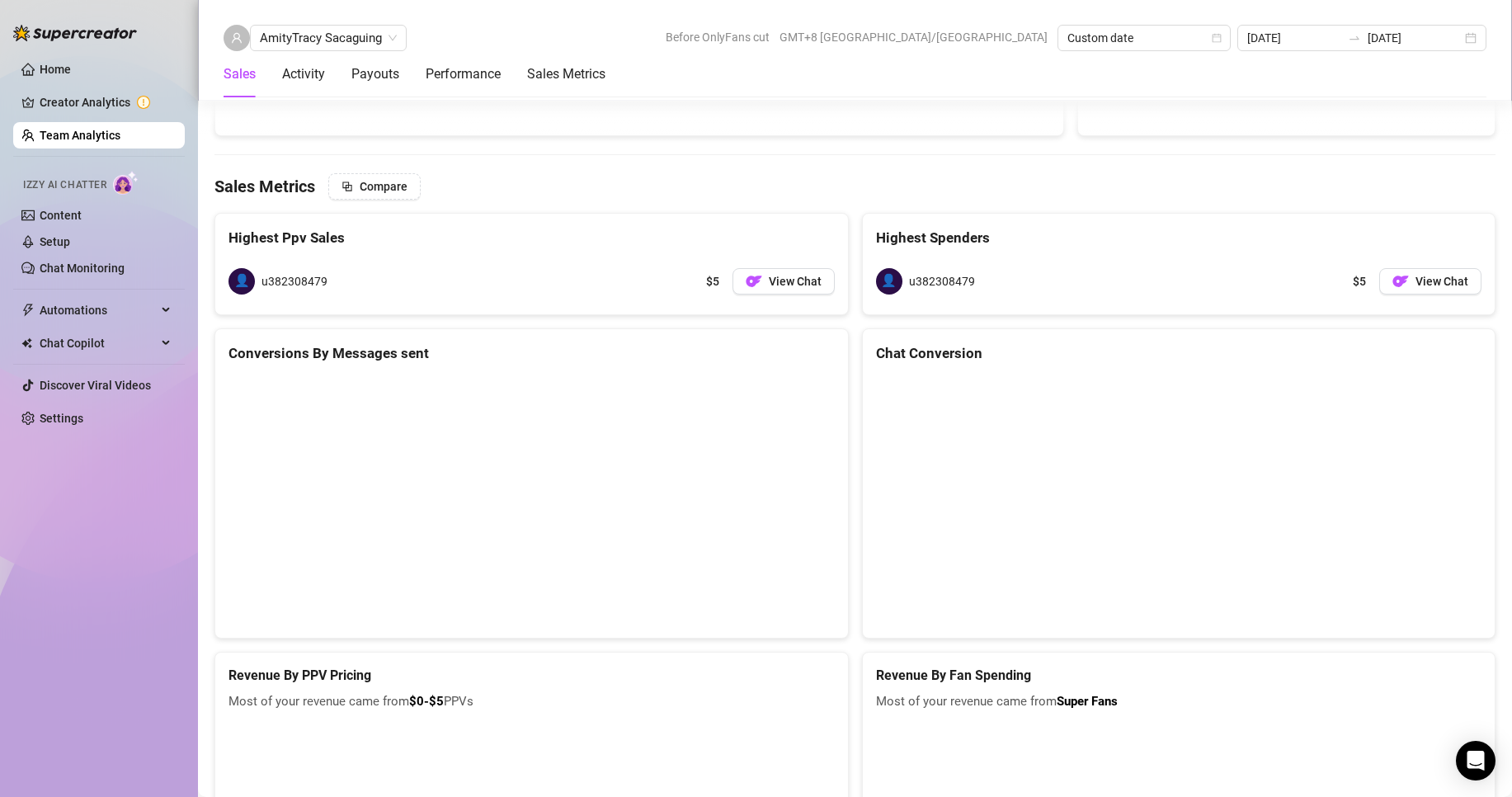
scroll to position [2209, 0]
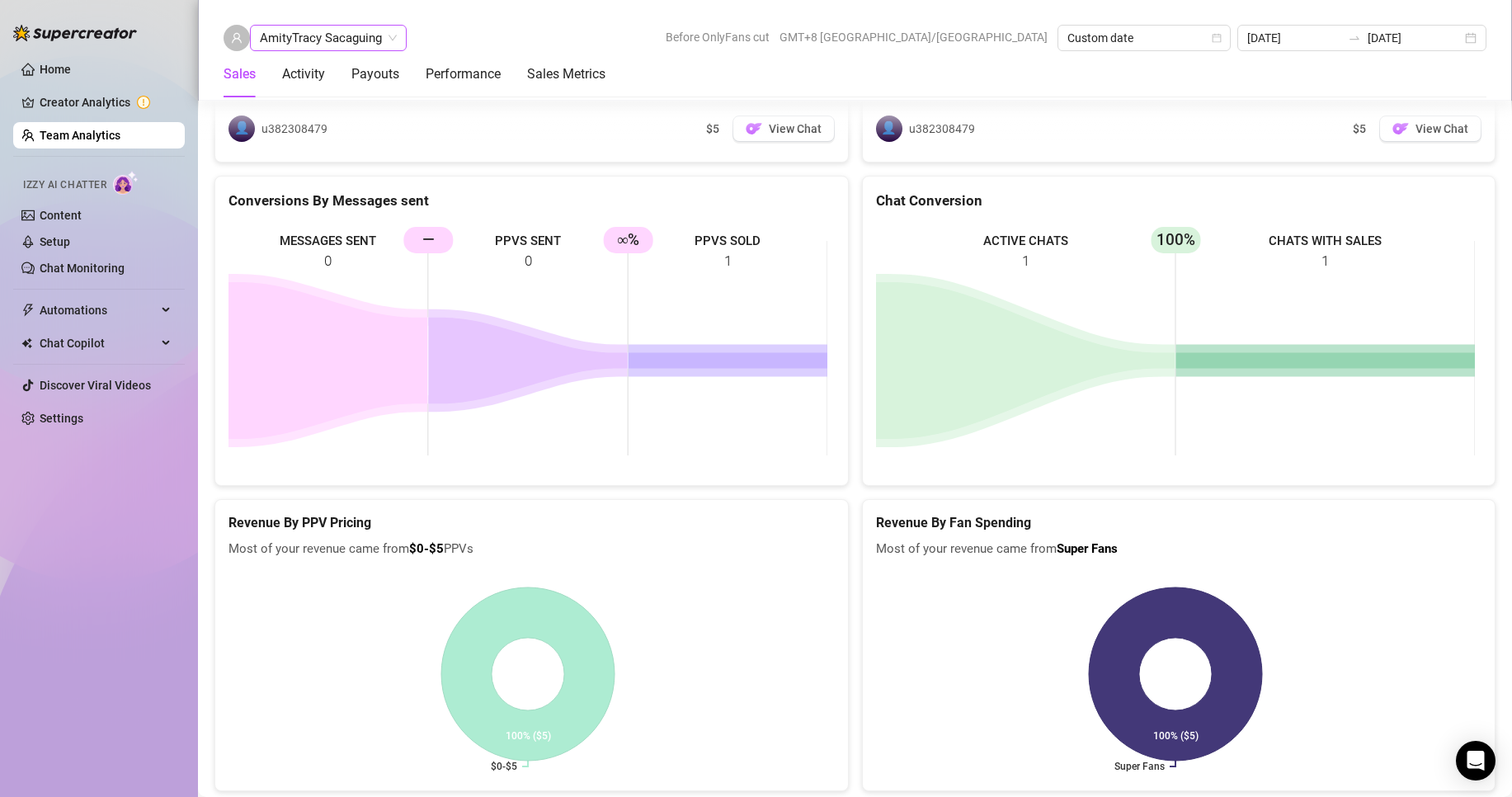
click at [292, 40] on span "AmityTracy Sacaguing" at bounding box center [328, 37] width 137 height 25
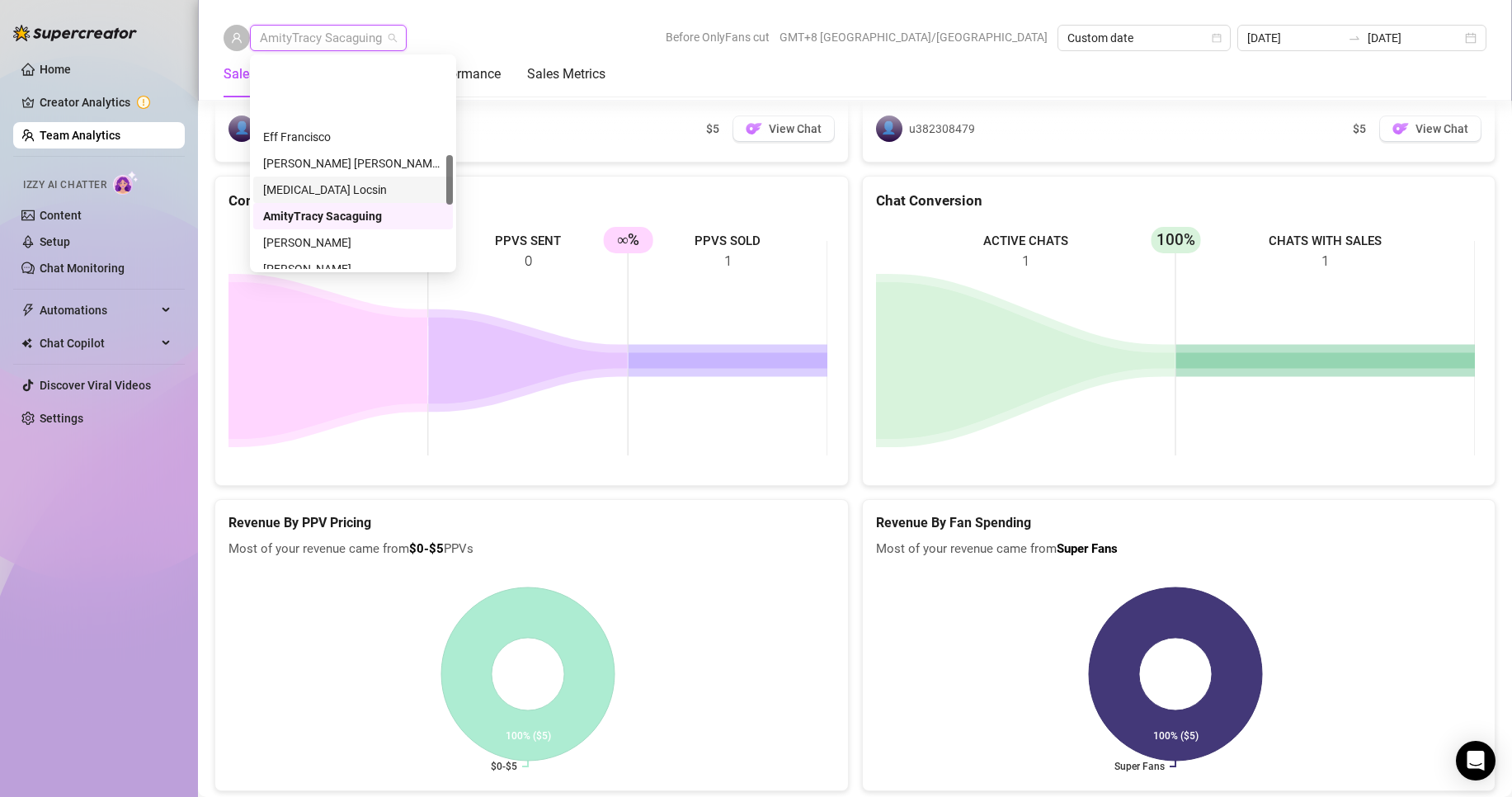
scroll to position [412, 0]
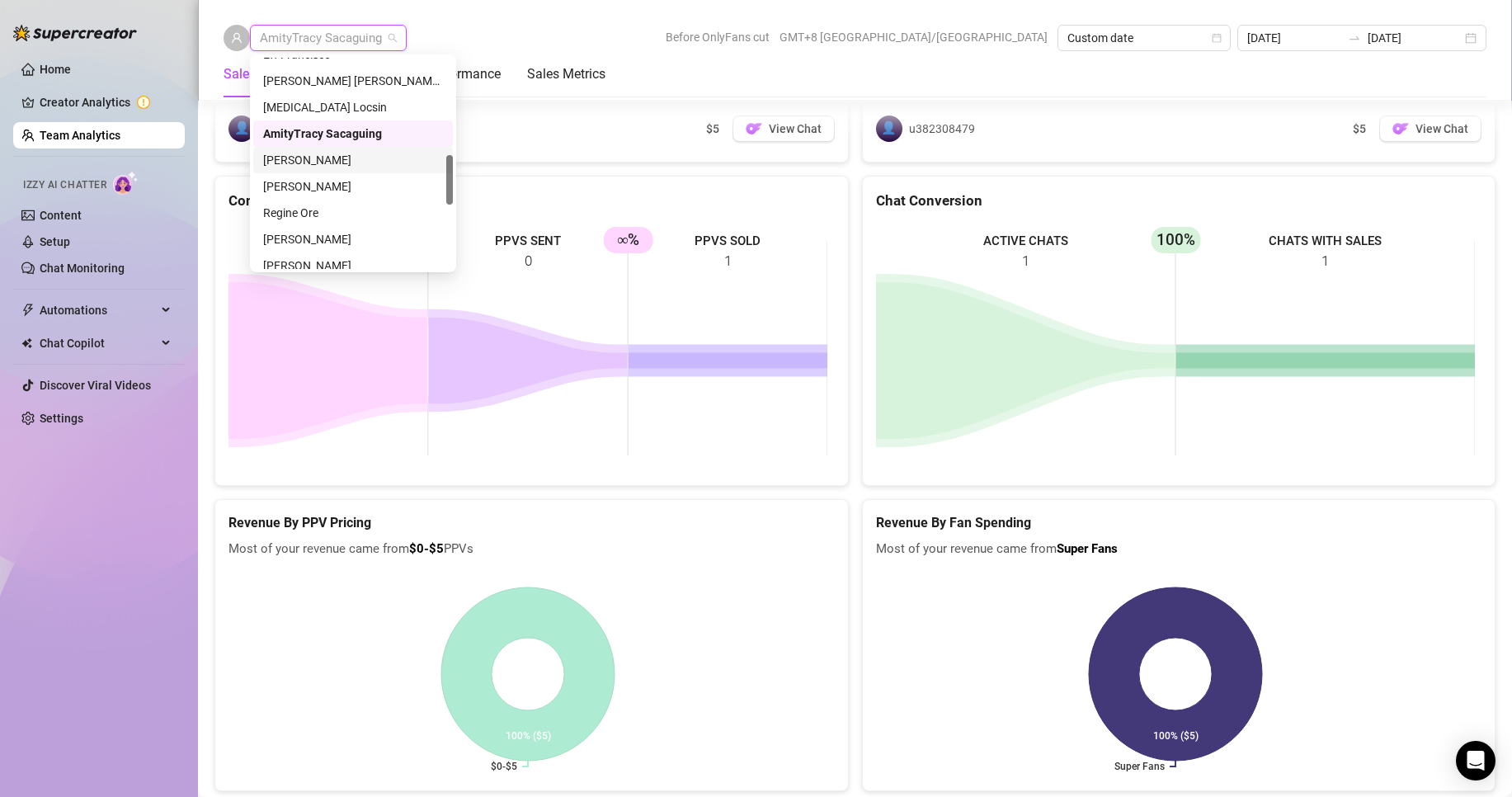
click at [324, 151] on div "[PERSON_NAME]" at bounding box center [353, 160] width 180 height 18
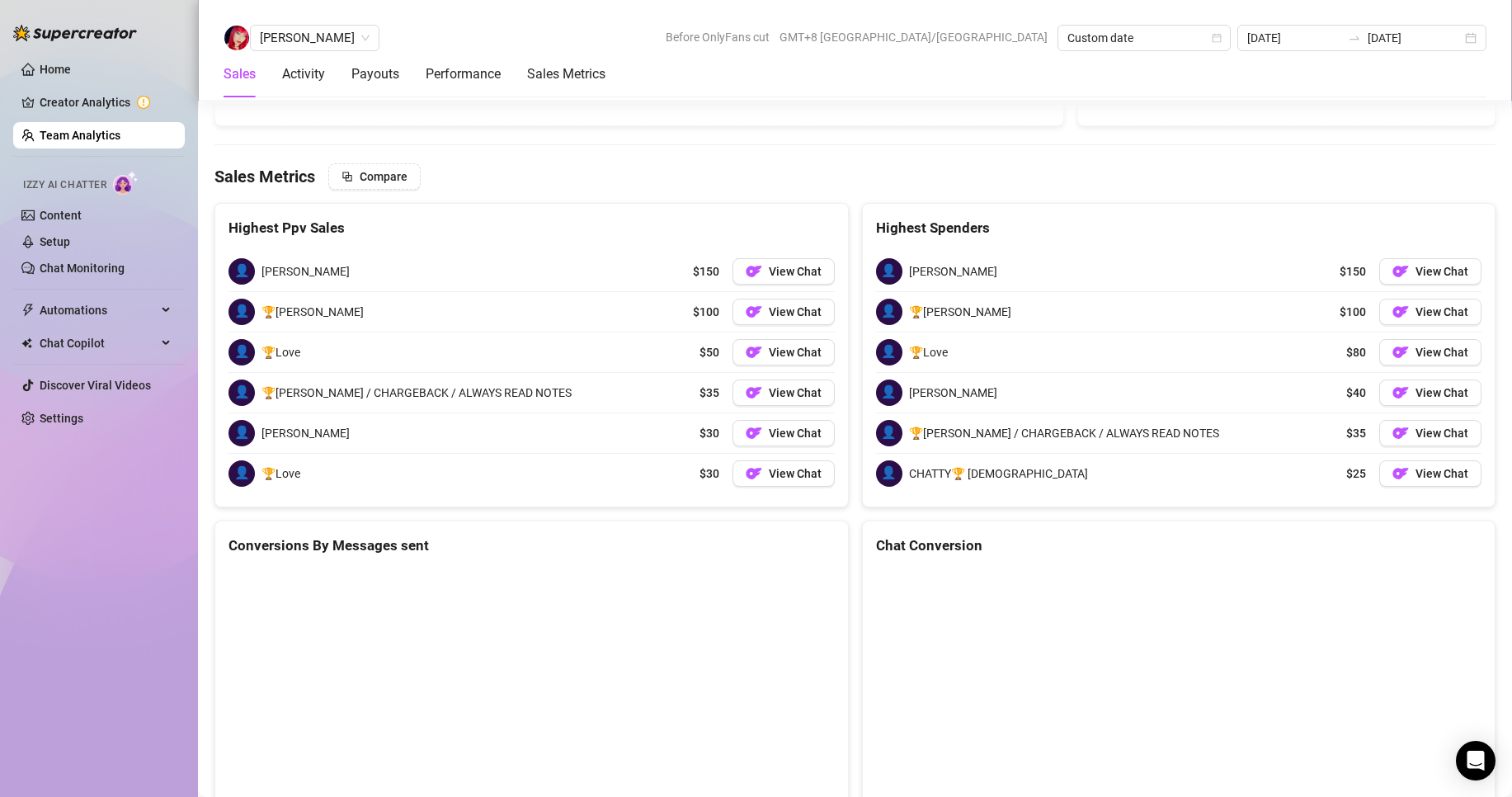
scroll to position [2199, 0]
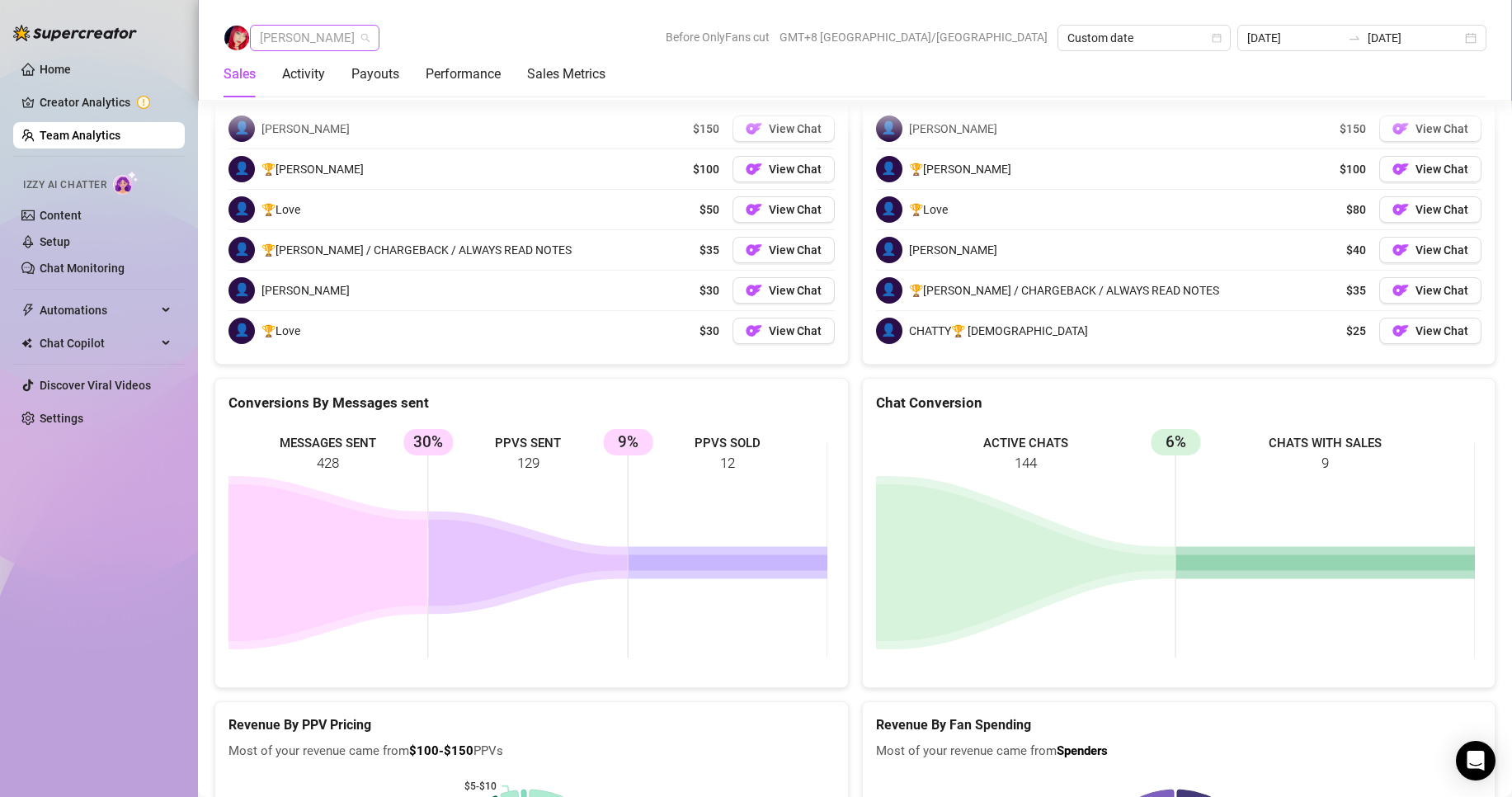
click at [302, 30] on span "[PERSON_NAME]" at bounding box center [315, 37] width 109 height 25
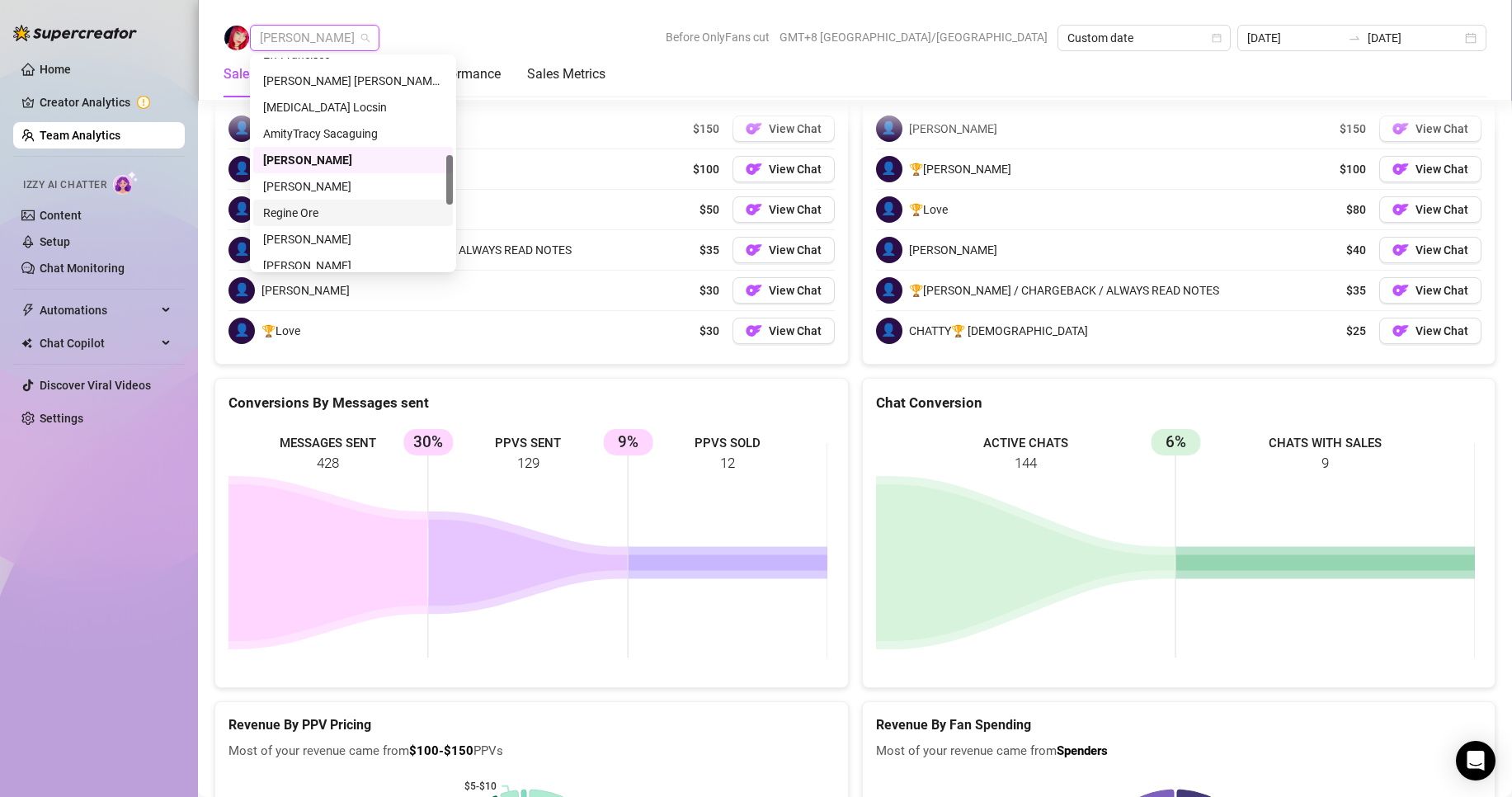
click at [291, 209] on div "Regine Ore" at bounding box center [353, 212] width 180 height 18
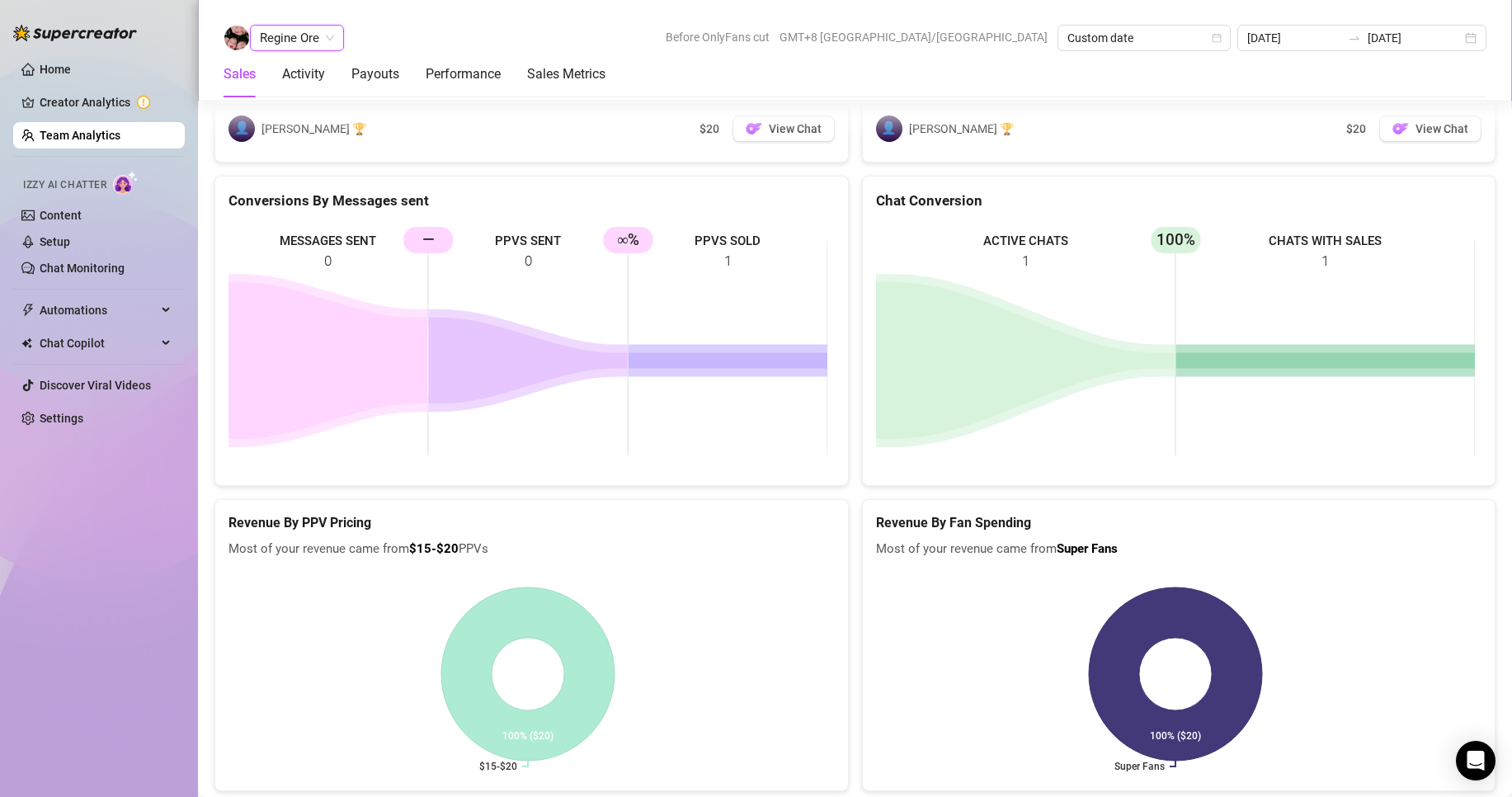
scroll to position [2044, 0]
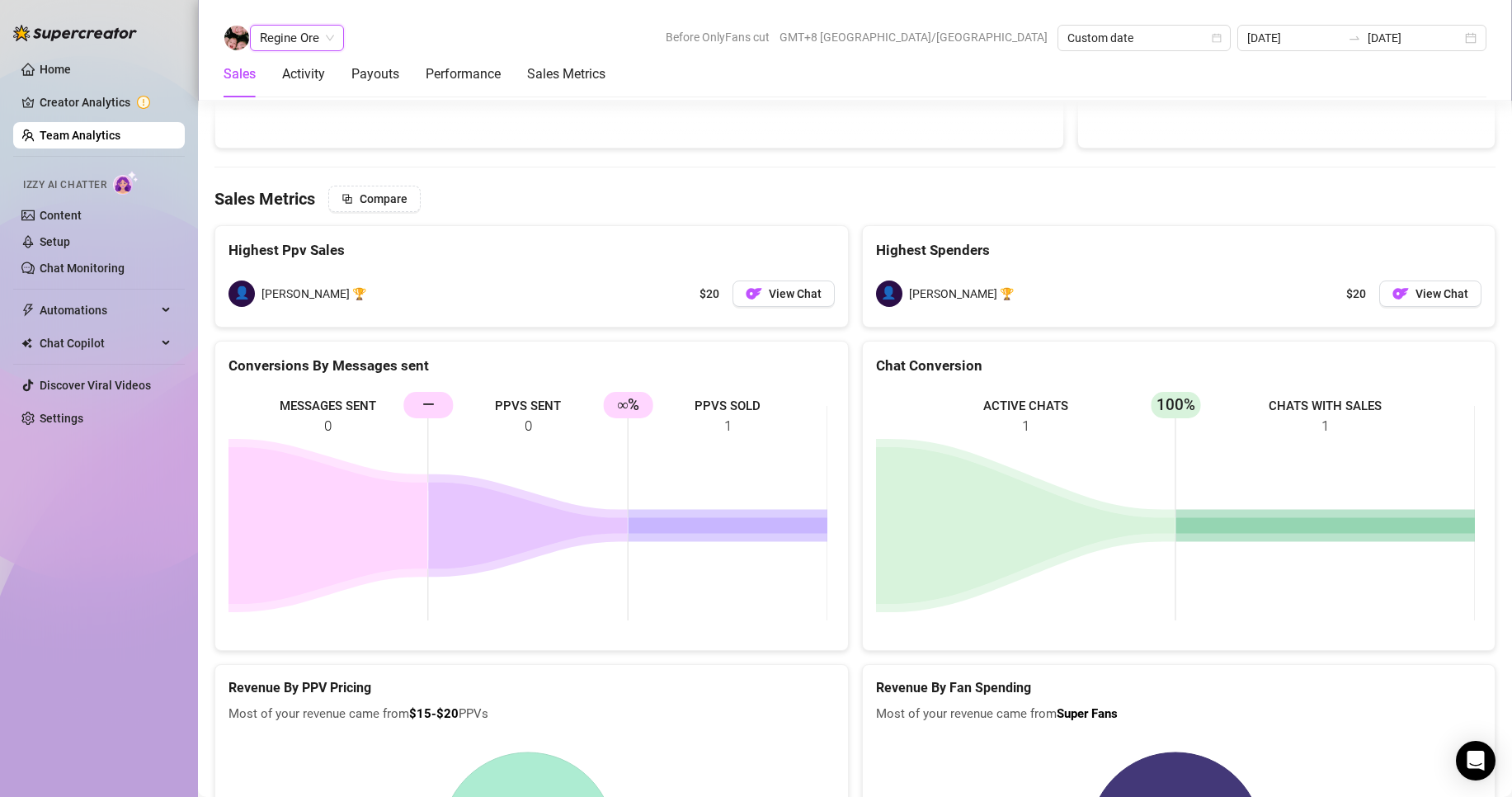
click at [297, 39] on span "Regine Ore" at bounding box center [296, 37] width 74 height 25
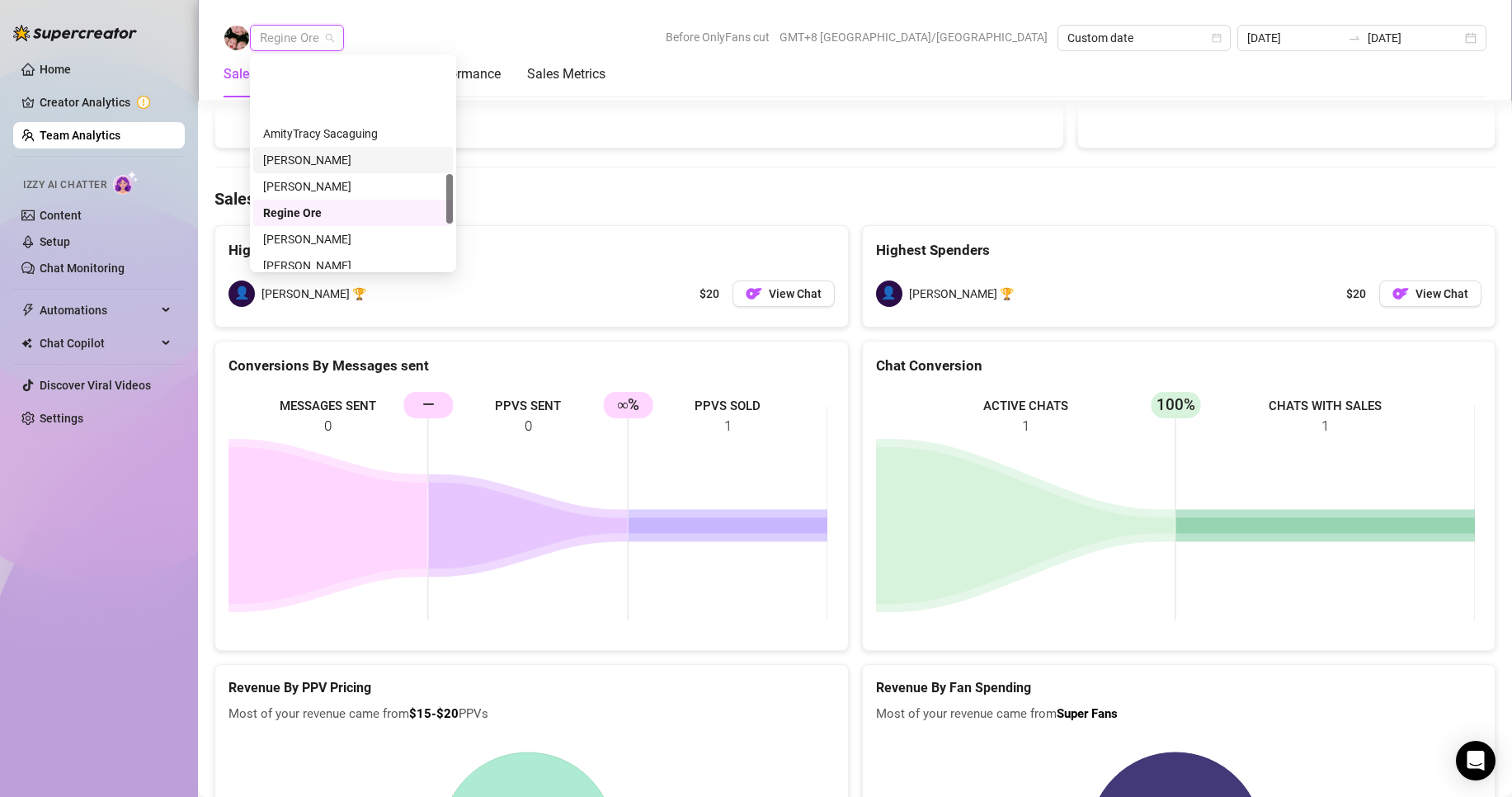
scroll to position [495, 0]
click at [304, 149] on div "[PERSON_NAME]" at bounding box center [353, 157] width 180 height 18
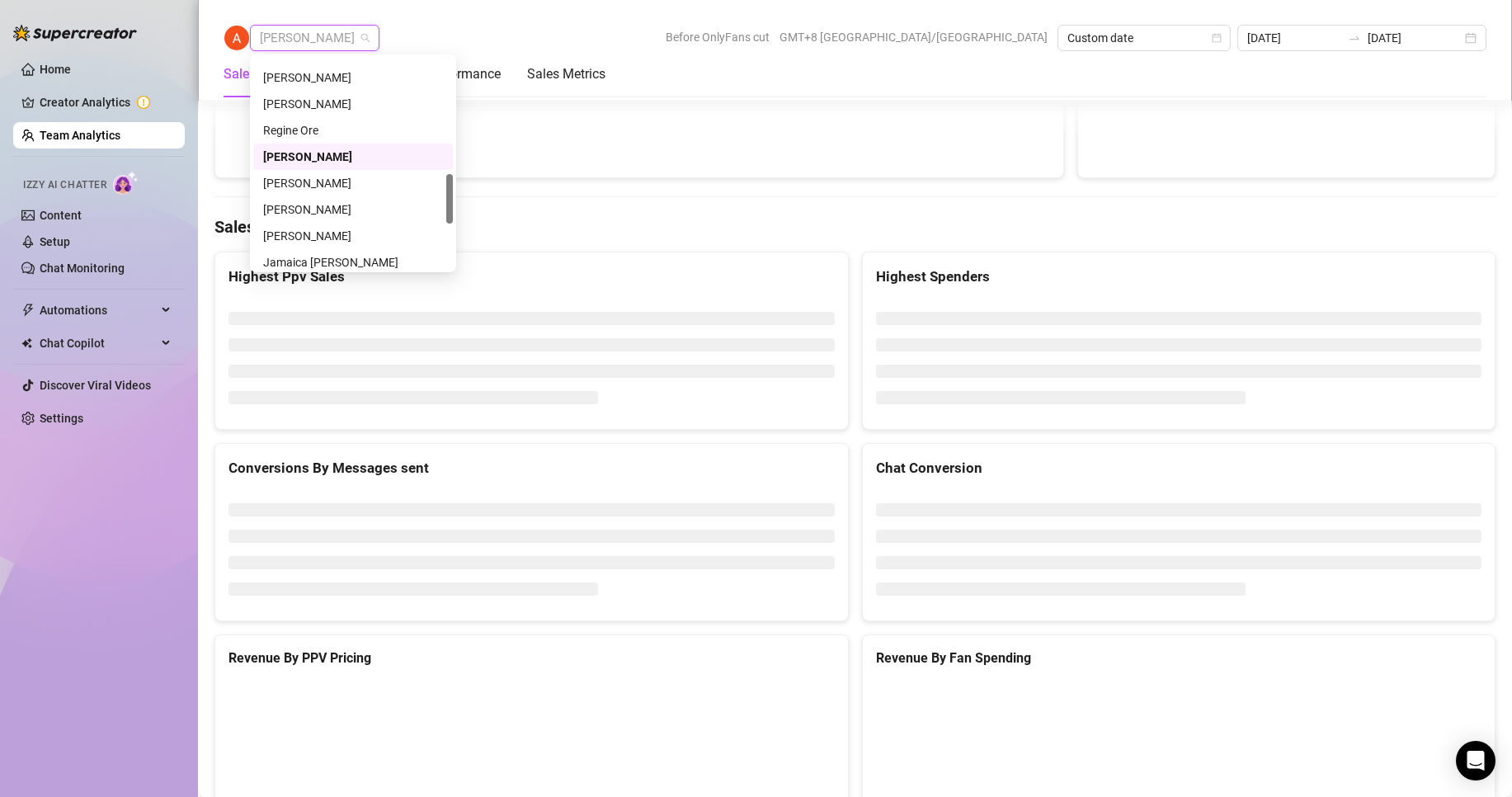
click at [304, 30] on span "[PERSON_NAME]" at bounding box center [315, 37] width 109 height 25
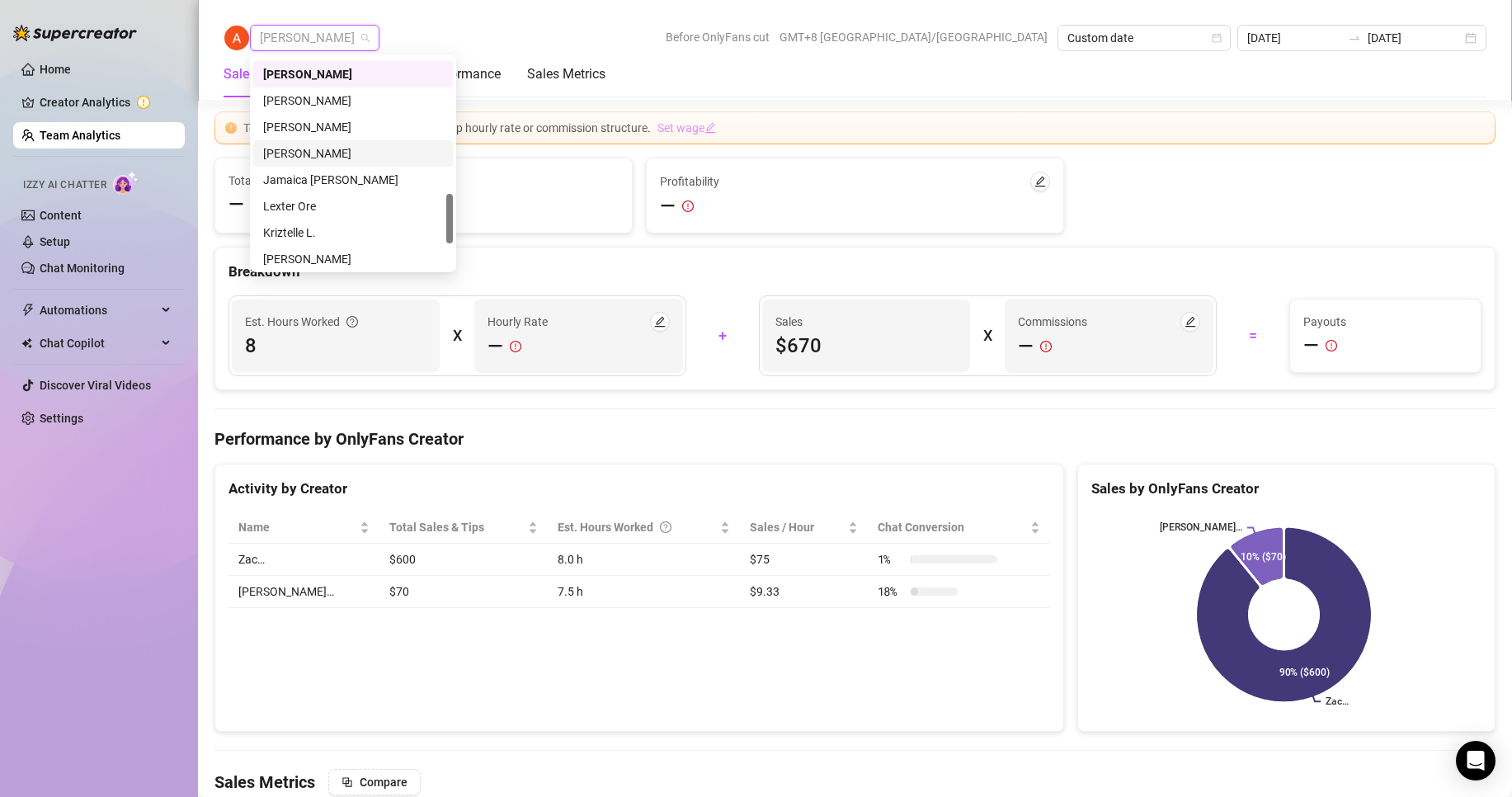
scroll to position [2541, 0]
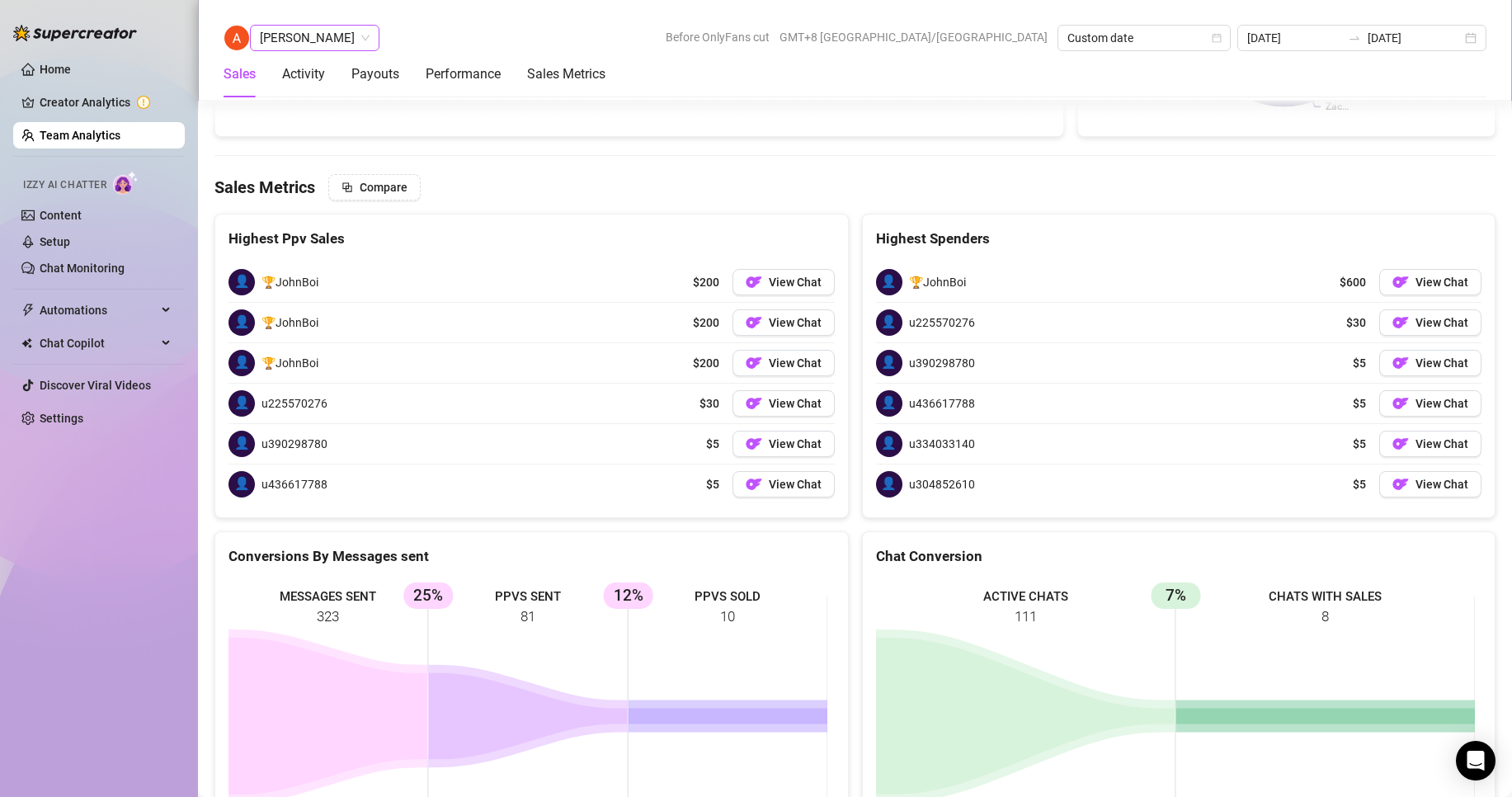
click at [285, 40] on span "[PERSON_NAME]" at bounding box center [315, 37] width 109 height 25
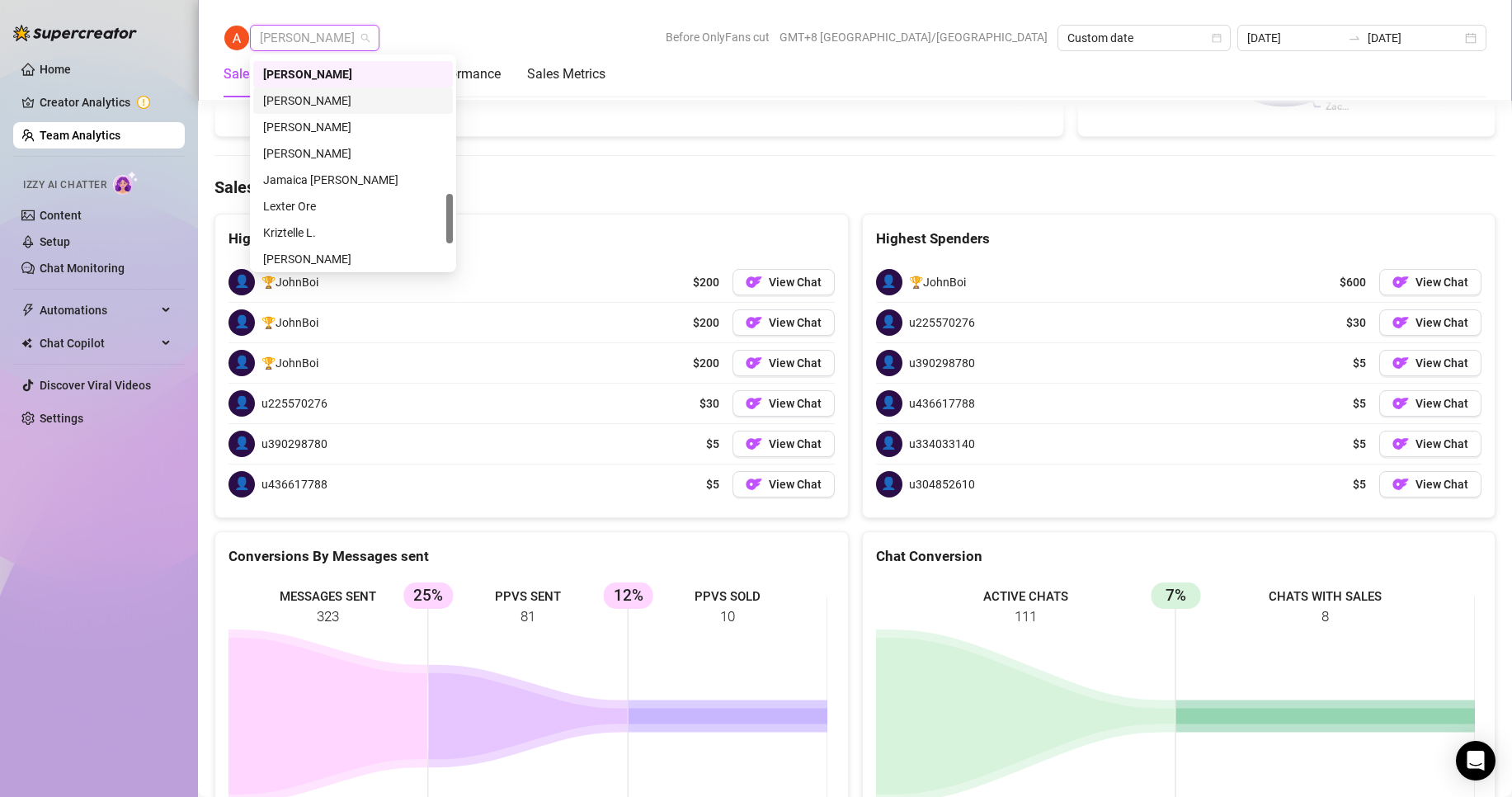
click at [285, 98] on div "[PERSON_NAME]" at bounding box center [353, 100] width 180 height 18
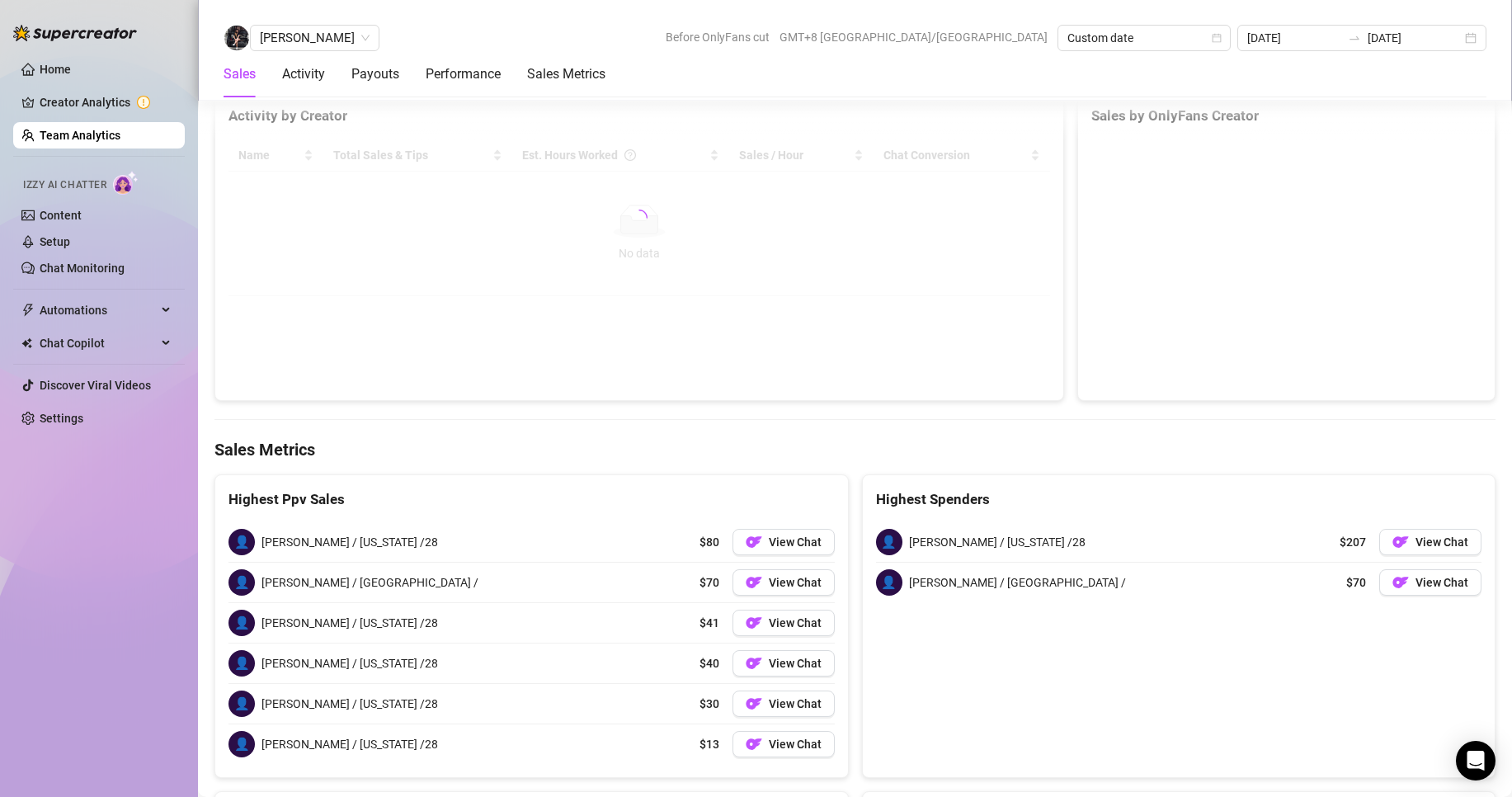
scroll to position [2429, 0]
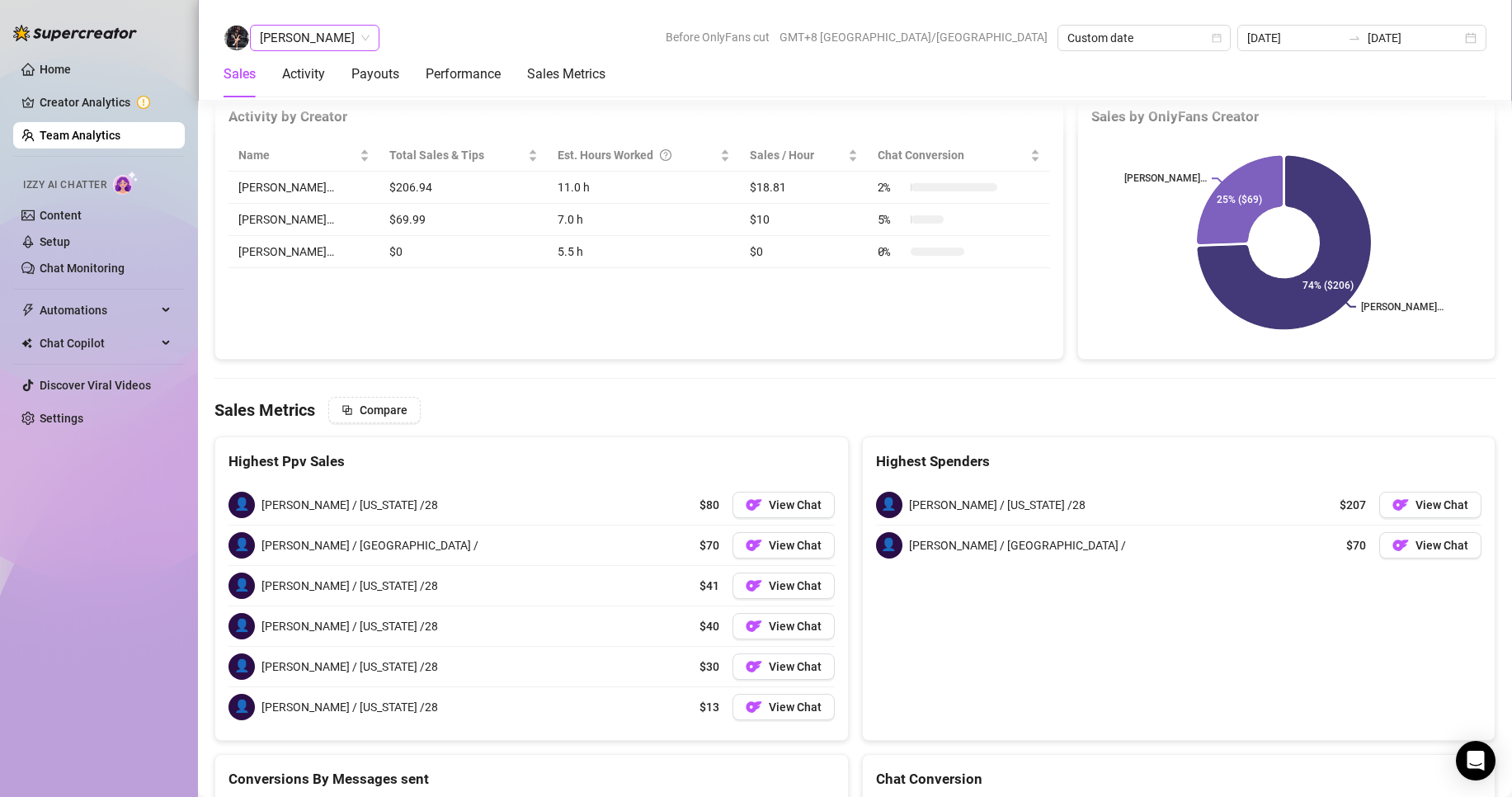
click at [288, 30] on span "[PERSON_NAME]" at bounding box center [315, 37] width 109 height 25
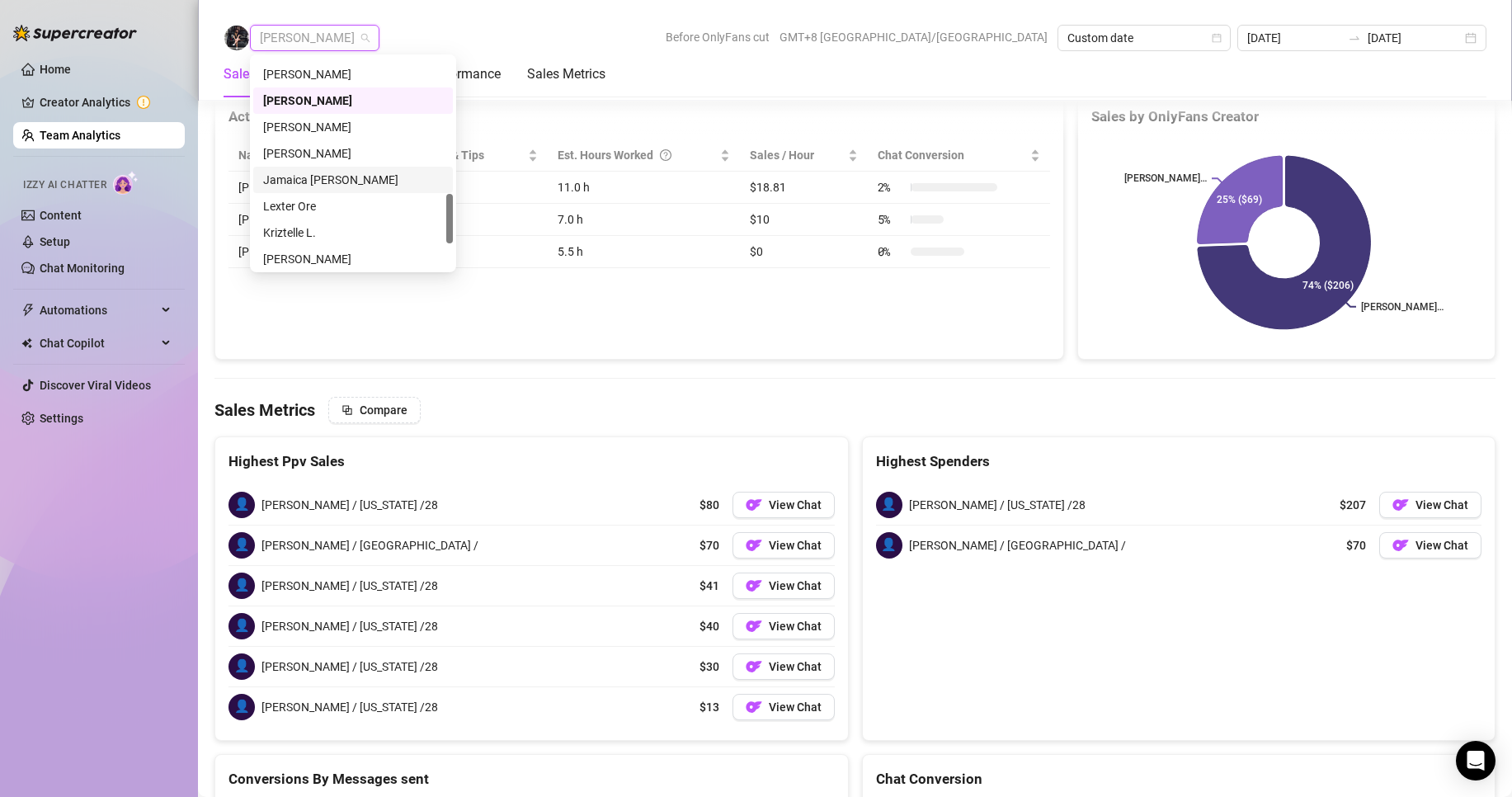
drag, startPoint x: 296, startPoint y: 152, endPoint x: 350, endPoint y: 170, distance: 56.9
click at [350, 170] on div "[PERSON_NAME] [PERSON_NAME] [PERSON_NAME] [PERSON_NAME] Janela [PERSON_NAME] Ja…" at bounding box center [353, 166] width 200 height 264
click at [321, 177] on div "Jamaica [PERSON_NAME]" at bounding box center [353, 180] width 180 height 18
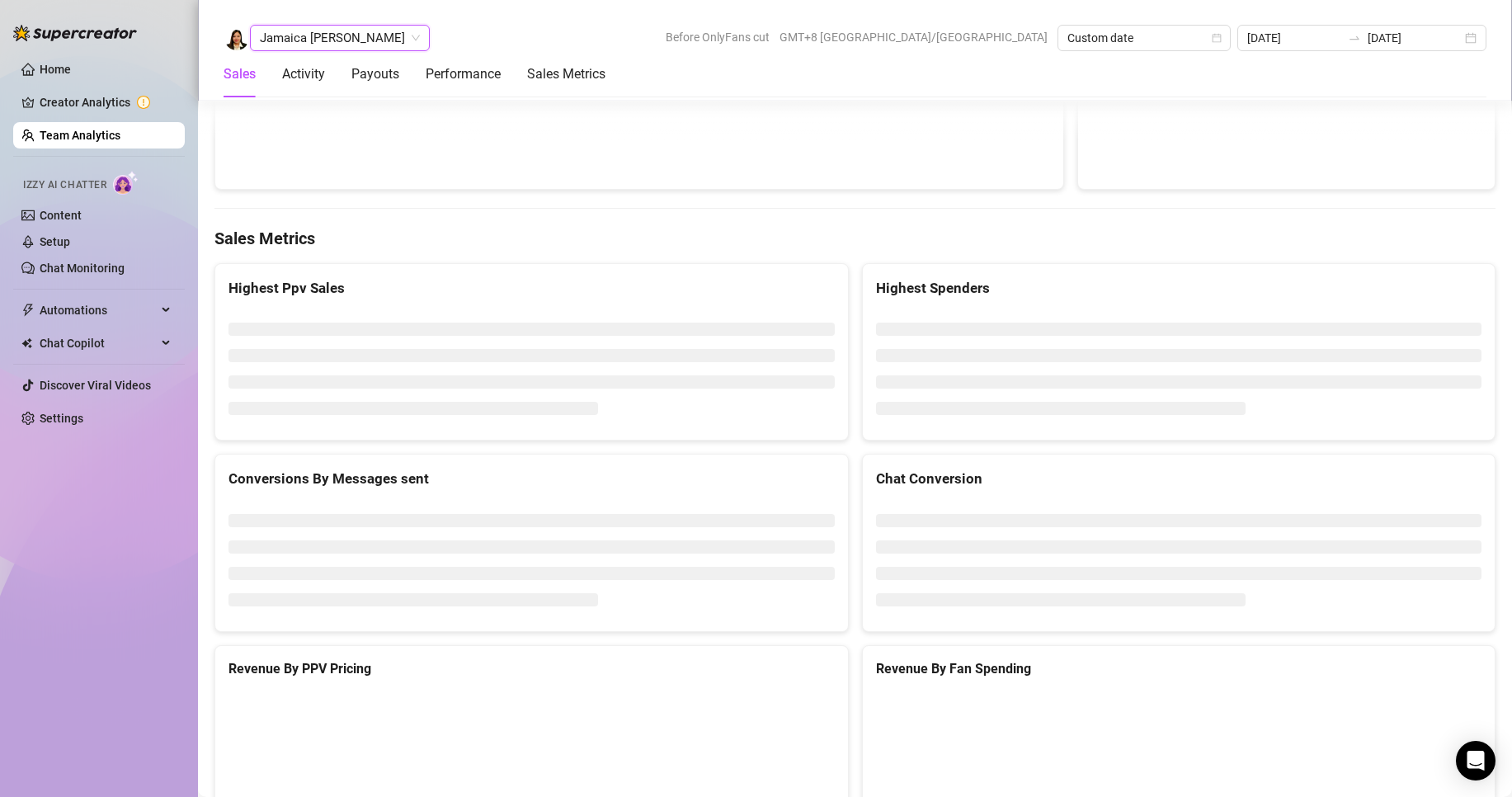
scroll to position [2429, 0]
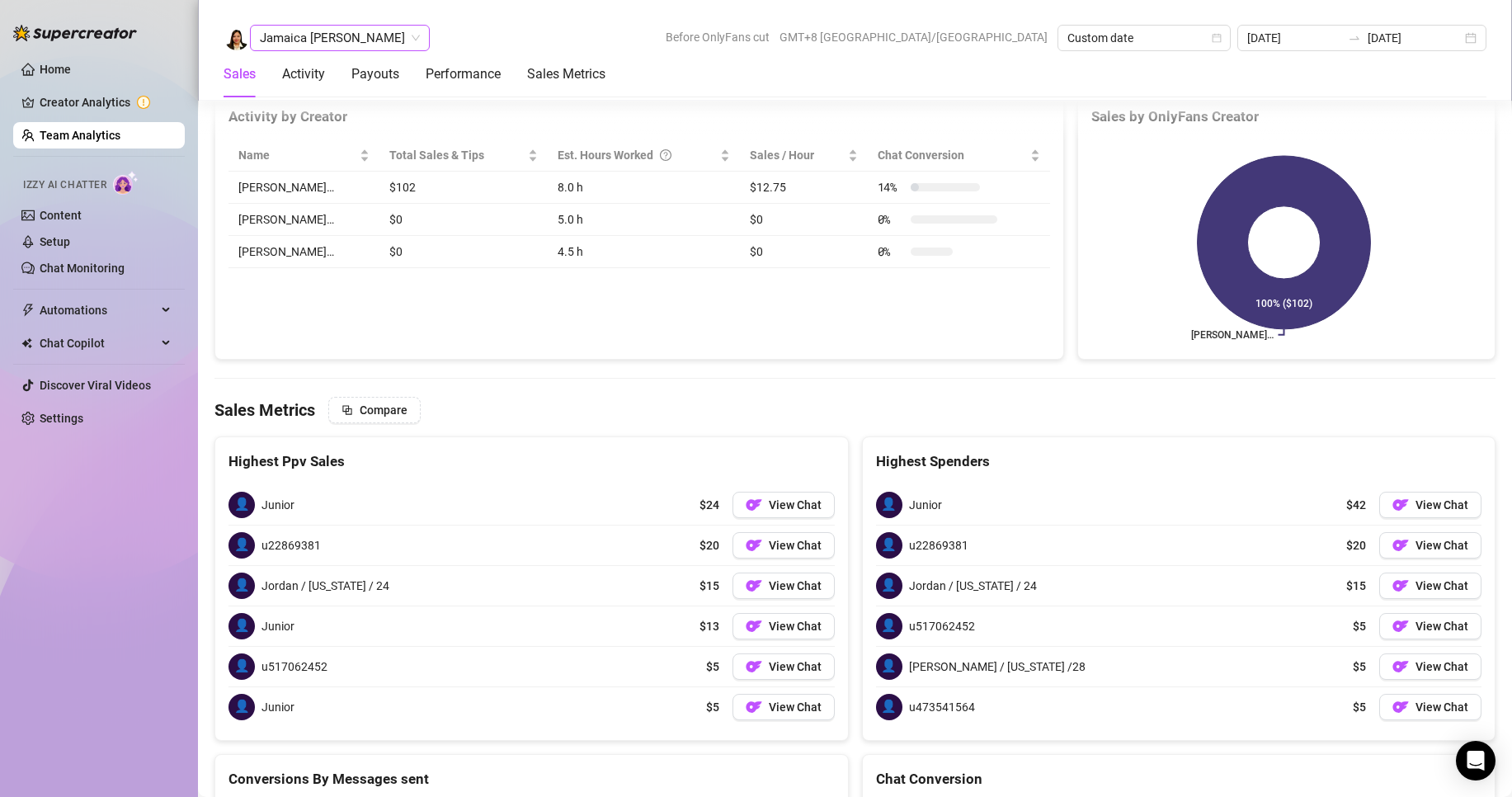
click at [272, 29] on span "Jamaica [PERSON_NAME]" at bounding box center [339, 37] width 160 height 25
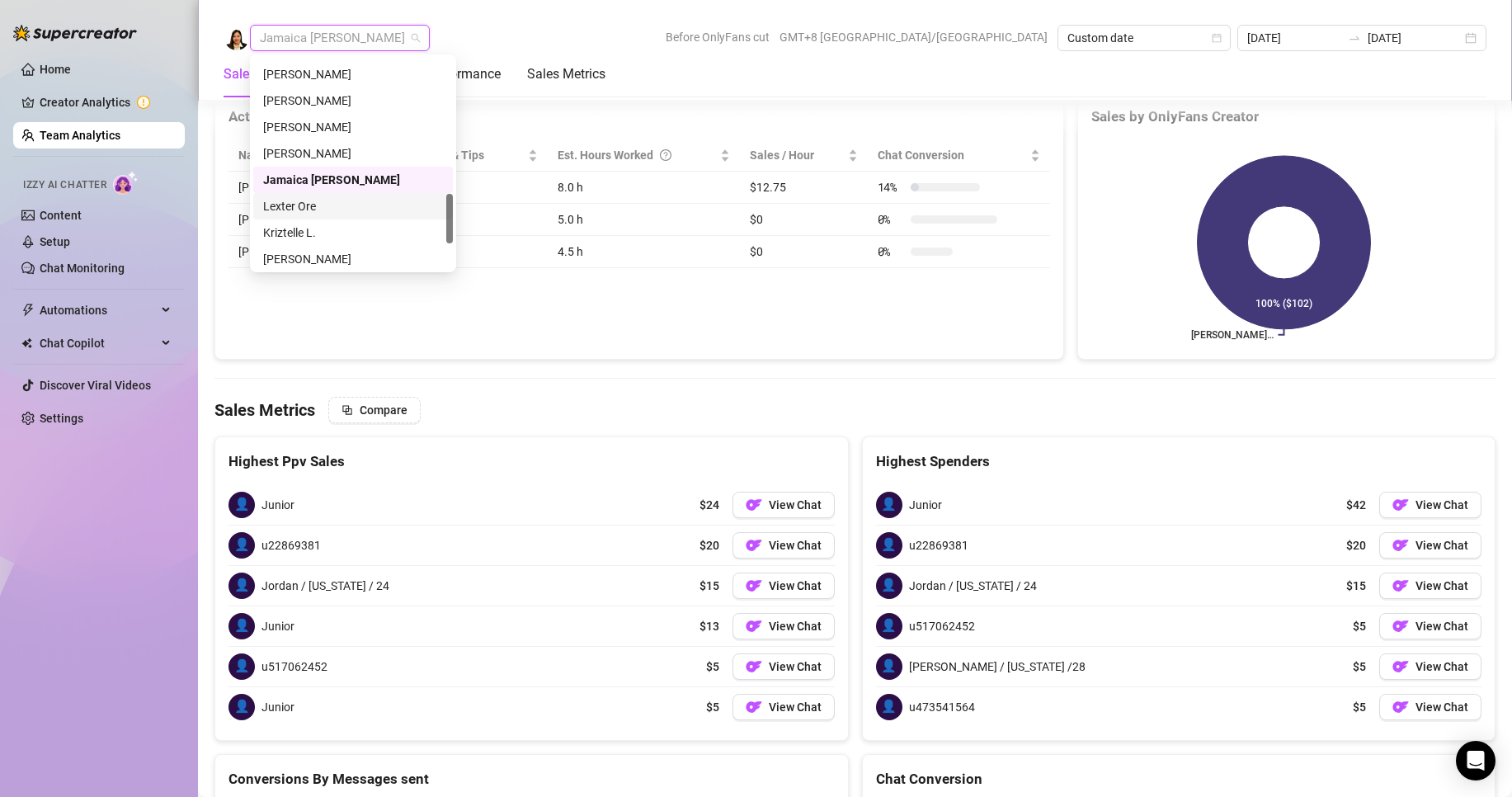
click at [295, 203] on div "Lexter Ore" at bounding box center [353, 206] width 180 height 18
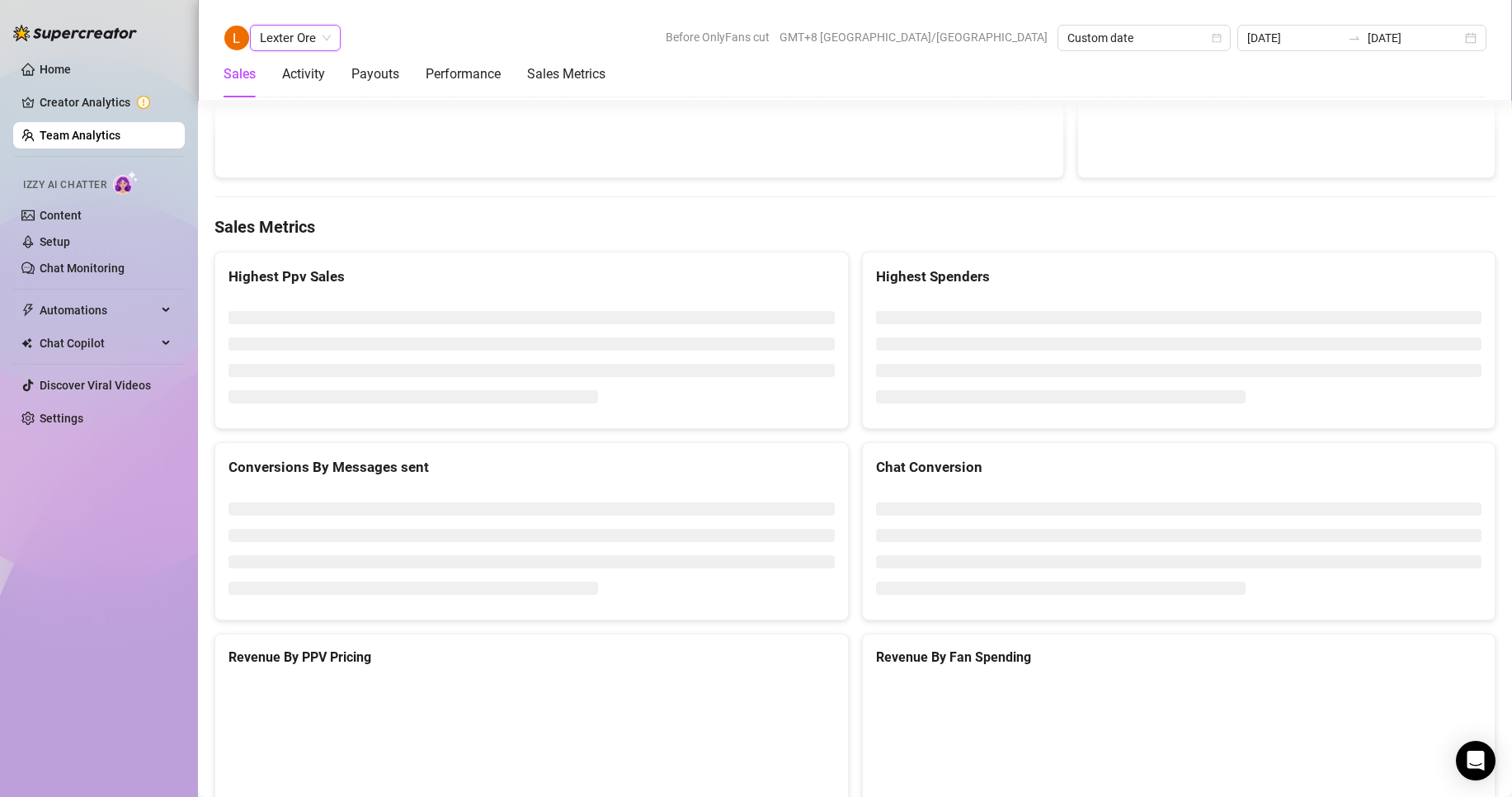
scroll to position [2044, 0]
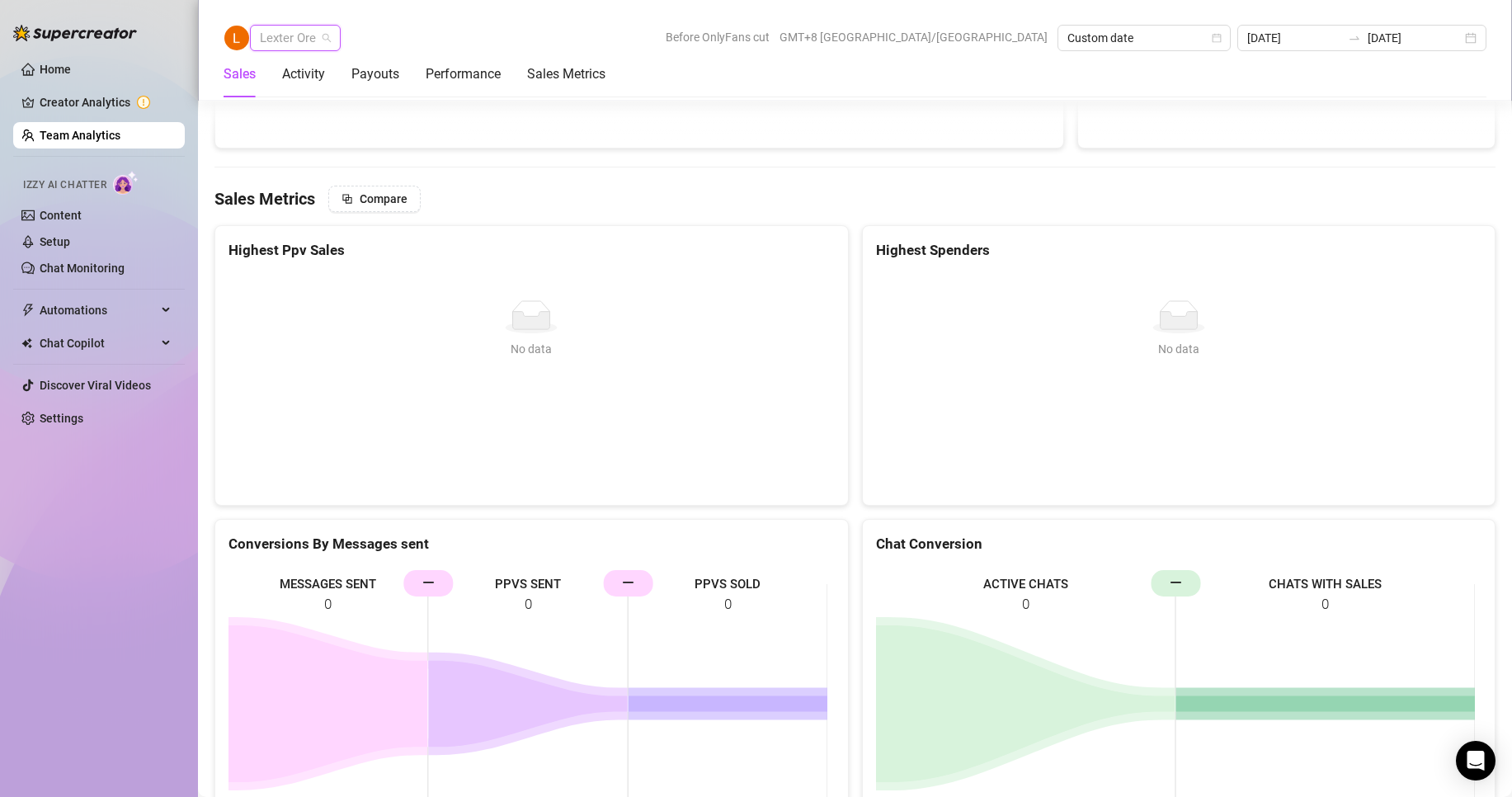
click at [275, 30] on span "Lexter Ore" at bounding box center [295, 37] width 71 height 25
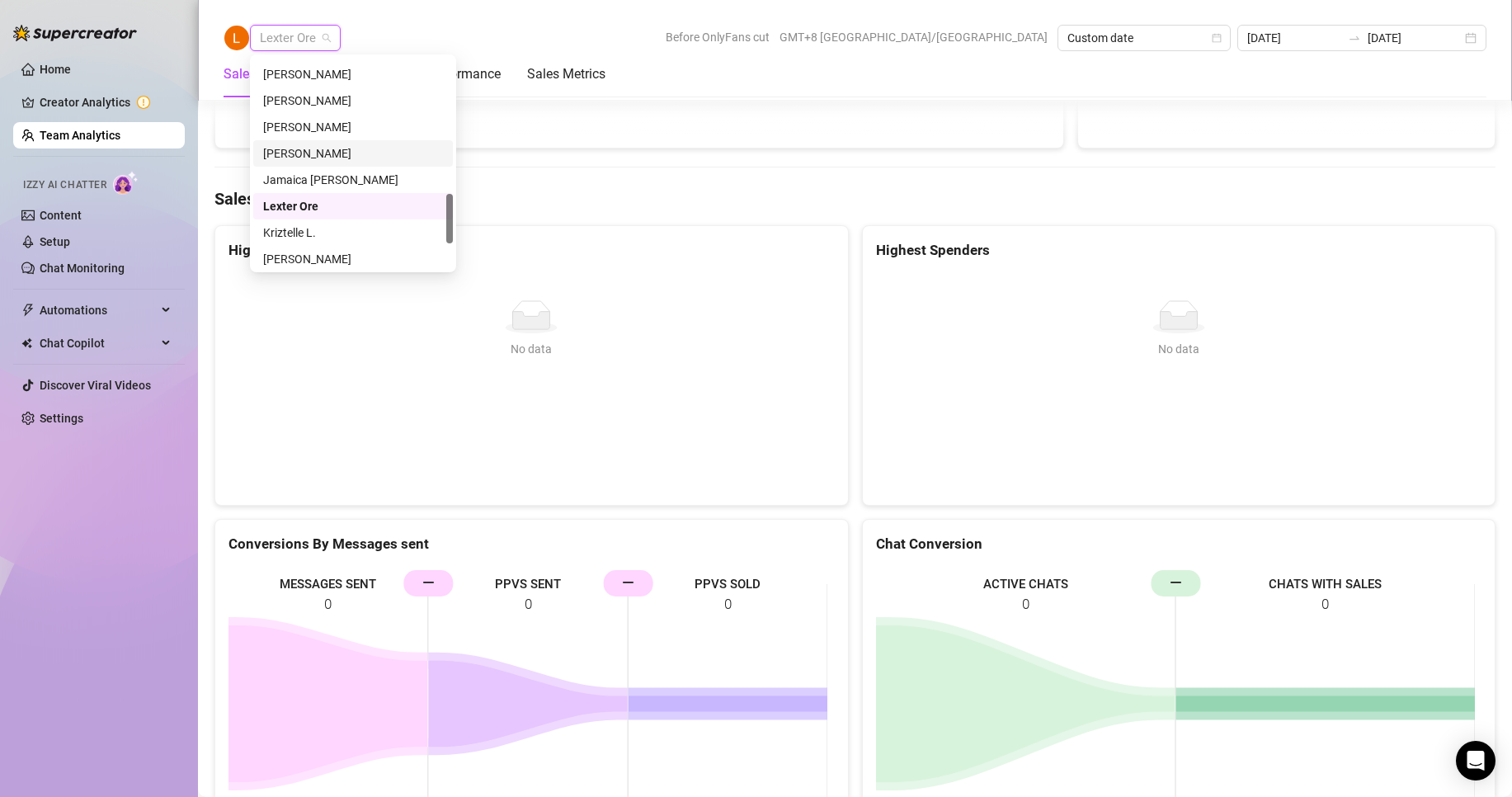
scroll to position [660, 0]
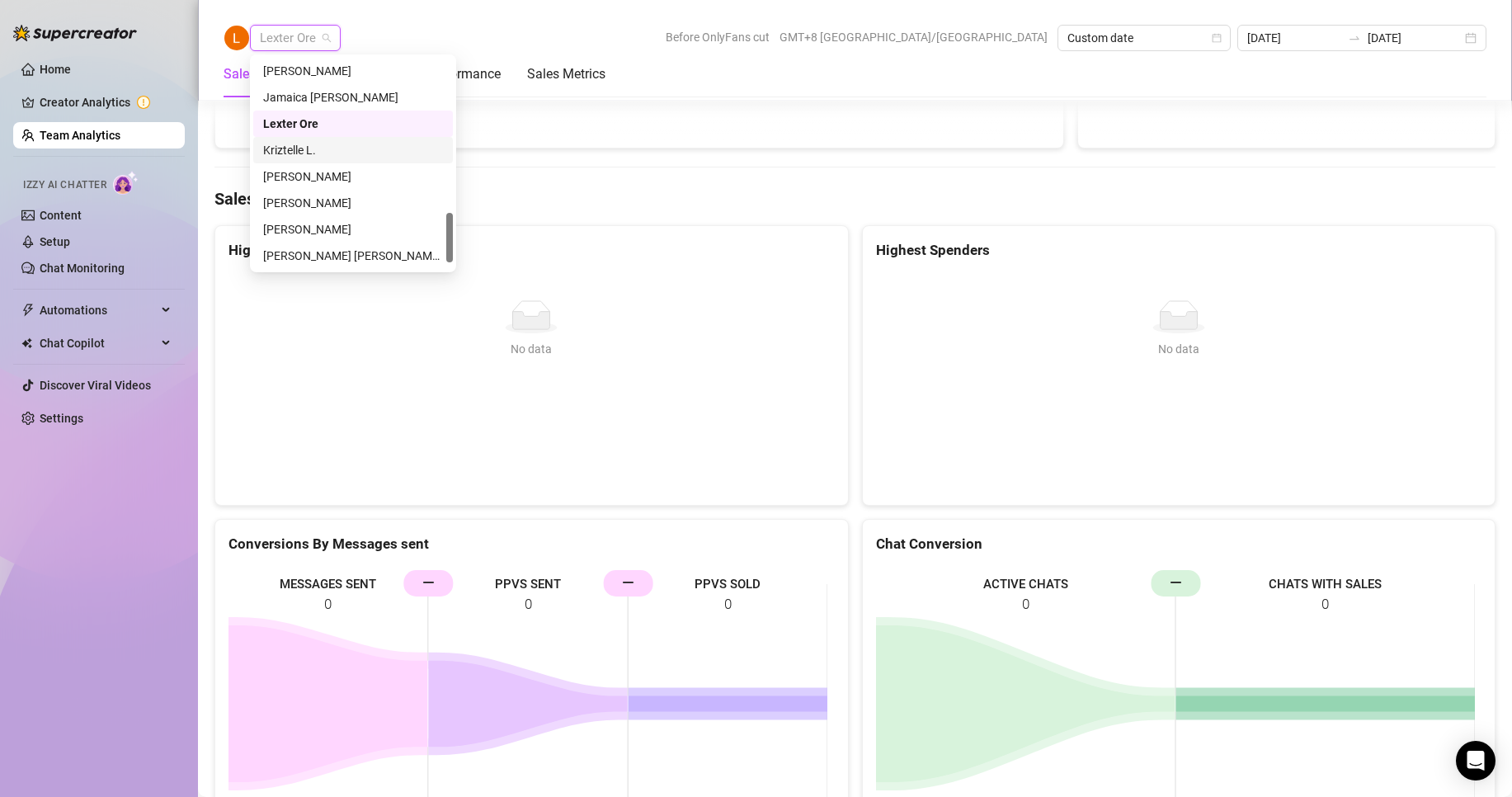
click at [271, 140] on div "Kriztelle L." at bounding box center [353, 150] width 200 height 26
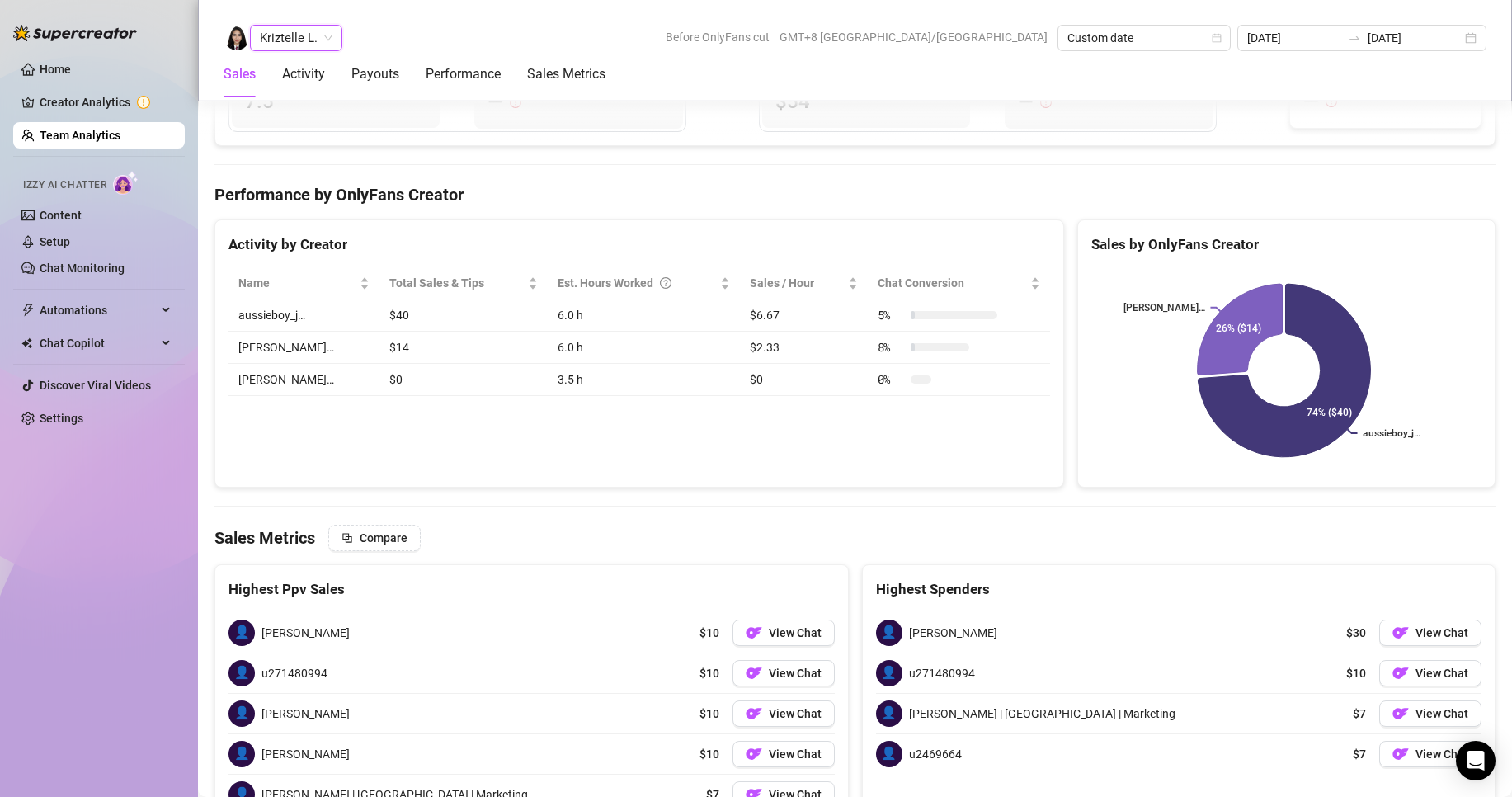
scroll to position [2513, 0]
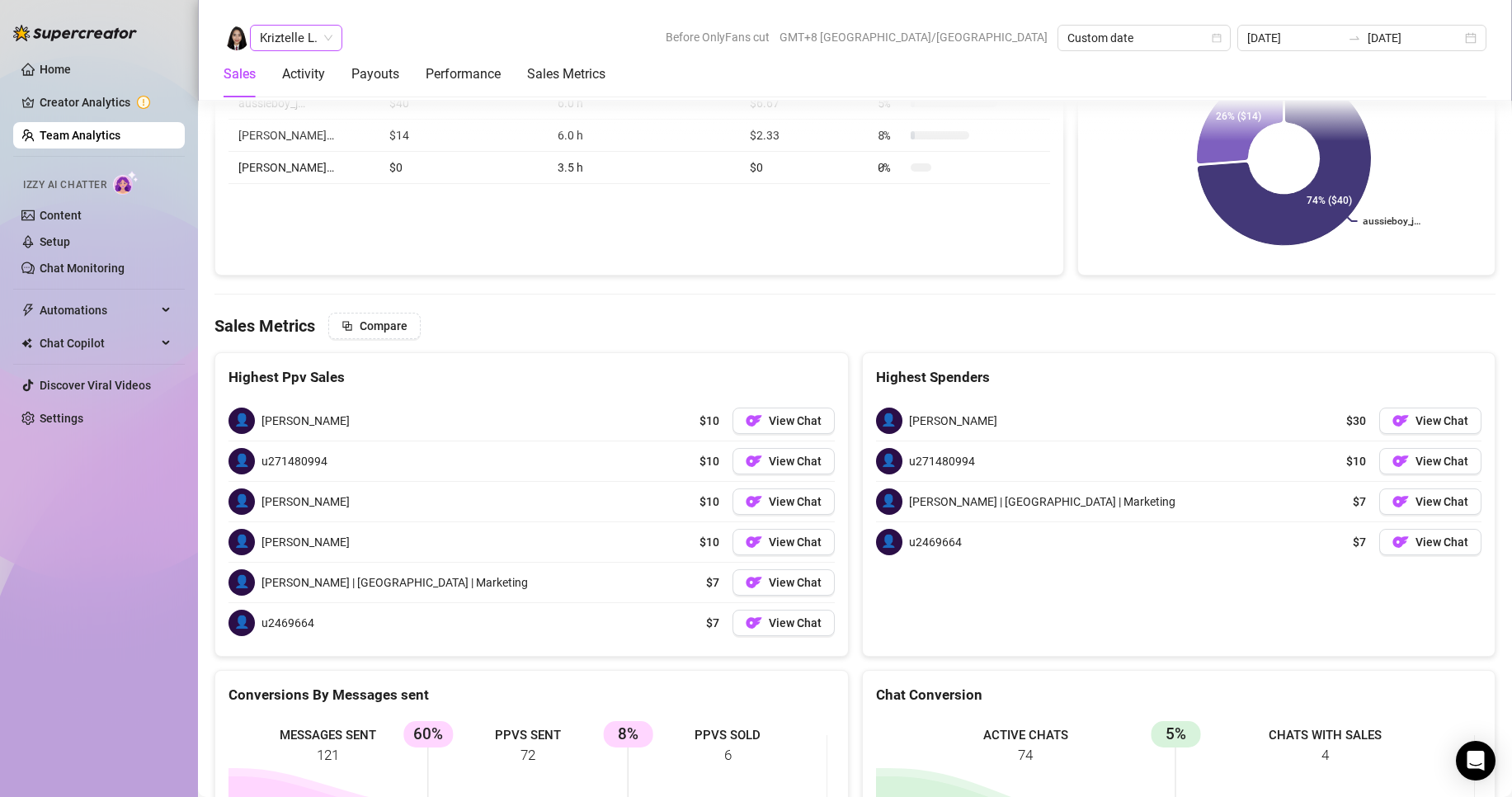
click at [298, 43] on span "Kriztelle L." at bounding box center [296, 37] width 73 height 25
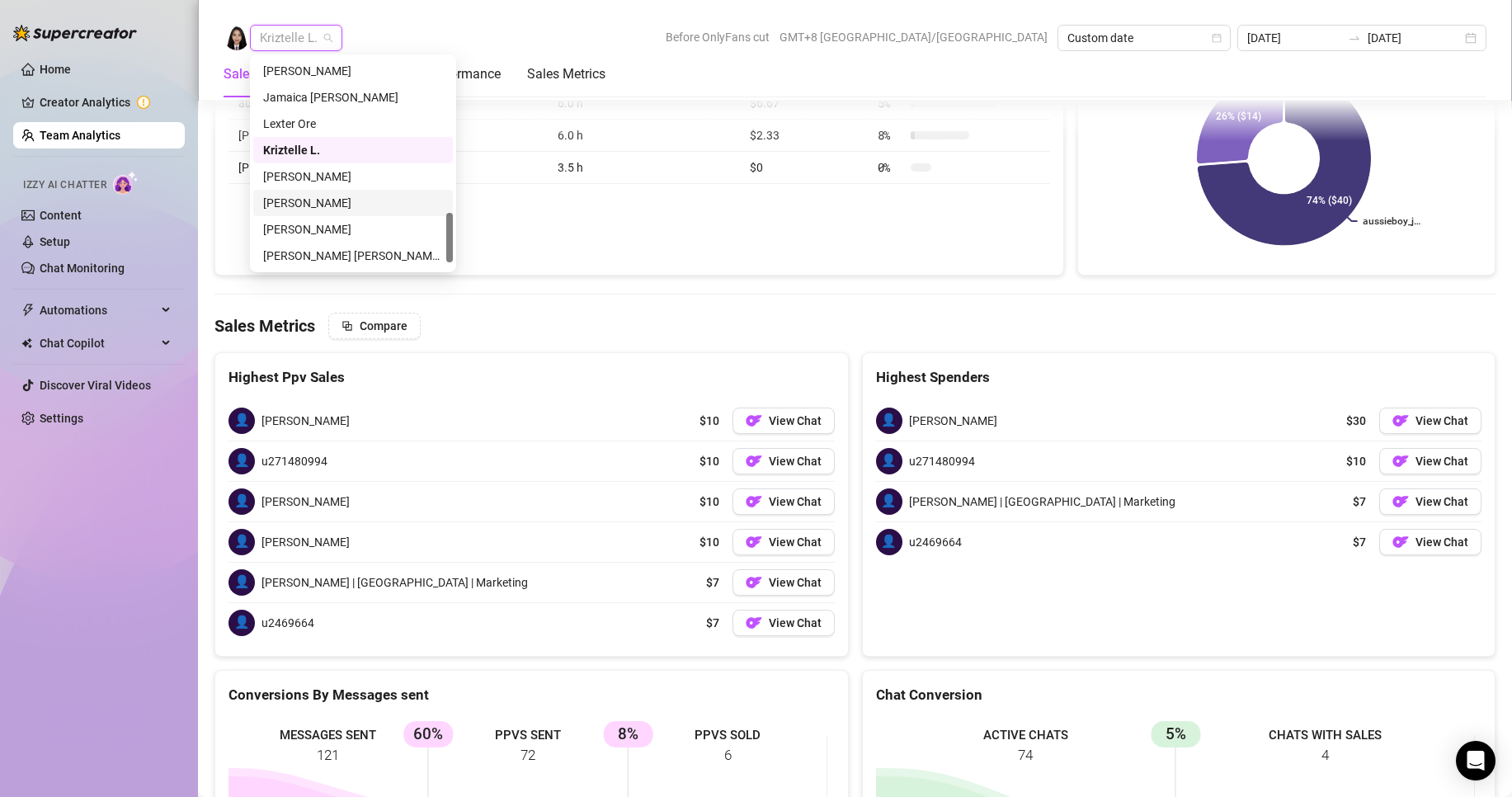
click at [309, 199] on div "[PERSON_NAME]" at bounding box center [353, 203] width 180 height 18
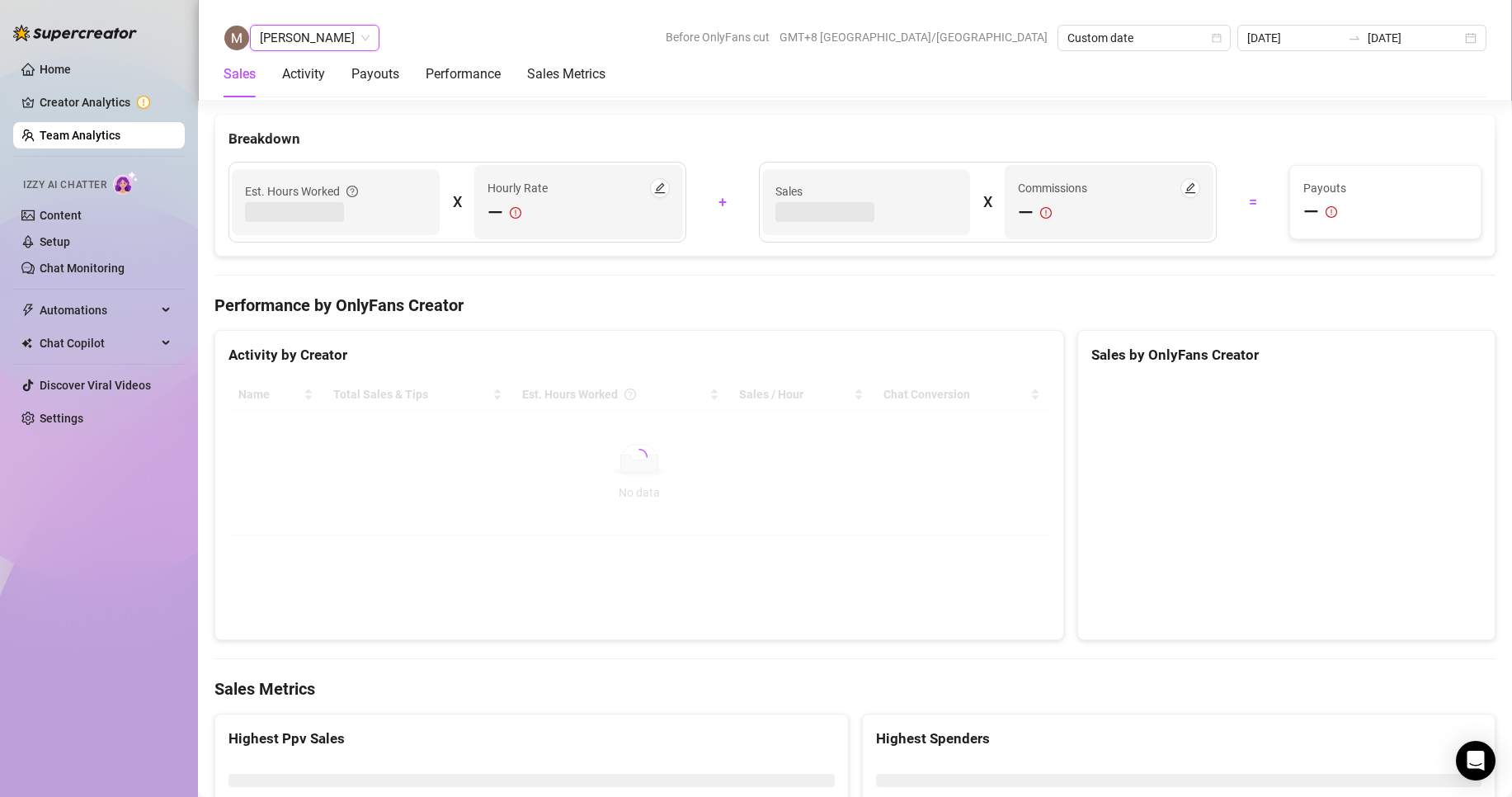
scroll to position [2371, 0]
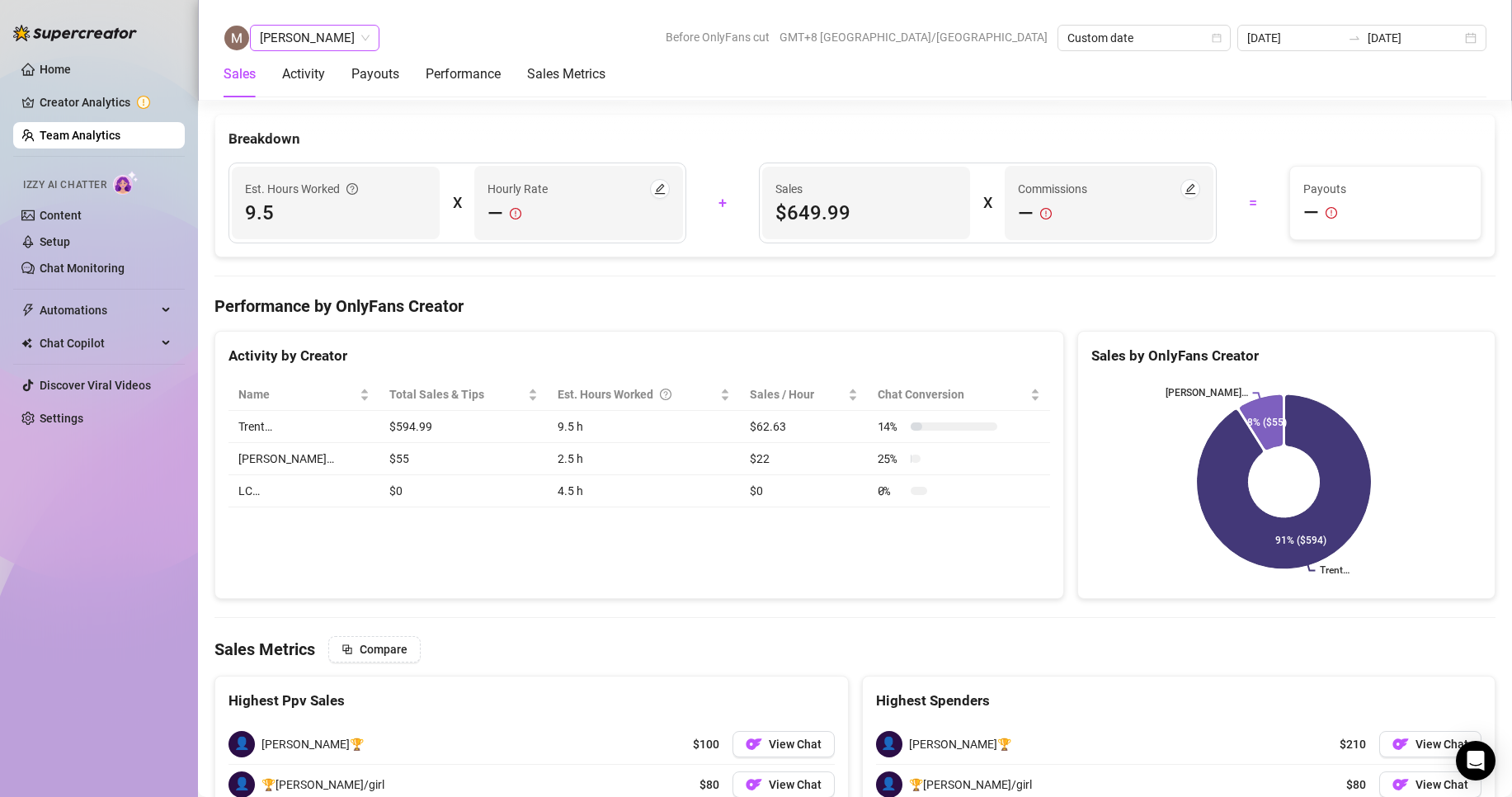
click at [300, 27] on span "[PERSON_NAME]" at bounding box center [315, 37] width 109 height 25
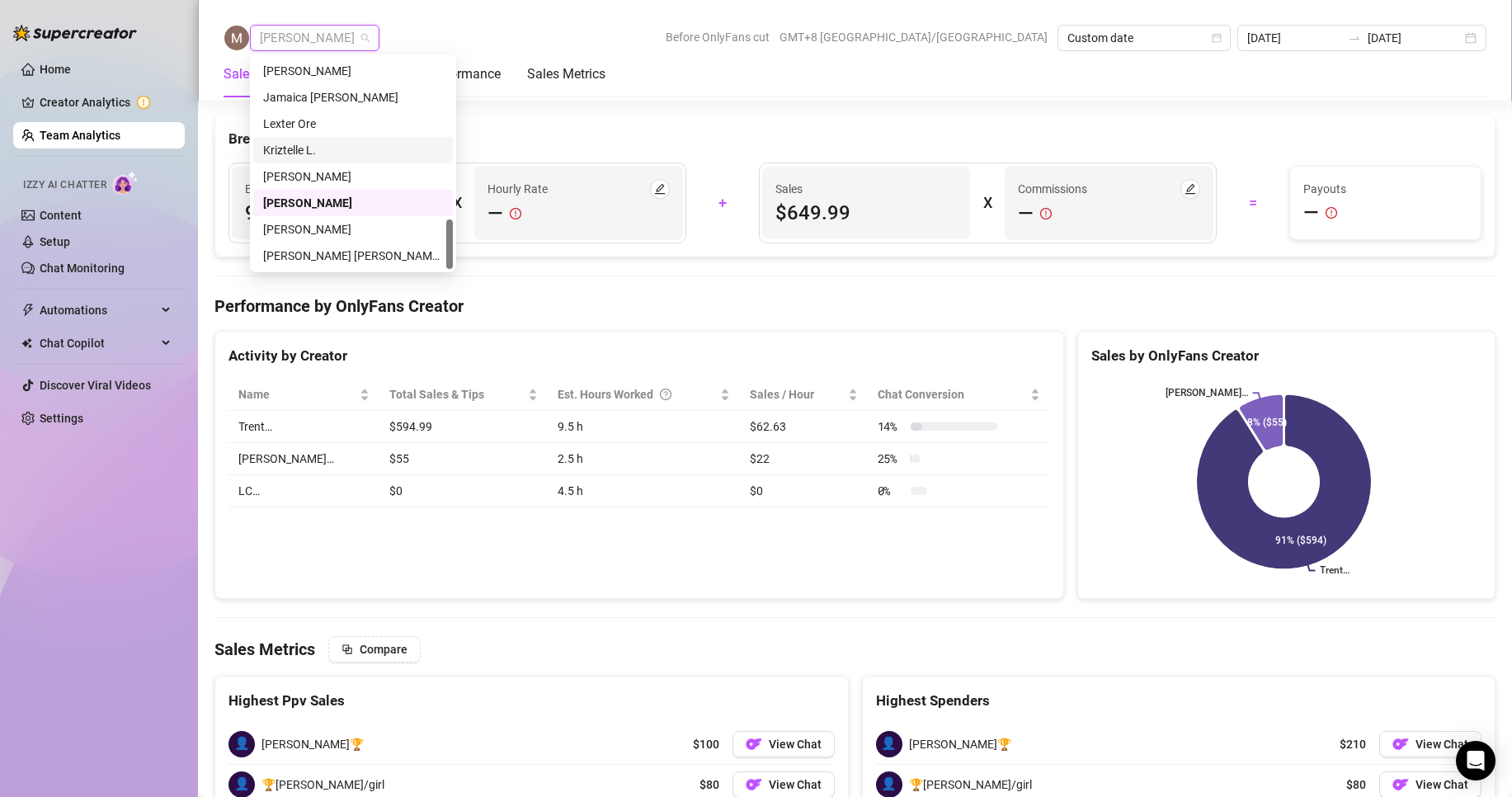
scroll to position [687, 0]
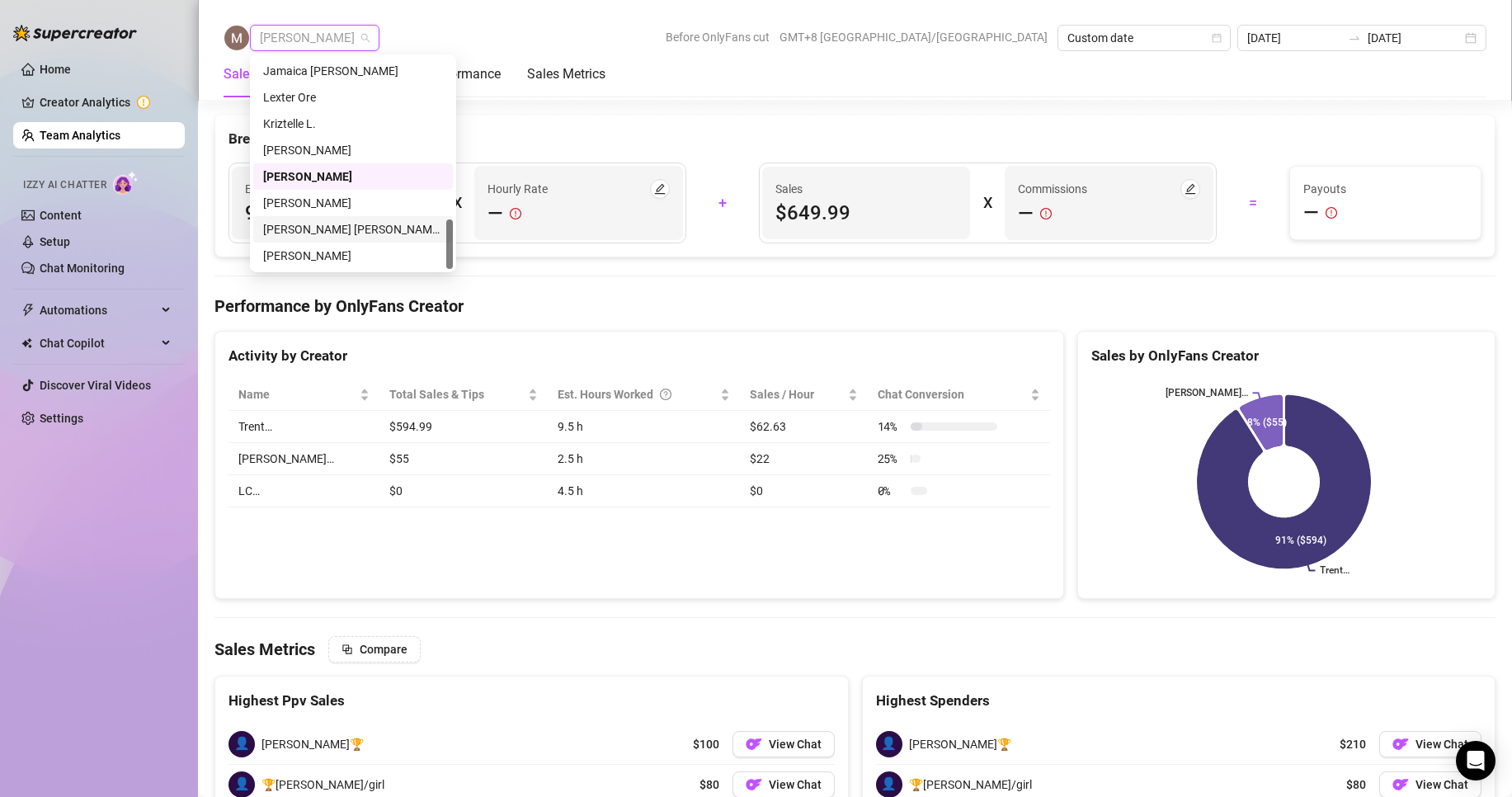
click at [306, 227] on div "[PERSON_NAME] [PERSON_NAME] Tayre" at bounding box center [353, 229] width 180 height 18
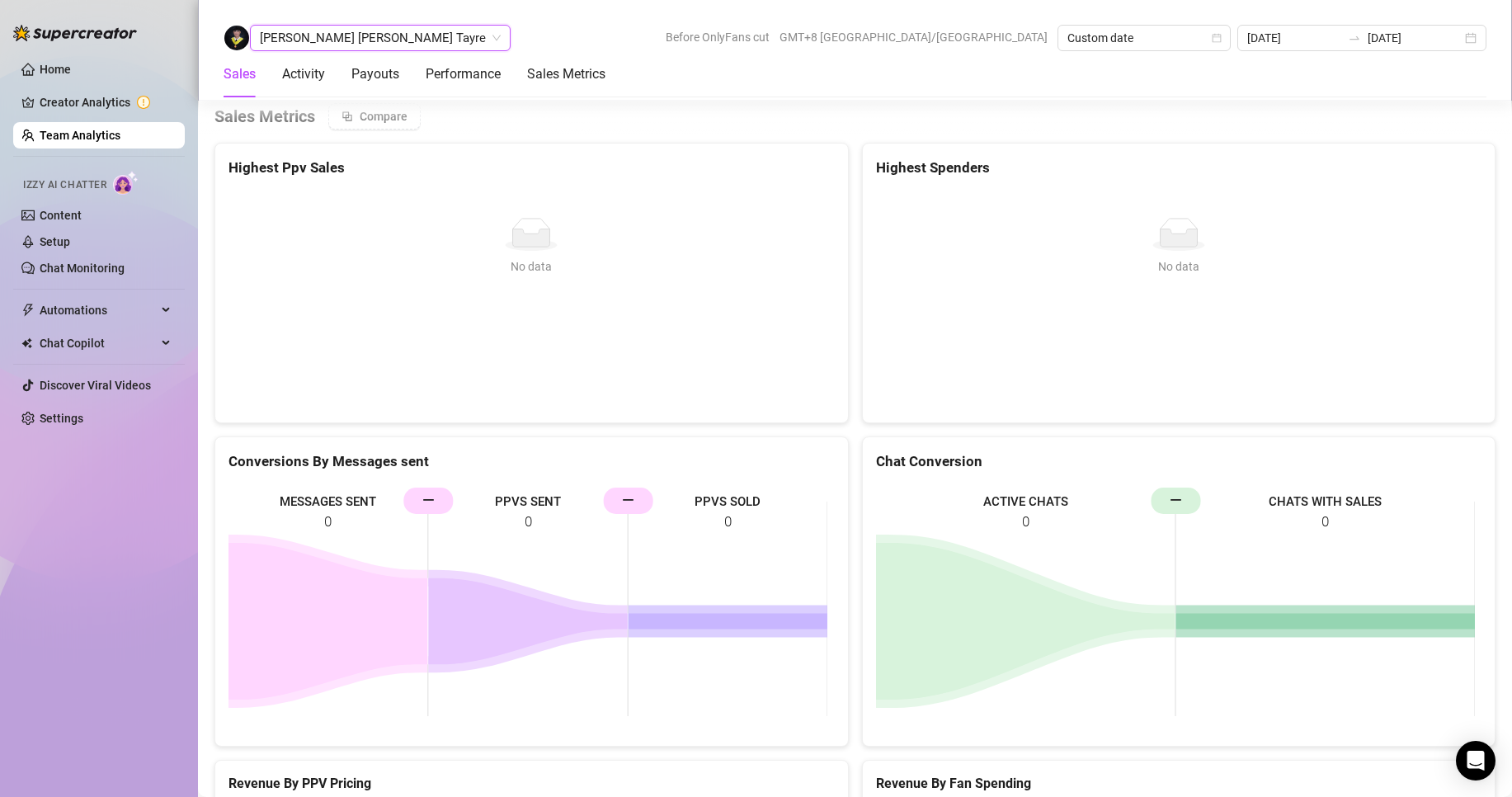
scroll to position [2209, 0]
